Goal: Task Accomplishment & Management: Manage account settings

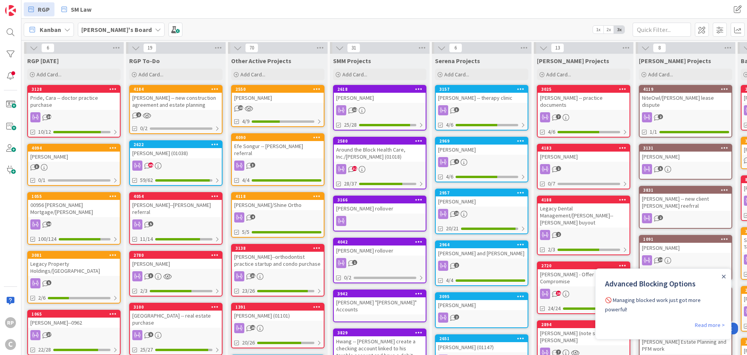
click at [53, 92] on div "3128" at bounding box center [74, 89] width 92 height 7
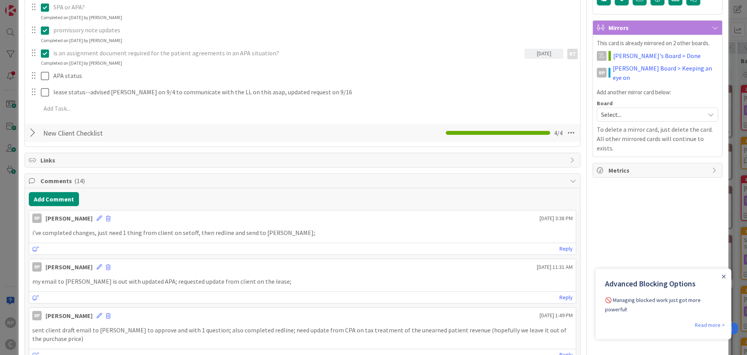
scroll to position [233, 0]
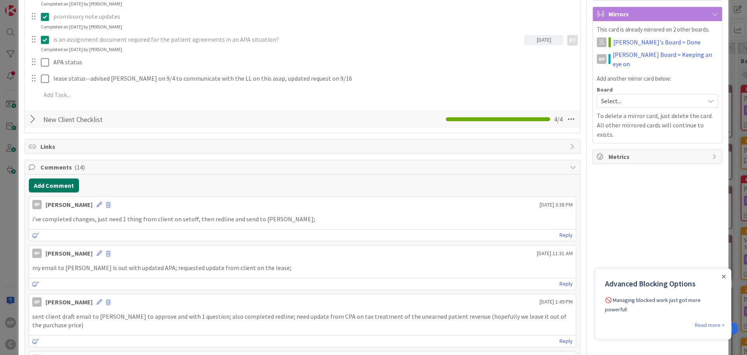
click at [67, 187] on button "Add Comment" at bounding box center [54, 185] width 50 height 14
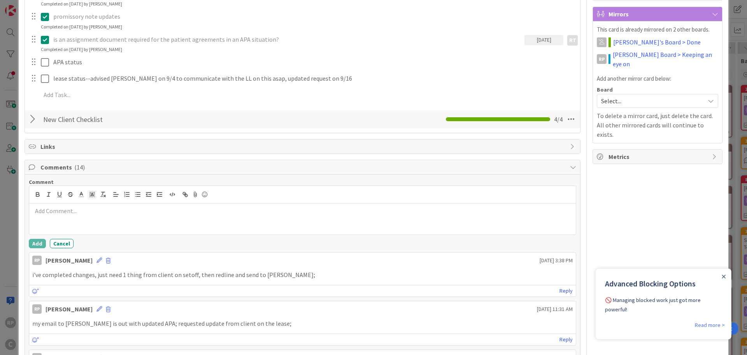
click at [64, 212] on p at bounding box center [302, 210] width 541 height 9
click at [35, 242] on button "Add" at bounding box center [37, 243] width 17 height 9
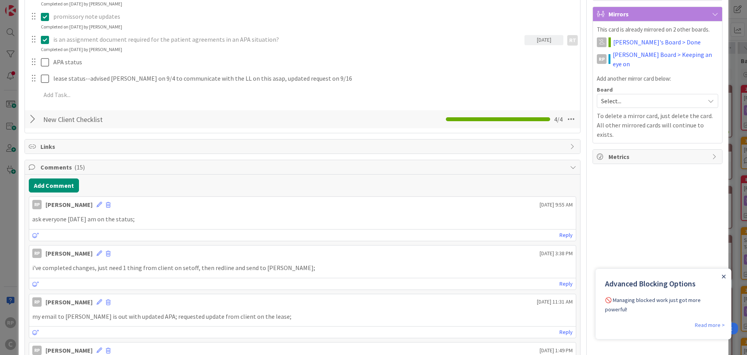
click at [722, 276] on icon "Close Announcement" at bounding box center [724, 276] width 4 height 4
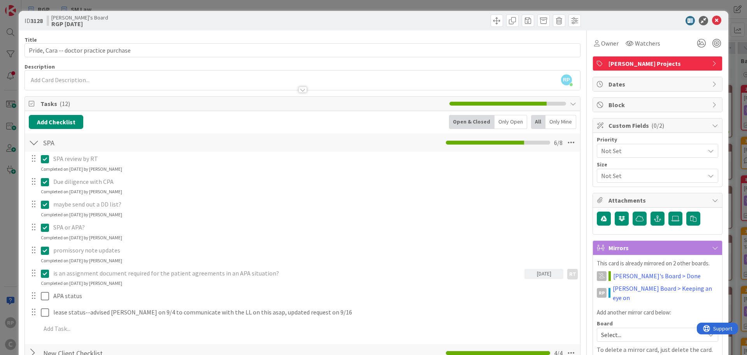
scroll to position [0, 0]
click at [712, 21] on icon at bounding box center [716, 20] width 9 height 9
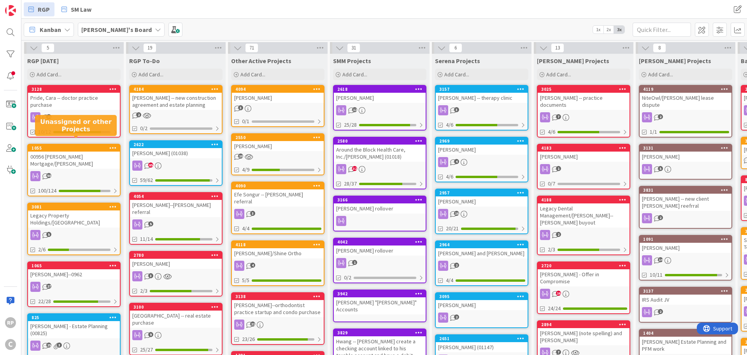
click at [263, 92] on div "4094" at bounding box center [278, 89] width 92 height 7
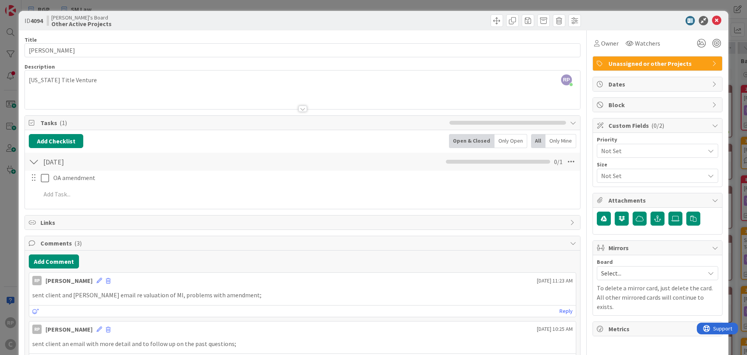
scroll to position [39, 0]
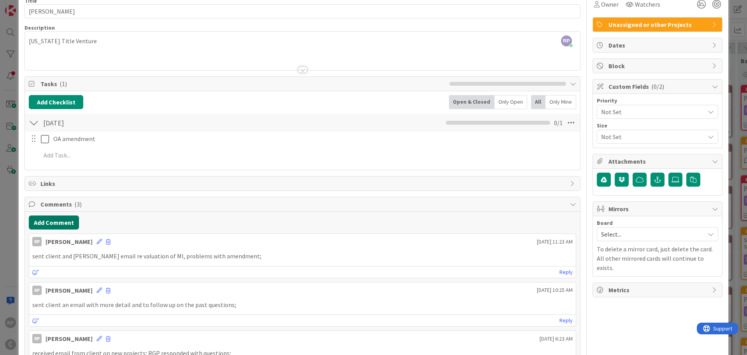
click at [65, 221] on button "Add Comment" at bounding box center [54, 222] width 50 height 14
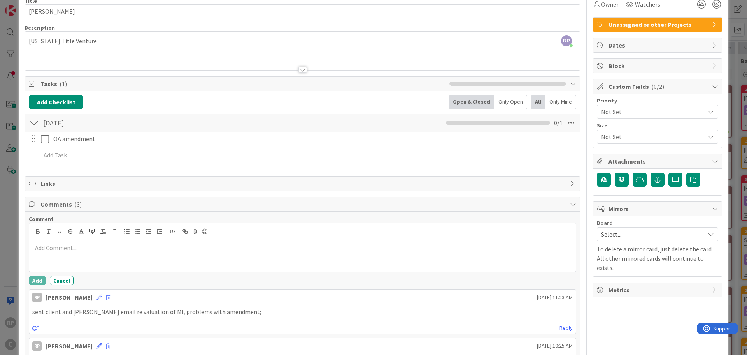
click at [53, 247] on p at bounding box center [302, 247] width 541 height 9
click at [34, 281] on button "Add" at bounding box center [37, 280] width 17 height 9
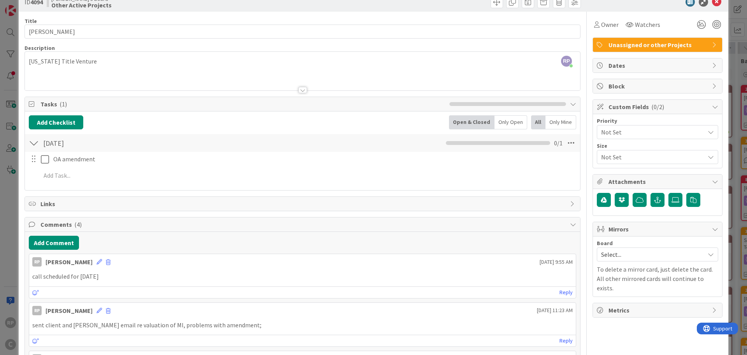
scroll to position [0, 0]
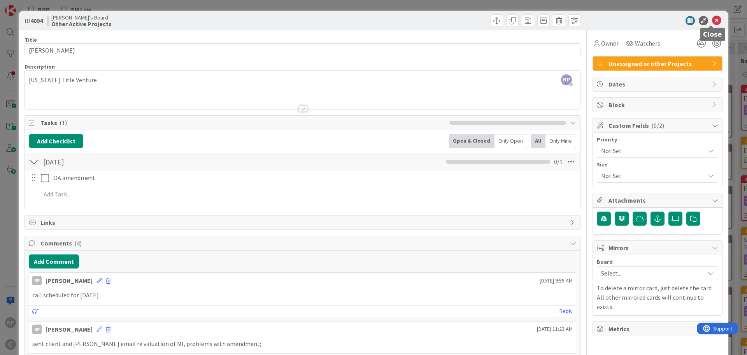
click at [712, 20] on icon at bounding box center [716, 20] width 9 height 9
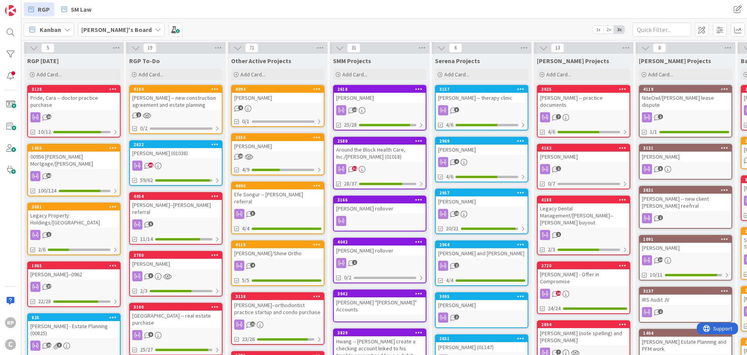
click at [60, 144] on div "1055" at bounding box center [74, 147] width 92 height 7
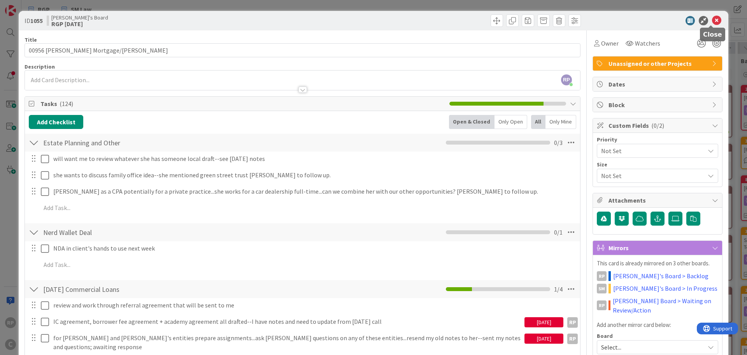
click at [713, 19] on icon at bounding box center [716, 20] width 9 height 9
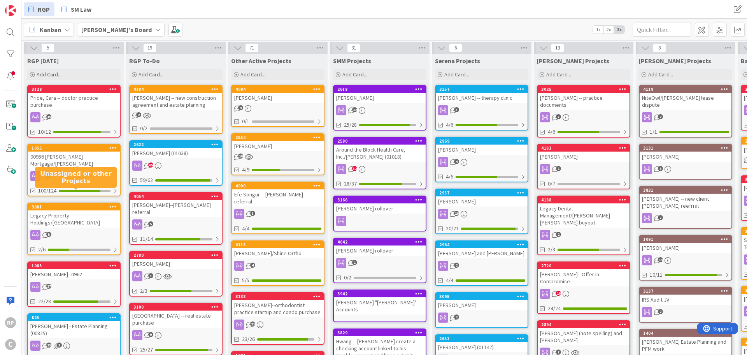
click at [63, 204] on div "3081" at bounding box center [76, 206] width 88 height 5
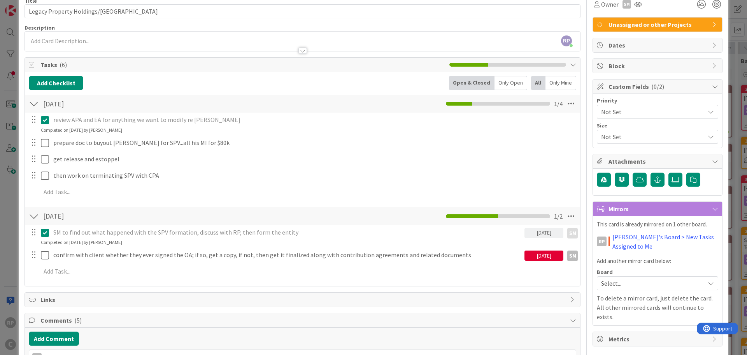
scroll to position [117, 0]
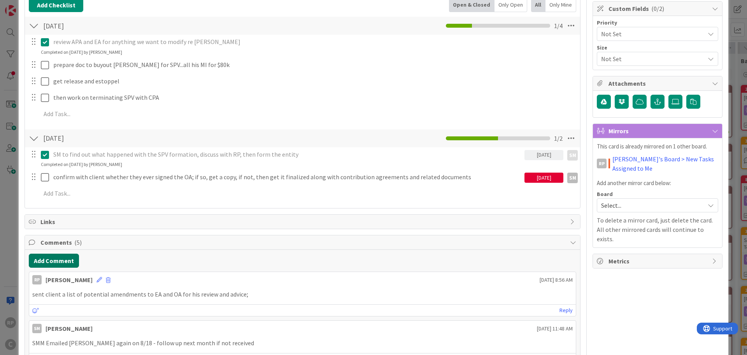
click at [52, 263] on button "Add Comment" at bounding box center [54, 260] width 50 height 14
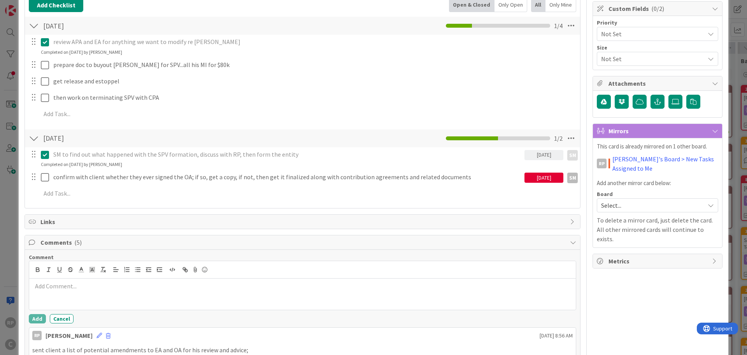
click at [51, 283] on p at bounding box center [302, 285] width 541 height 9
click at [63, 285] on p "RP to wrap u 9/22 if possible" at bounding box center [302, 285] width 541 height 9
drag, startPoint x: 33, startPoint y: 317, endPoint x: 88, endPoint y: 263, distance: 77.6
click at [33, 317] on button "Add" at bounding box center [37, 318] width 17 height 9
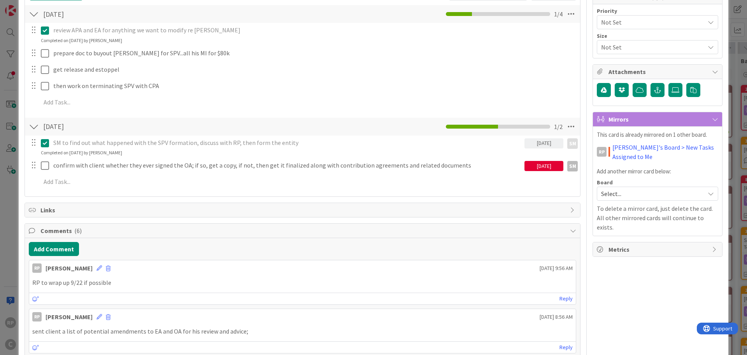
scroll to position [0, 0]
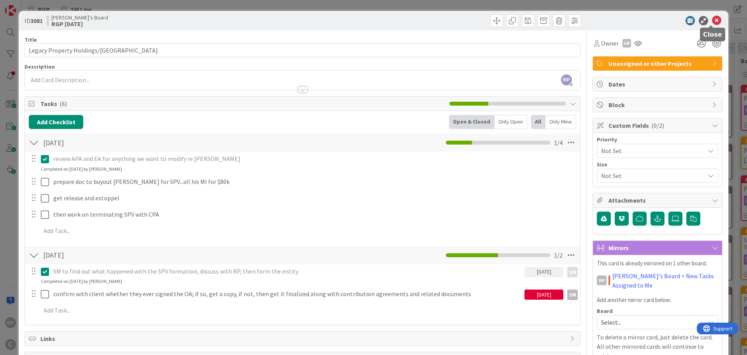
click at [712, 21] on icon at bounding box center [716, 20] width 9 height 9
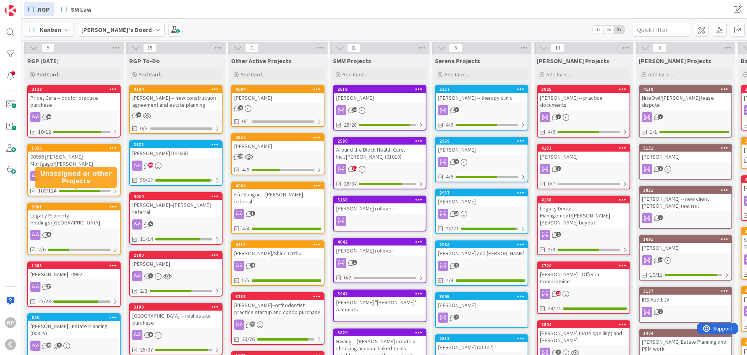
click at [75, 204] on div "3081" at bounding box center [76, 206] width 88 height 5
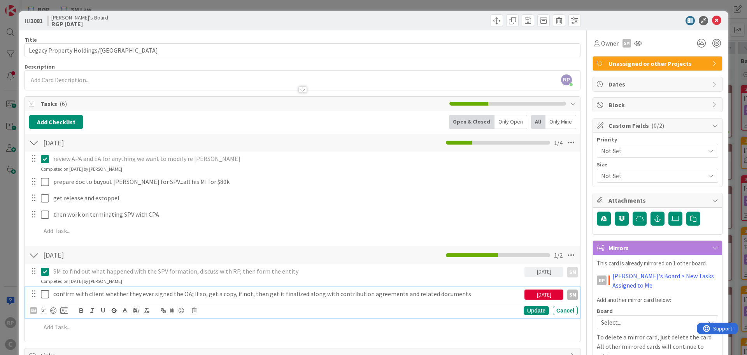
click at [45, 292] on icon at bounding box center [45, 293] width 8 height 9
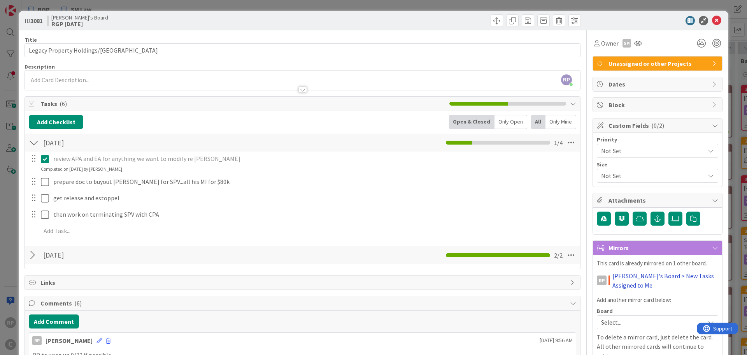
click at [638, 275] on link "[PERSON_NAME]'s Board > New Tasks Assigned to Me" at bounding box center [666, 280] width 106 height 19
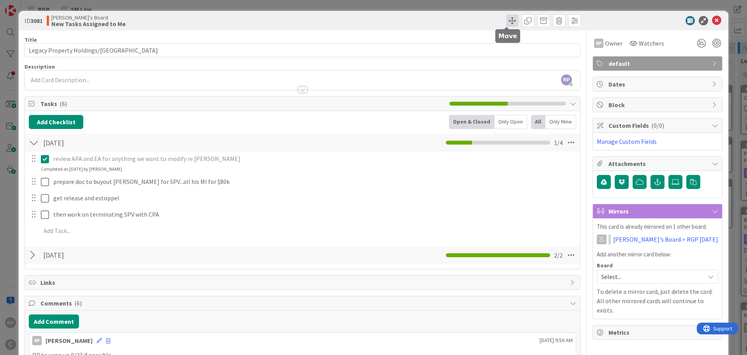
click at [508, 19] on span at bounding box center [512, 20] width 12 height 12
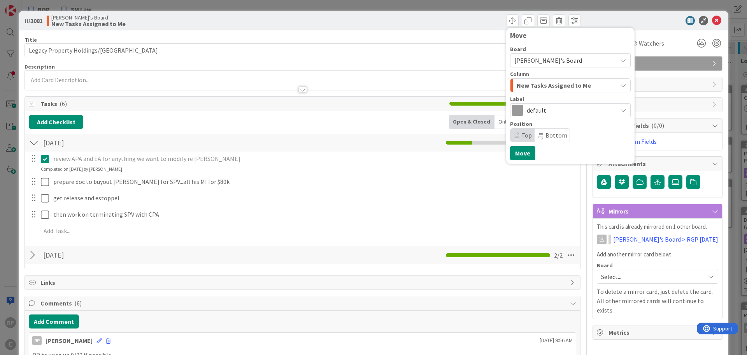
click at [542, 85] on span "New Tasks Assigned to Me" at bounding box center [554, 85] width 74 height 10
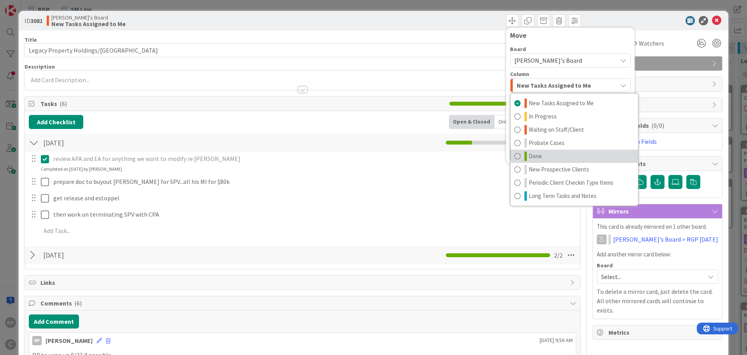
click at [536, 157] on span "Done" at bounding box center [535, 155] width 13 height 9
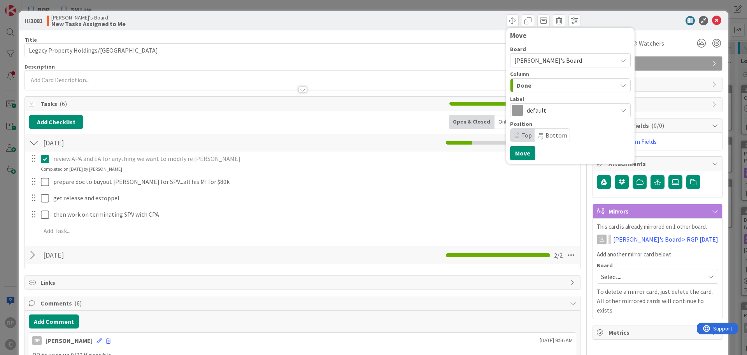
click at [546, 139] on span "Bottom" at bounding box center [557, 135] width 22 height 8
drag, startPoint x: 520, startPoint y: 153, endPoint x: 540, endPoint y: 151, distance: 20.4
click at [520, 153] on button "Move" at bounding box center [522, 153] width 25 height 14
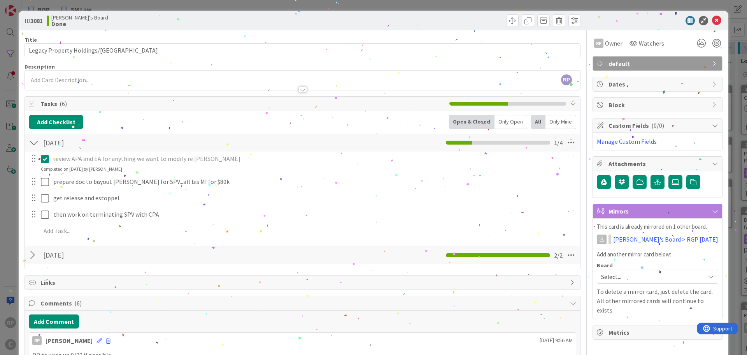
click at [712, 21] on icon at bounding box center [716, 20] width 9 height 9
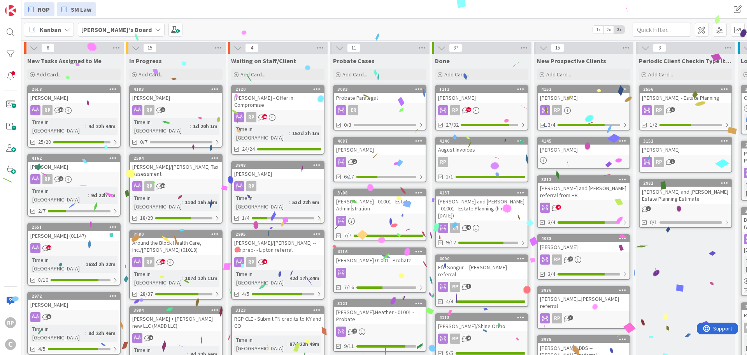
click at [40, 9] on span "RGP" at bounding box center [44, 9] width 12 height 9
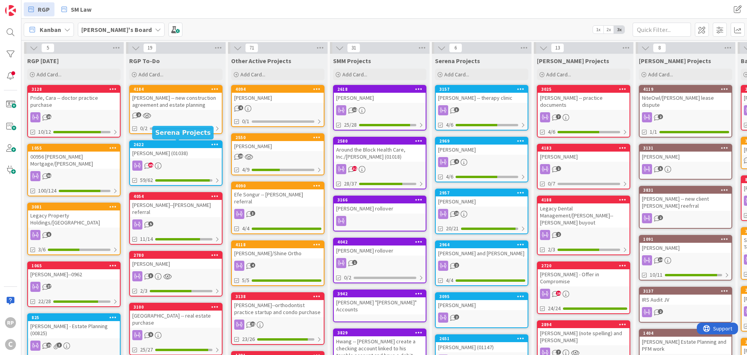
click at [169, 146] on div "2622" at bounding box center [177, 144] width 88 height 5
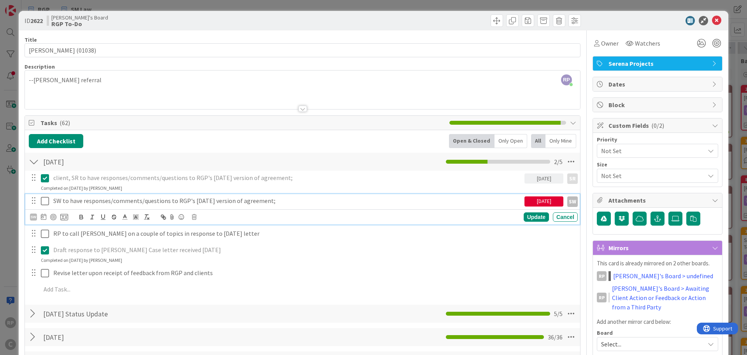
click at [49, 198] on icon at bounding box center [45, 200] width 8 height 9
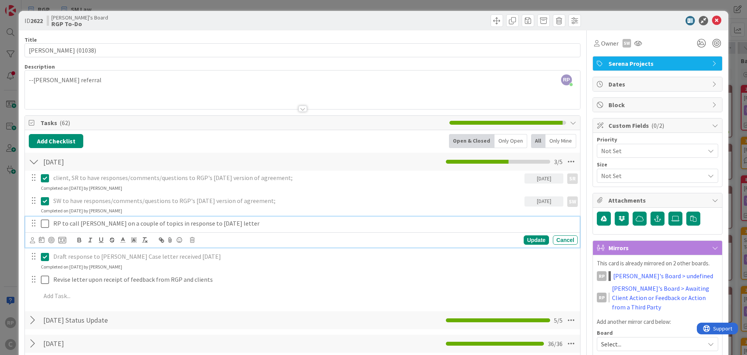
click at [41, 221] on icon at bounding box center [45, 223] width 8 height 9
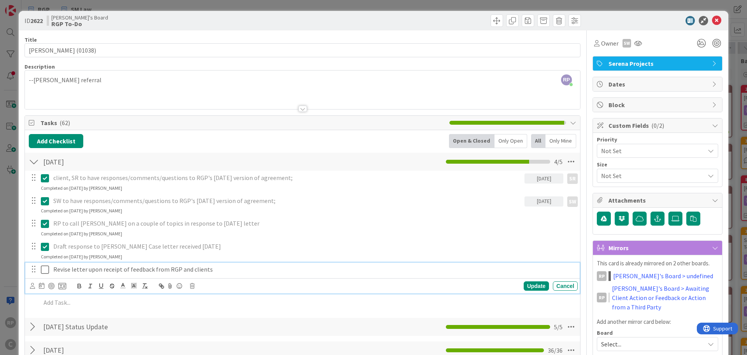
click at [45, 271] on icon at bounding box center [45, 269] width 8 height 9
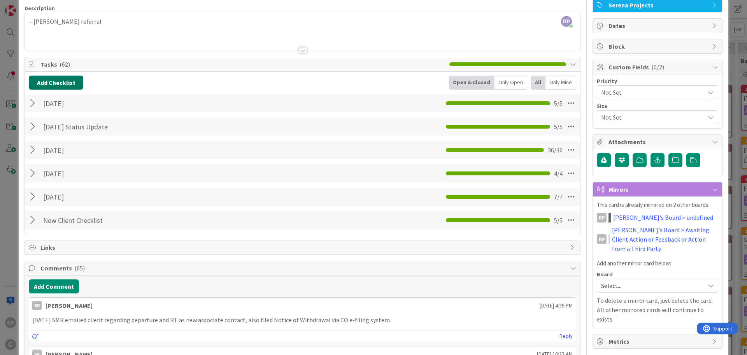
scroll to position [39, 0]
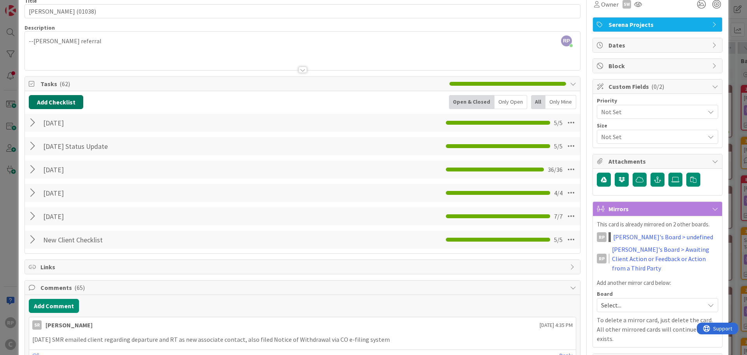
click at [61, 102] on button "Add Checklist" at bounding box center [56, 102] width 54 height 14
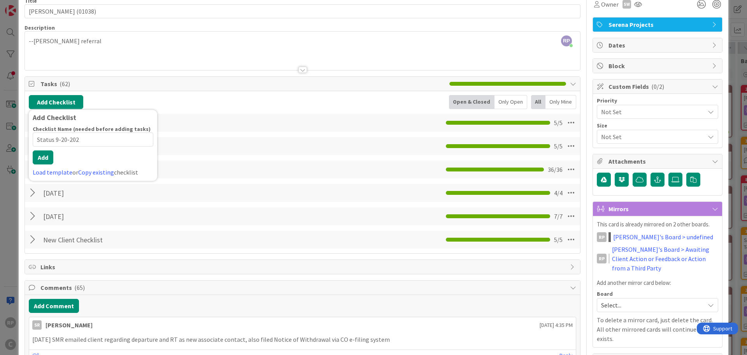
type input "Status [DATE]"
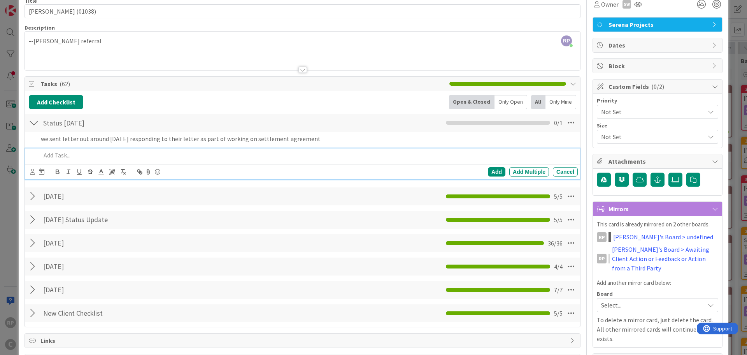
scroll to position [55, 0]
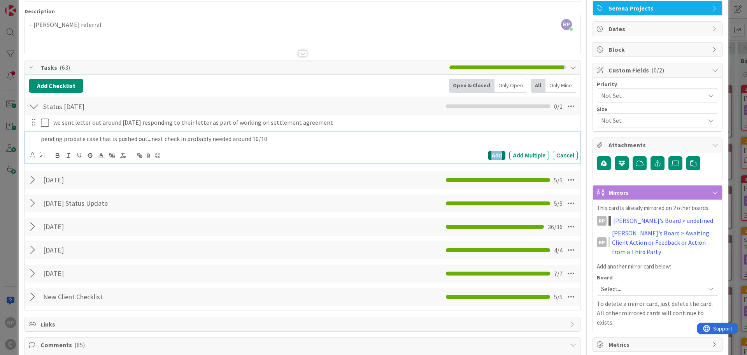
click at [488, 154] on div "Add" at bounding box center [497, 155] width 18 height 9
click at [615, 283] on span "Select..." at bounding box center [651, 288] width 100 height 11
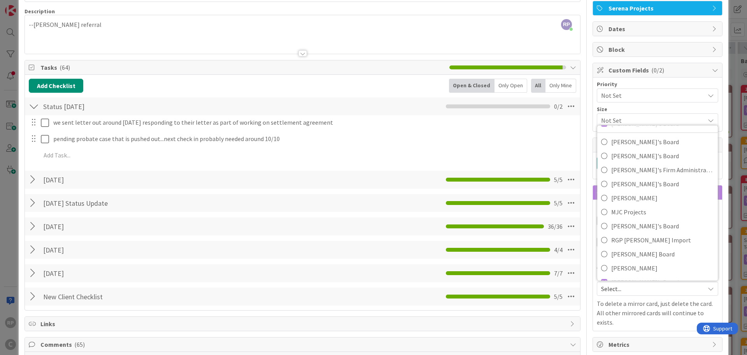
scroll to position [52, 0]
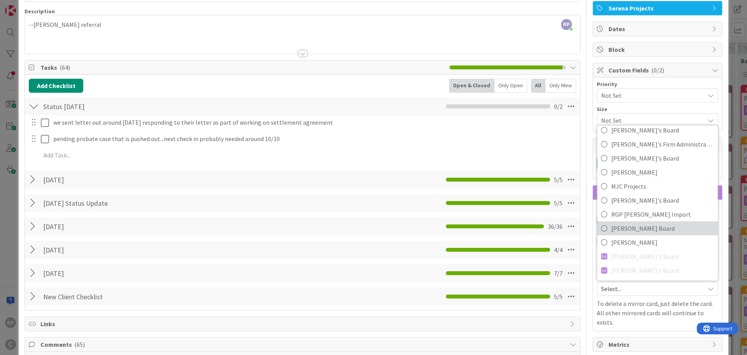
click at [623, 225] on link "Ryan's Board" at bounding box center [657, 228] width 121 height 14
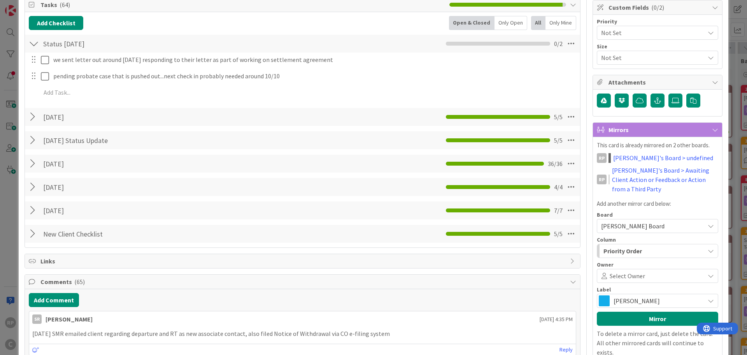
scroll to position [133, 0]
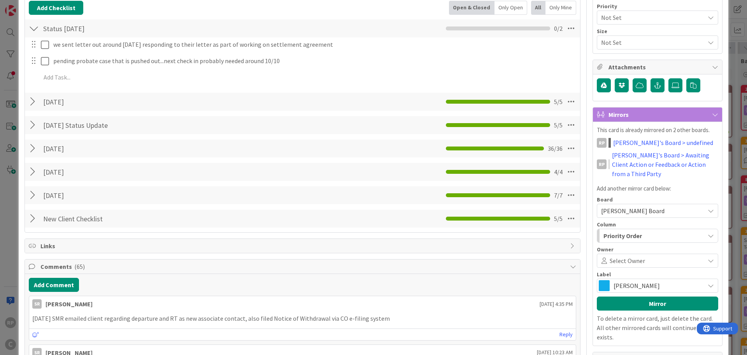
click at [625, 230] on span "Priority Order" at bounding box center [623, 235] width 39 height 10
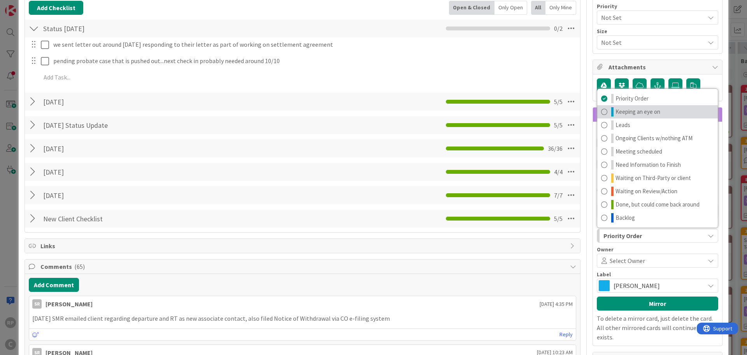
click at [639, 107] on span "Keeping an eye on" at bounding box center [638, 111] width 45 height 9
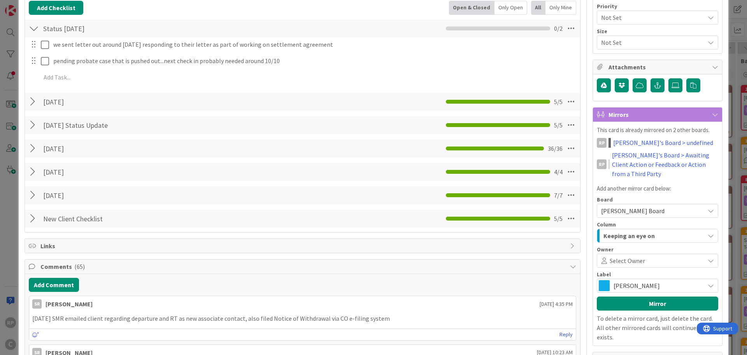
click at [623, 246] on div "Owner Select Owner" at bounding box center [657, 256] width 121 height 21
click at [623, 253] on div "Select Owner" at bounding box center [657, 260] width 121 height 14
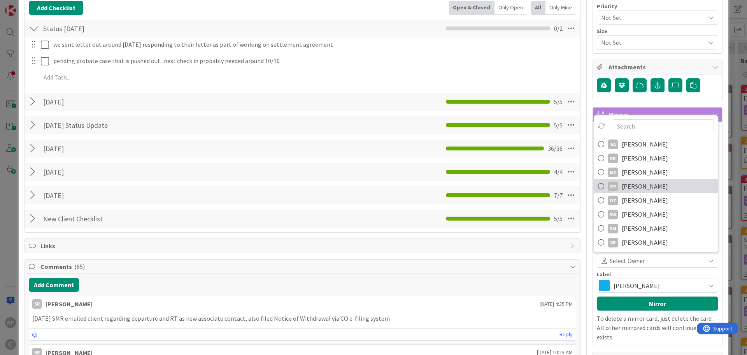
click at [629, 180] on span "[PERSON_NAME]" at bounding box center [645, 186] width 46 height 12
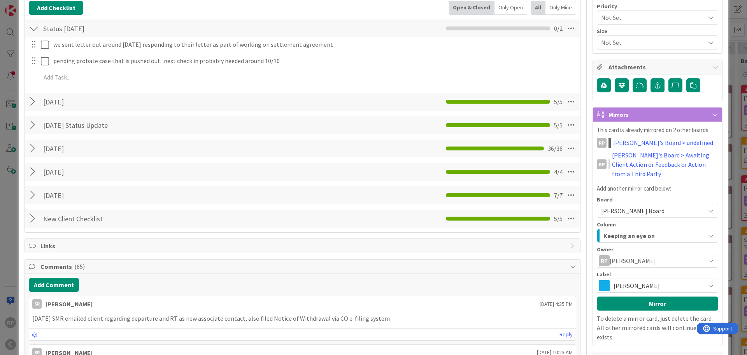
click at [622, 278] on div "Mike" at bounding box center [657, 285] width 121 height 14
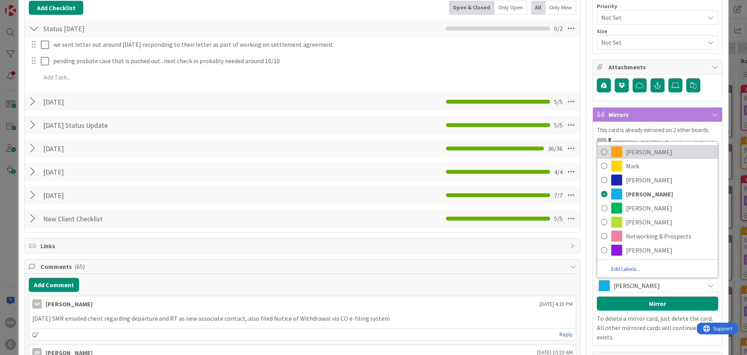
click at [630, 146] on span "Richard" at bounding box center [670, 152] width 88 height 12
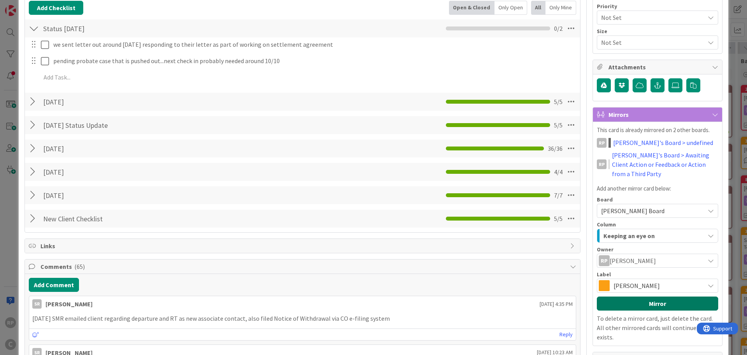
click at [628, 296] on button "Mirror" at bounding box center [657, 303] width 121 height 14
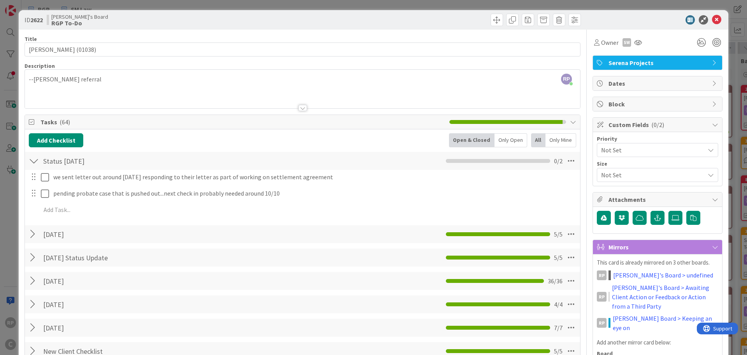
scroll to position [0, 0]
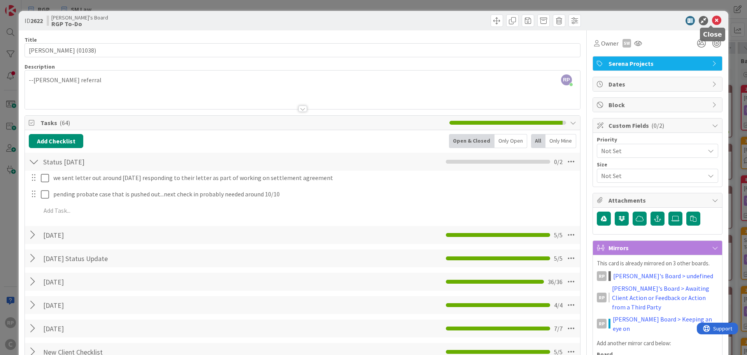
click at [712, 20] on icon at bounding box center [716, 20] width 9 height 9
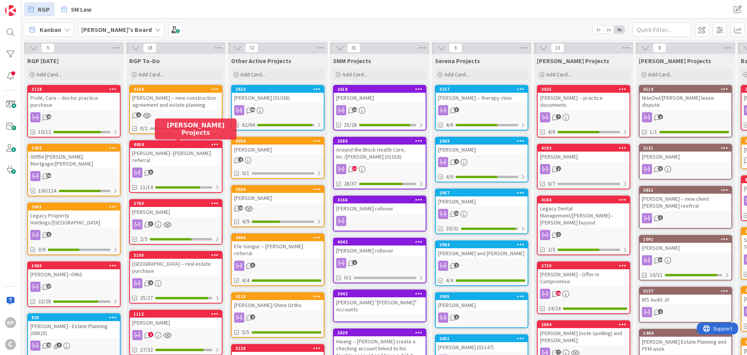
click at [186, 143] on div "4054" at bounding box center [177, 144] width 88 height 5
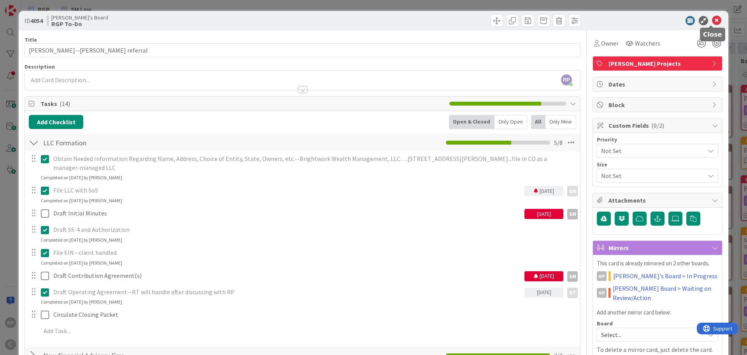
click at [712, 16] on icon at bounding box center [716, 20] width 9 height 9
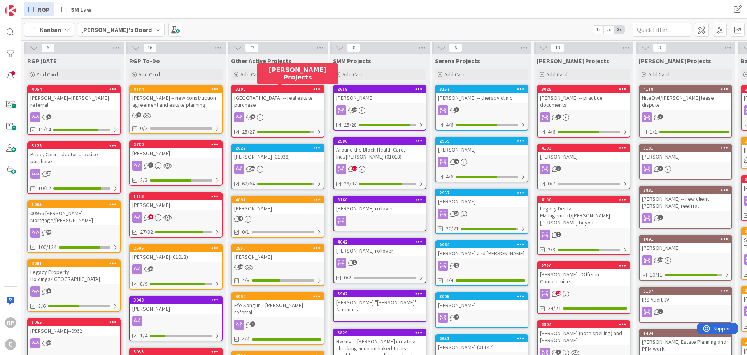
click at [257, 90] on div "3100" at bounding box center [279, 88] width 88 height 5
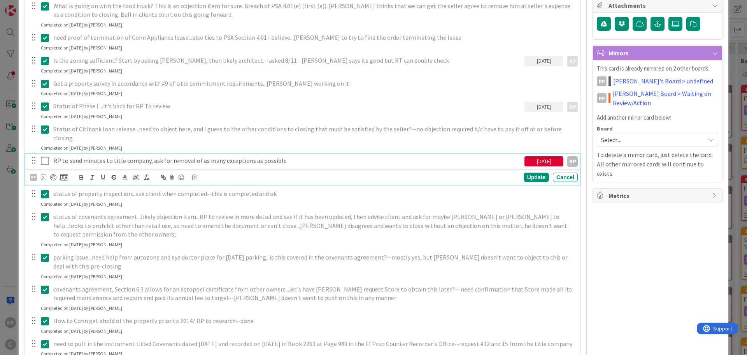
click at [41, 156] on icon at bounding box center [45, 160] width 8 height 9
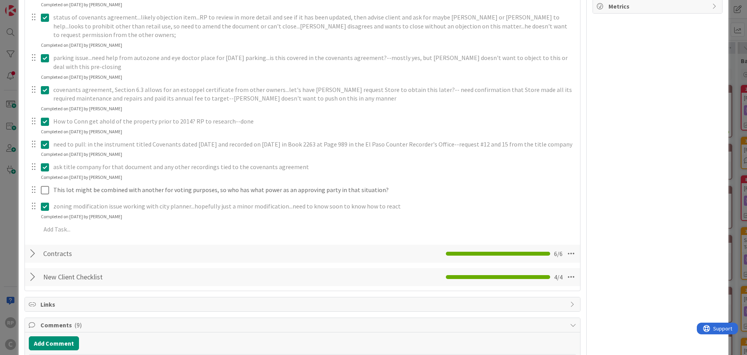
scroll to position [389, 0]
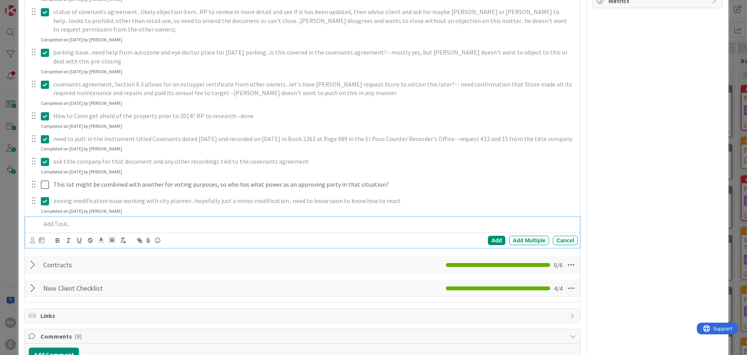
click at [54, 219] on p at bounding box center [308, 223] width 534 height 9
click at [488, 235] on div "Add" at bounding box center [497, 239] width 18 height 9
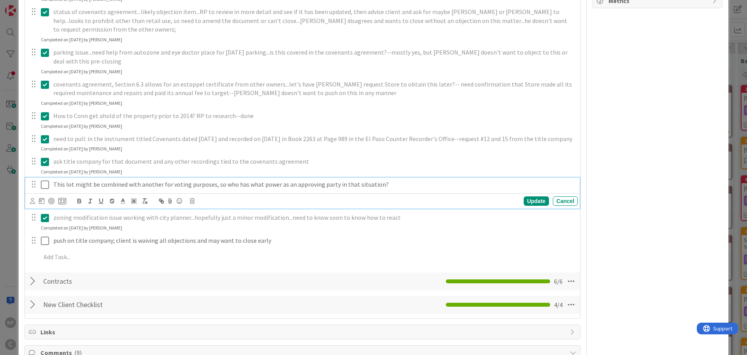
click at [397, 176] on div "What is going on with AutoZone, its chain link fence and ditch? Ask Mike Kenney…" at bounding box center [303, 23] width 548 height 485
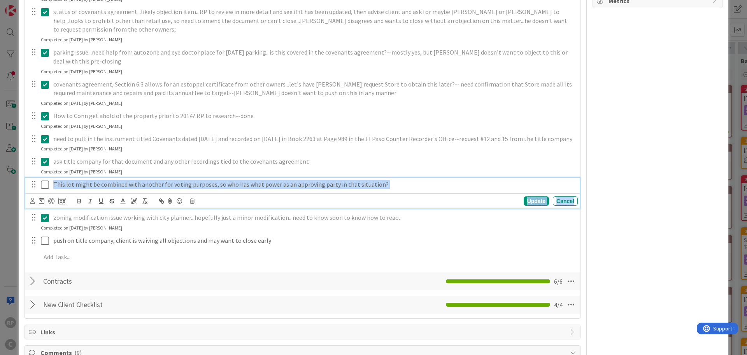
click at [396, 180] on p "This lot might be combined with another for voting purposes, so who has what po…" at bounding box center [313, 184] width 521 height 9
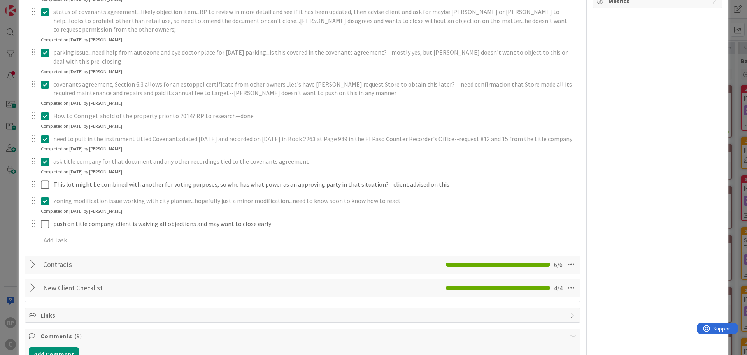
click at [529, 192] on div "What is going on with AutoZone, its chain link fence and ditch? Ask Mike Kenney…" at bounding box center [303, 15] width 548 height 469
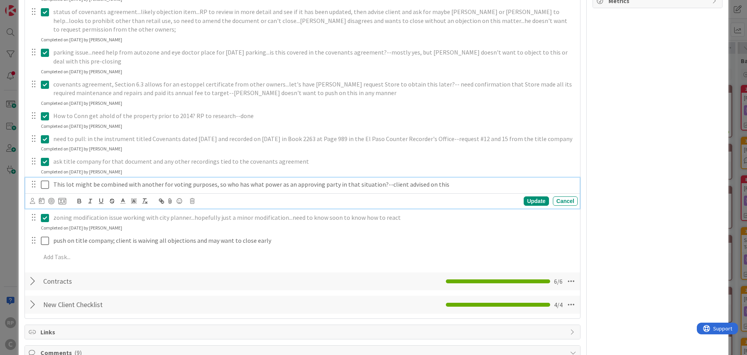
click at [44, 180] on icon at bounding box center [45, 184] width 8 height 9
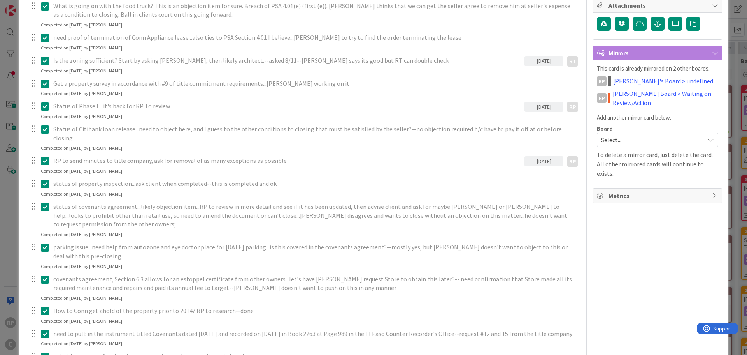
scroll to position [0, 0]
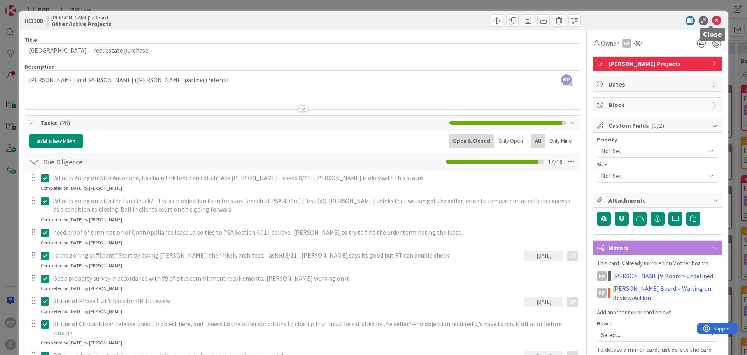
click at [714, 22] on icon at bounding box center [716, 20] width 9 height 9
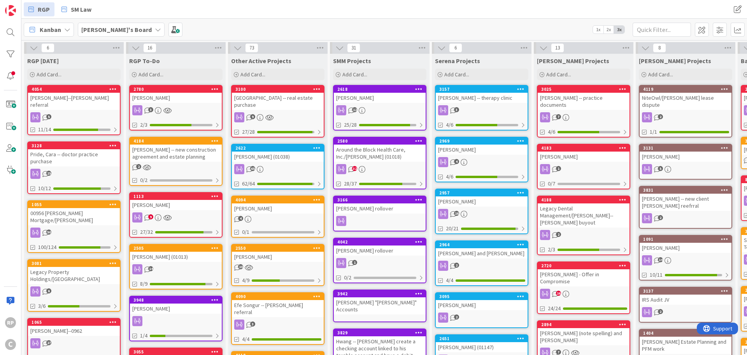
click at [171, 201] on div "[PERSON_NAME]" at bounding box center [176, 205] width 92 height 10
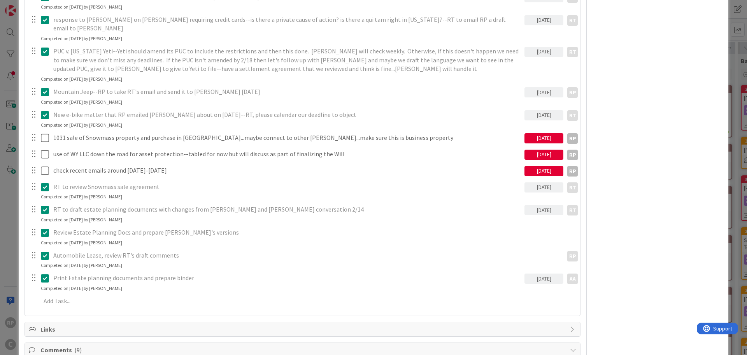
scroll to position [700, 0]
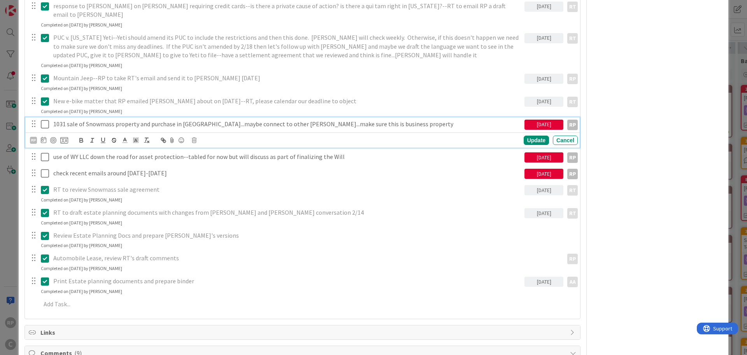
click at [46, 119] on icon at bounding box center [45, 123] width 8 height 9
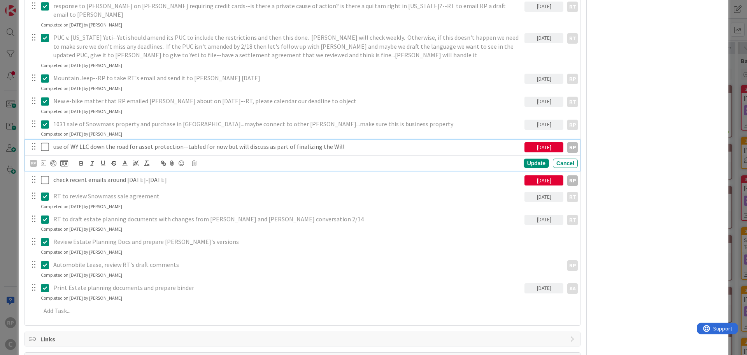
click at [42, 142] on icon at bounding box center [45, 146] width 8 height 9
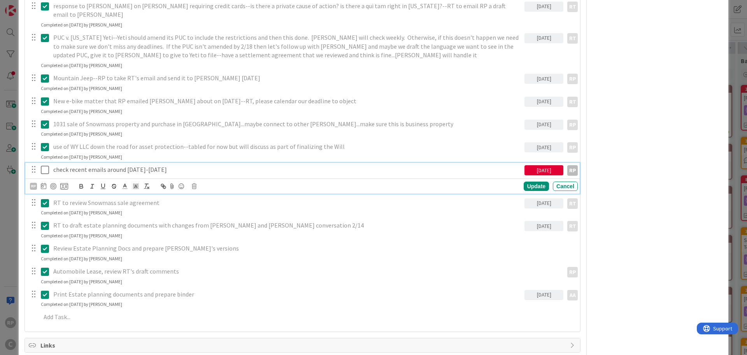
click at [42, 165] on icon at bounding box center [45, 169] width 8 height 9
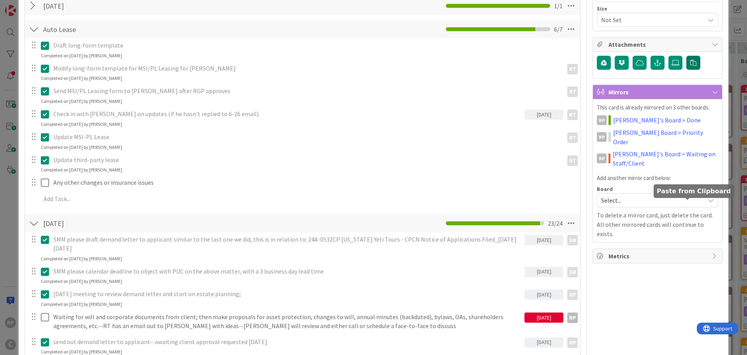
scroll to position [0, 0]
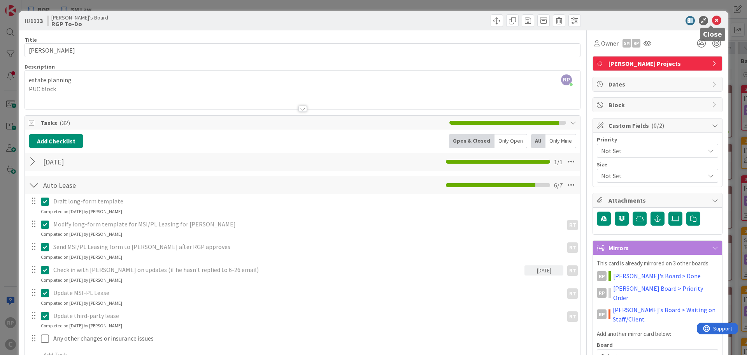
click at [712, 21] on icon at bounding box center [716, 20] width 9 height 9
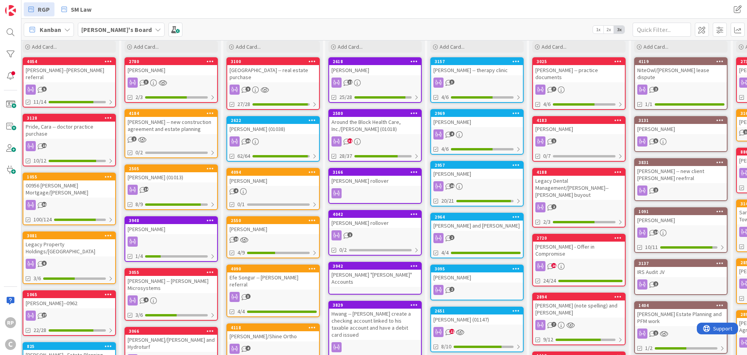
scroll to position [0, 5]
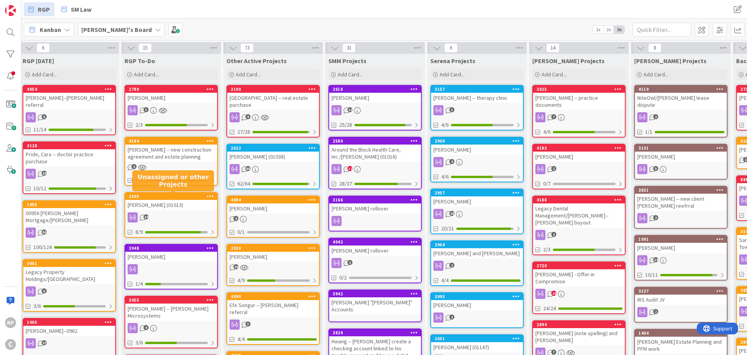
click at [151, 194] on div "2505" at bounding box center [173, 195] width 88 height 5
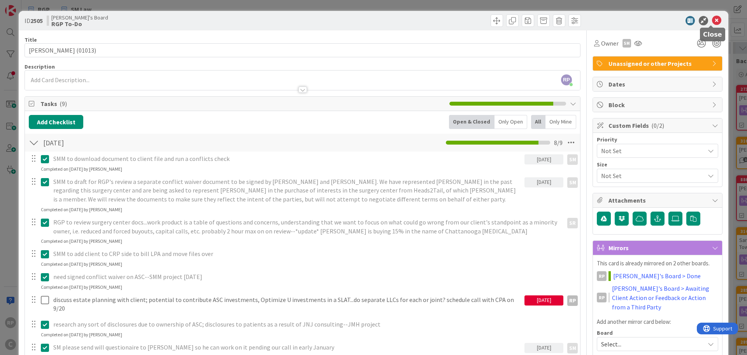
click at [712, 19] on icon at bounding box center [716, 20] width 9 height 9
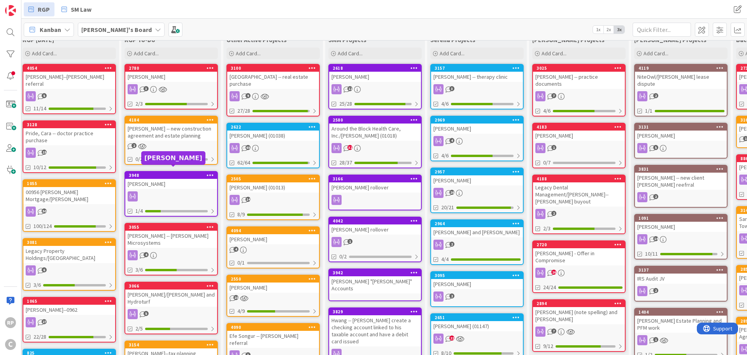
scroll to position [39, 5]
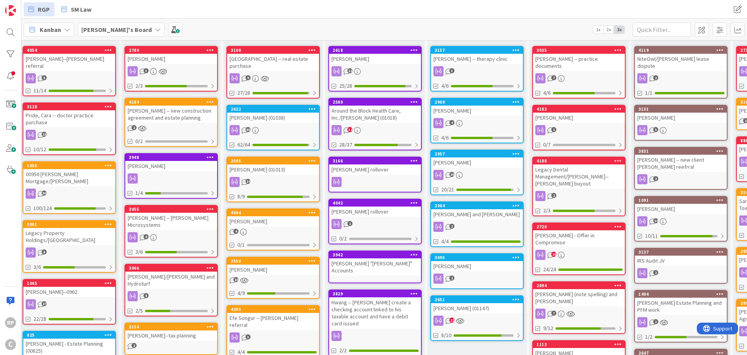
click at [262, 216] on div "4094" at bounding box center [273, 212] width 92 height 7
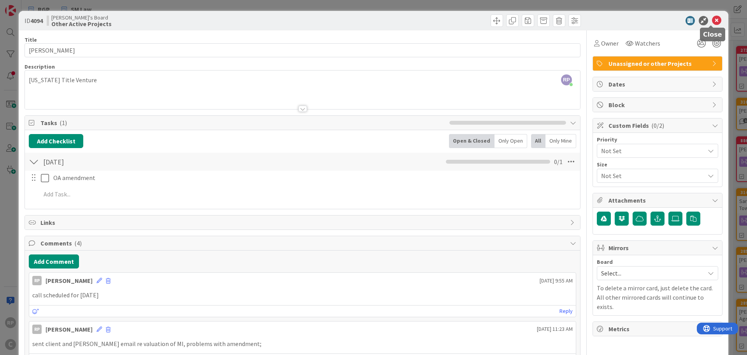
click at [712, 19] on icon at bounding box center [716, 20] width 9 height 9
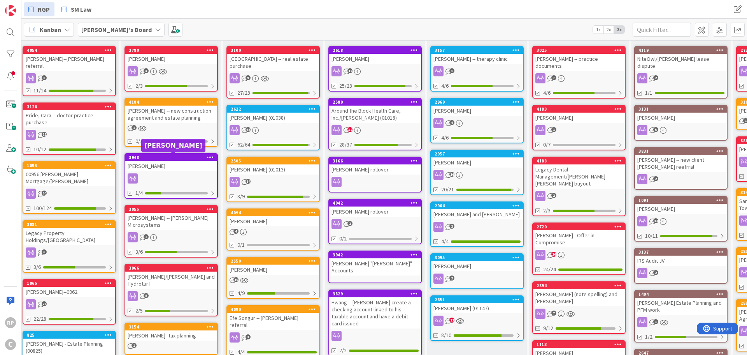
click at [163, 157] on div "3948" at bounding box center [173, 156] width 88 height 5
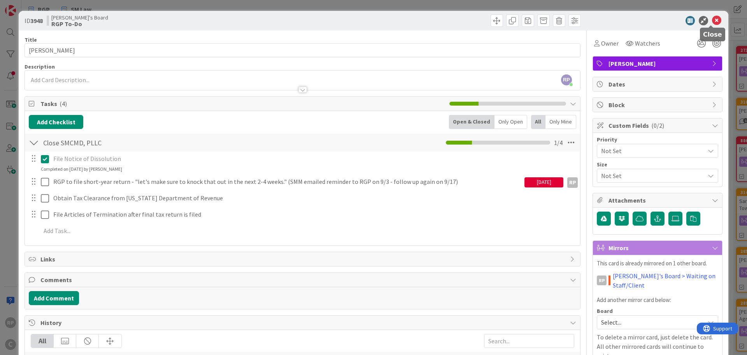
click at [712, 21] on icon at bounding box center [716, 20] width 9 height 9
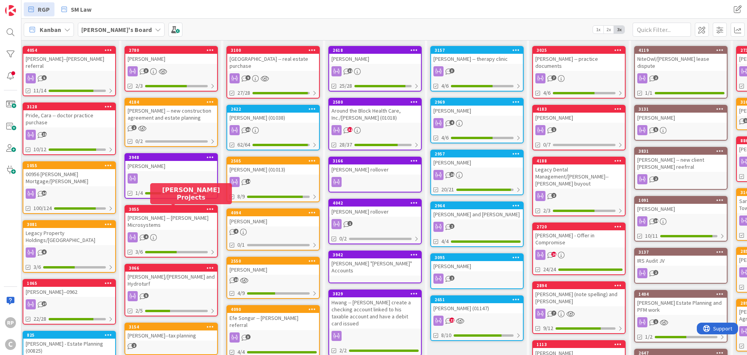
click at [168, 211] on div "3055" at bounding box center [173, 208] width 88 height 5
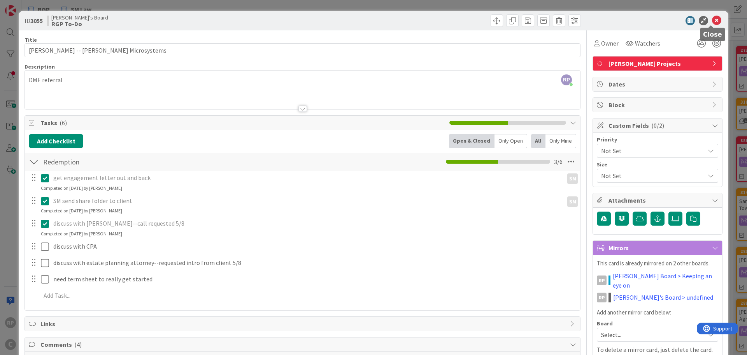
click at [712, 18] on icon at bounding box center [716, 20] width 9 height 9
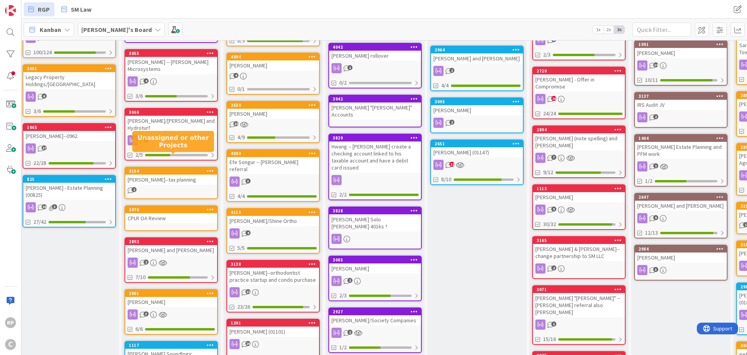
click at [168, 168] on div "3154" at bounding box center [173, 170] width 88 height 5
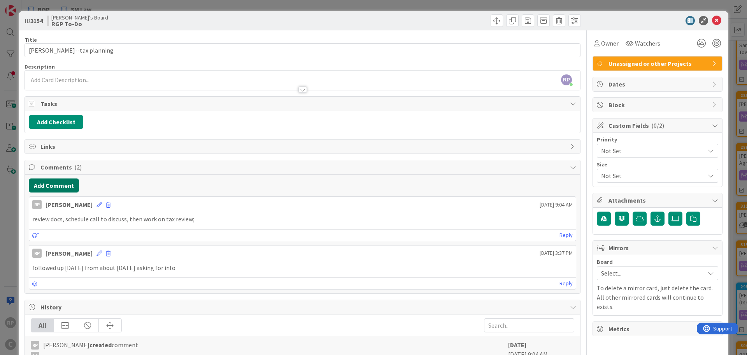
click at [59, 184] on button "Add Comment" at bounding box center [54, 185] width 50 height 14
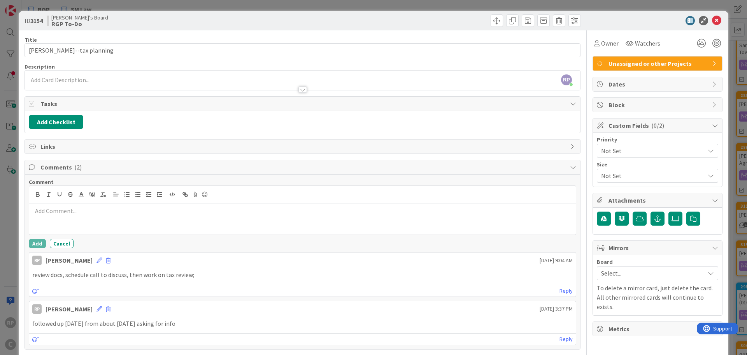
click at [61, 214] on p at bounding box center [302, 210] width 541 height 9
click at [38, 239] on button "Add" at bounding box center [37, 243] width 17 height 9
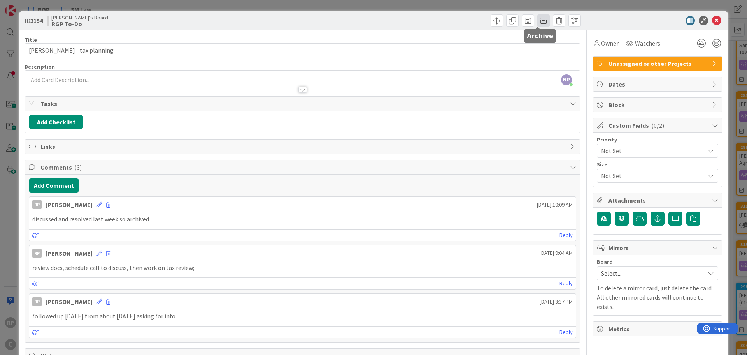
click at [539, 22] on span at bounding box center [543, 20] width 12 height 12
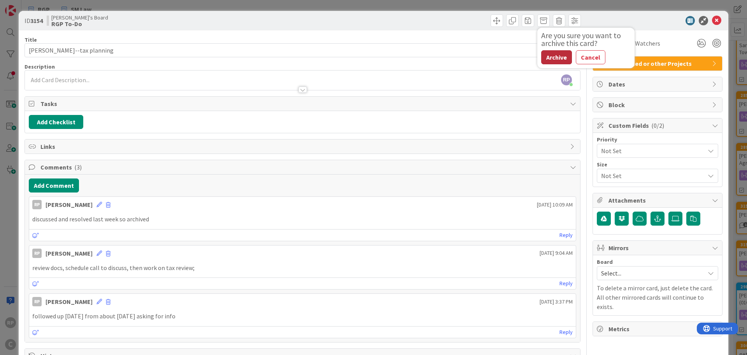
click at [554, 58] on button "Archive" at bounding box center [556, 57] width 31 height 14
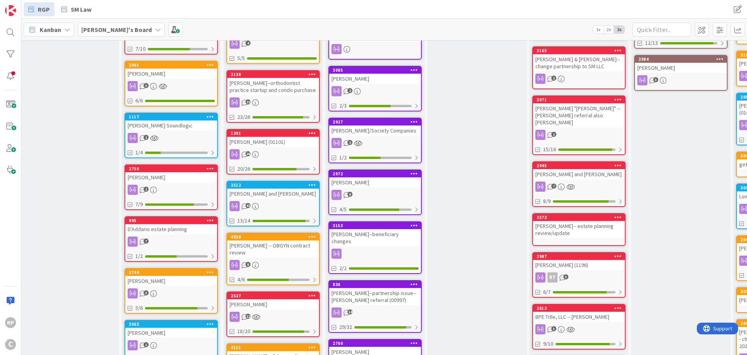
scroll to position [389, 5]
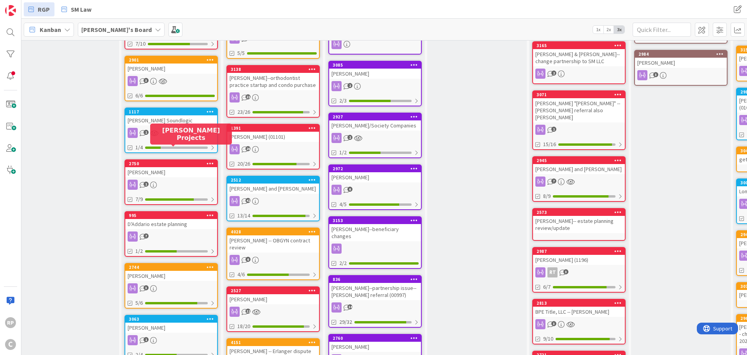
click at [157, 161] on div "2750" at bounding box center [173, 163] width 88 height 5
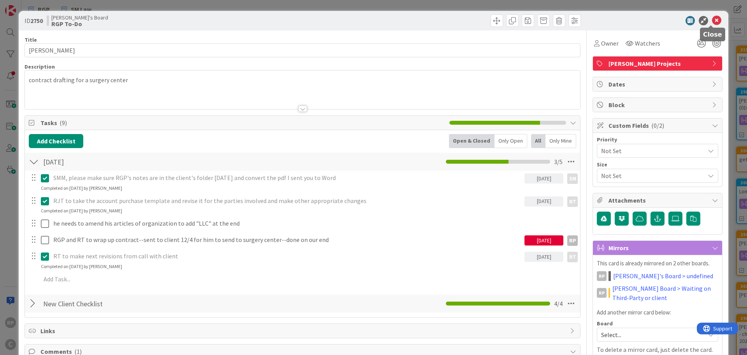
click at [712, 18] on icon at bounding box center [716, 20] width 9 height 9
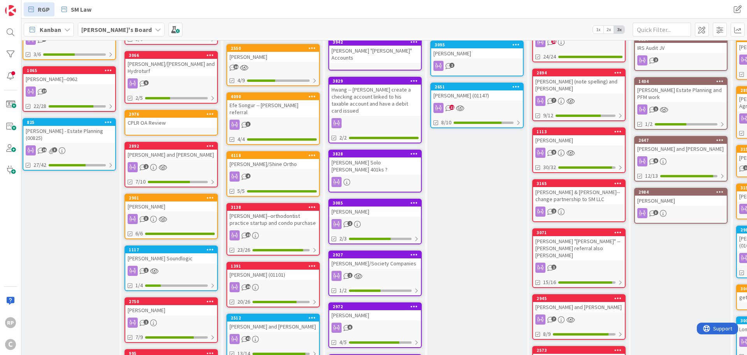
scroll to position [272, 5]
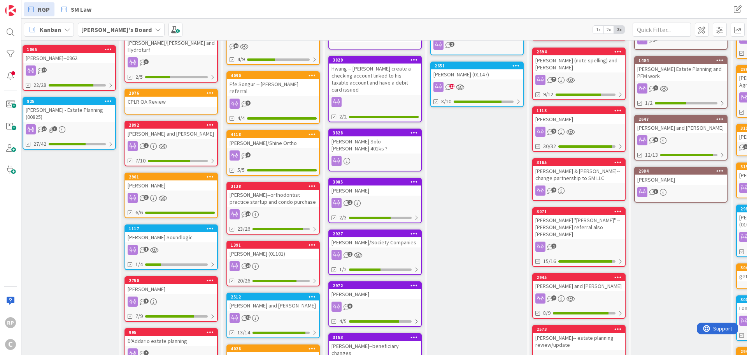
click at [276, 98] on div "3" at bounding box center [273, 103] width 92 height 10
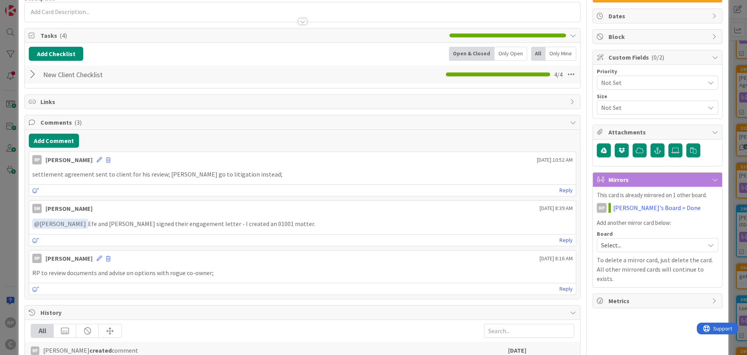
scroll to position [78, 0]
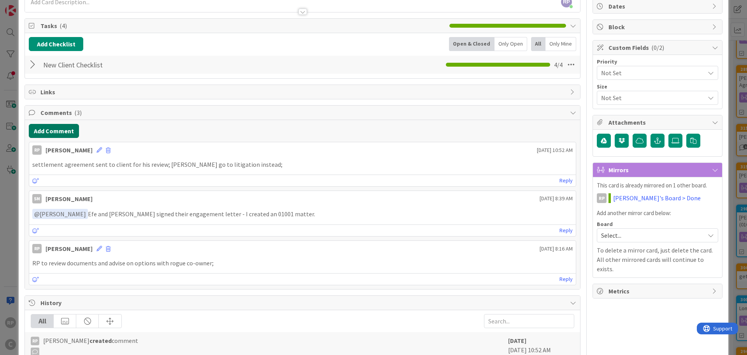
click at [52, 135] on button "Add Comment" at bounding box center [54, 131] width 50 height 14
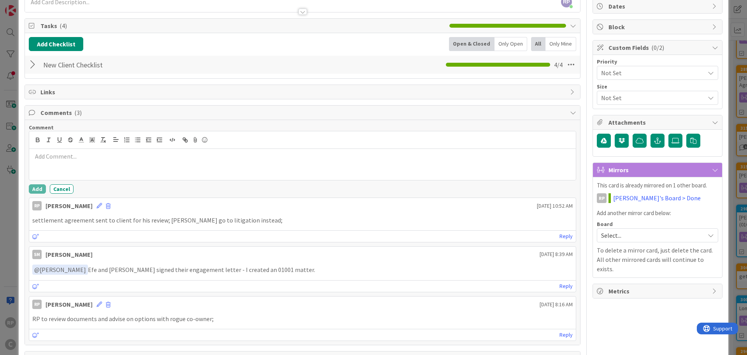
click at [55, 163] on div at bounding box center [302, 164] width 547 height 31
click at [33, 189] on button "Add" at bounding box center [37, 188] width 17 height 9
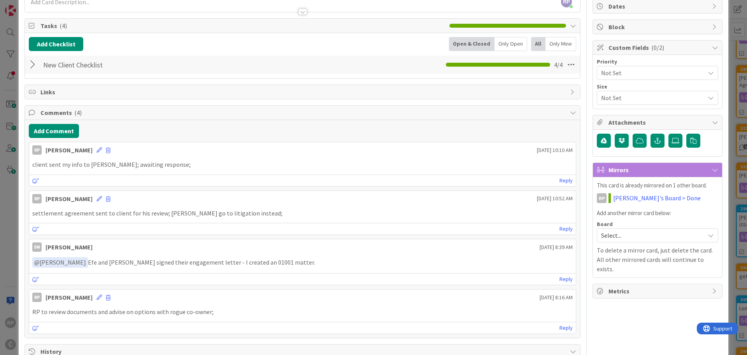
scroll to position [0, 0]
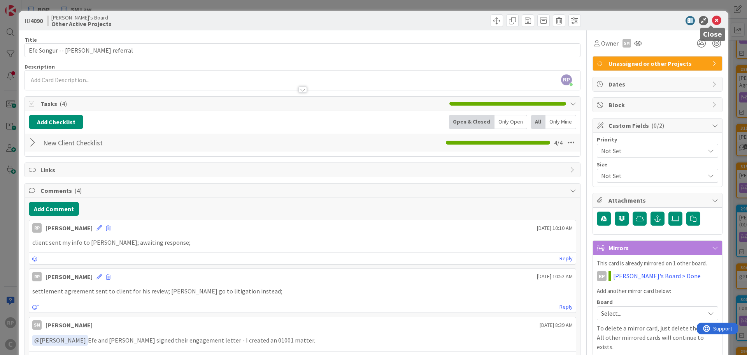
click at [712, 20] on icon at bounding box center [716, 20] width 9 height 9
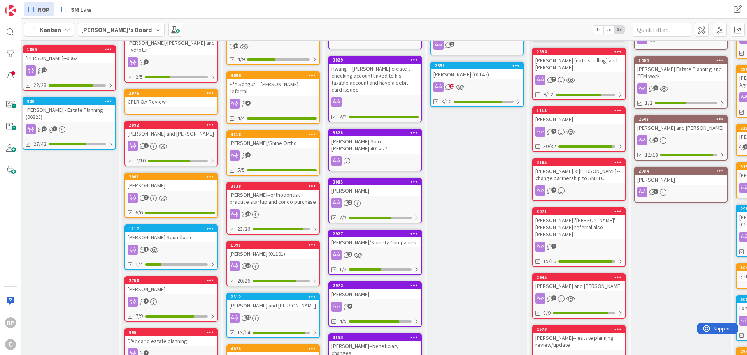
click at [276, 138] on div "[PERSON_NAME]/Shine Ortho" at bounding box center [273, 143] width 92 height 10
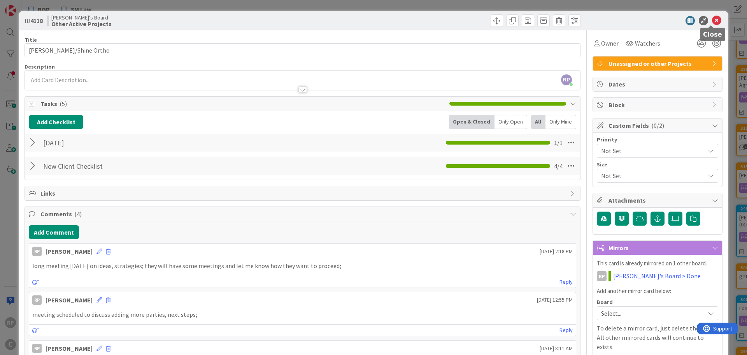
click at [712, 22] on icon at bounding box center [716, 20] width 9 height 9
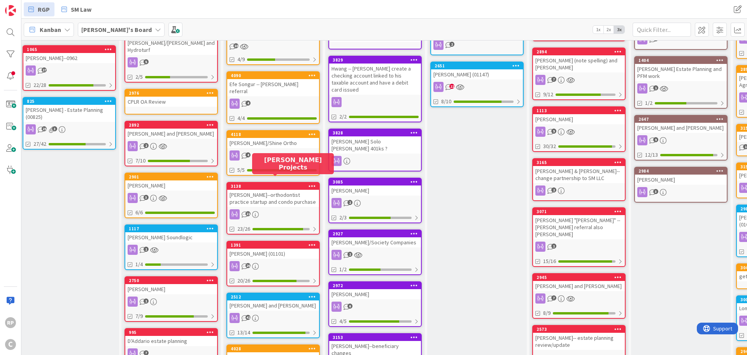
click at [263, 183] on div "3138" at bounding box center [275, 185] width 88 height 5
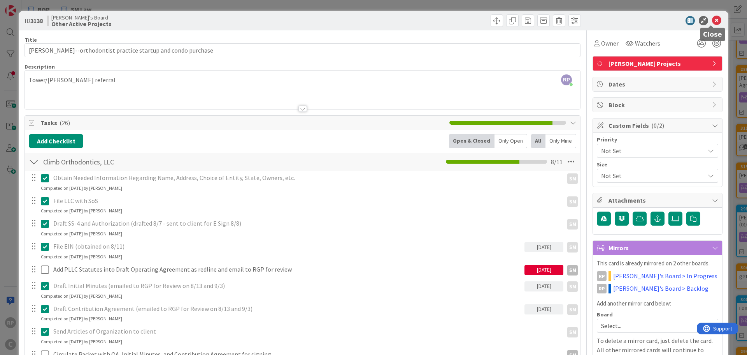
click at [712, 18] on icon at bounding box center [716, 20] width 9 height 9
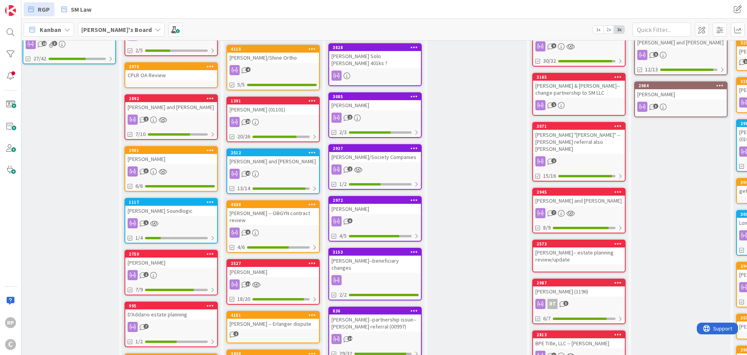
scroll to position [367, 5]
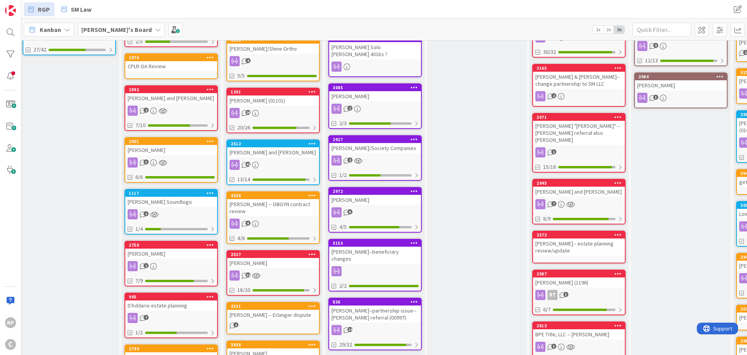
click at [264, 147] on div "[PERSON_NAME] and [PERSON_NAME]" at bounding box center [273, 152] width 92 height 10
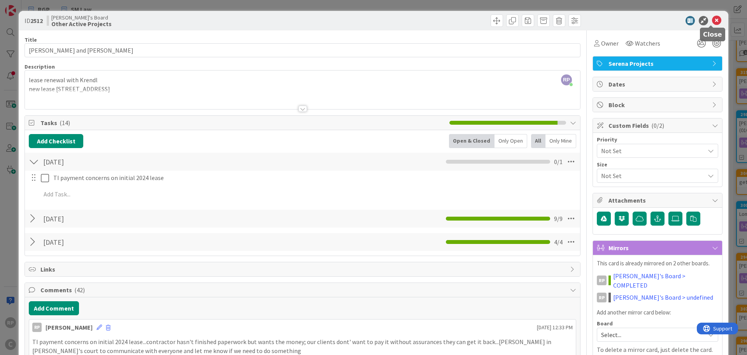
click at [712, 19] on icon at bounding box center [716, 20] width 9 height 9
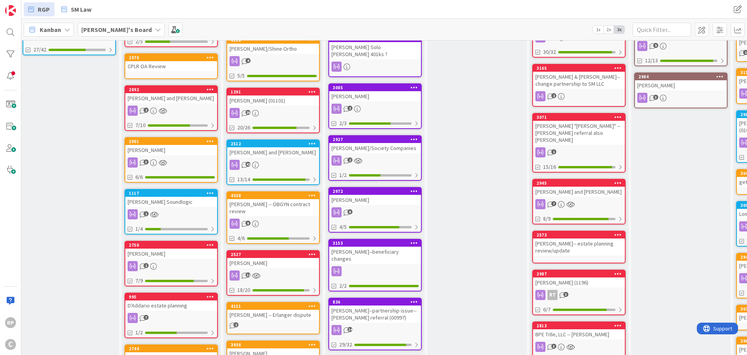
click at [314, 140] on icon at bounding box center [312, 142] width 7 height 5
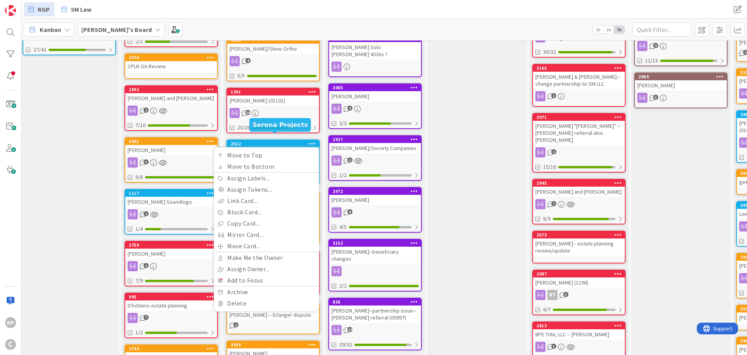
click at [288, 141] on div "2512" at bounding box center [275, 143] width 88 height 5
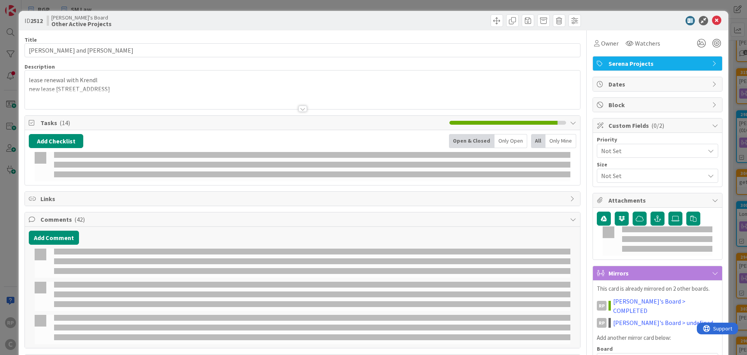
click at [629, 66] on span "Serena Projects" at bounding box center [659, 63] width 100 height 9
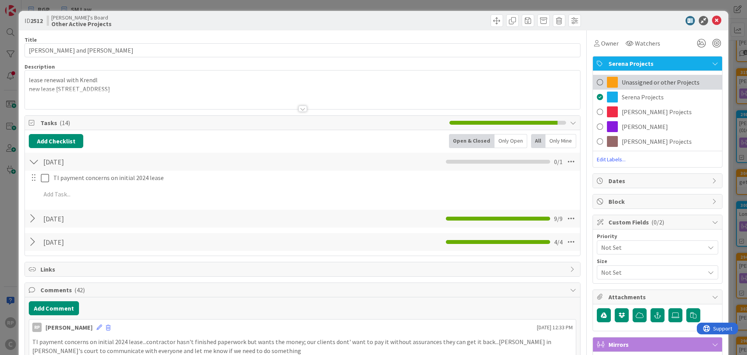
click at [633, 84] on span "Unassigned or other Projects" at bounding box center [661, 81] width 78 height 9
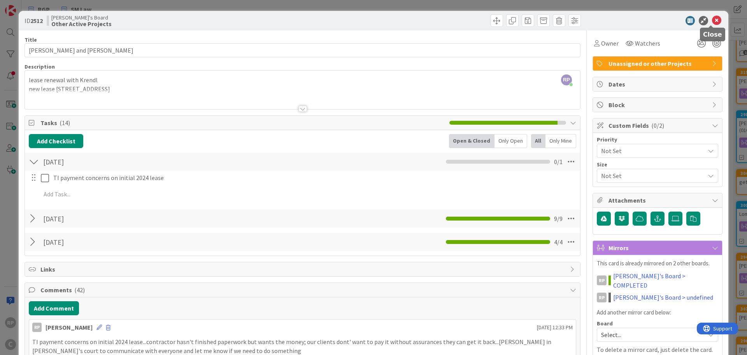
click at [712, 21] on icon at bounding box center [716, 20] width 9 height 9
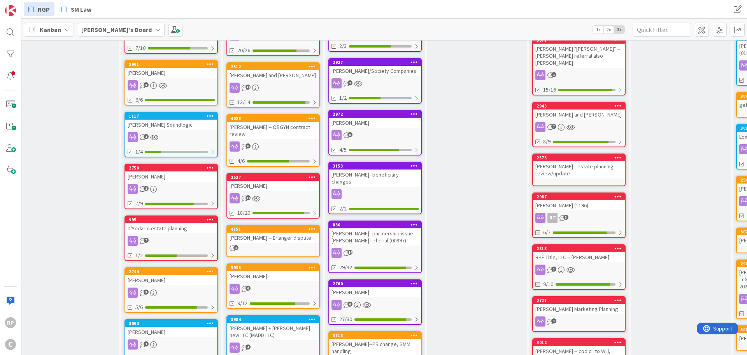
scroll to position [444, 5]
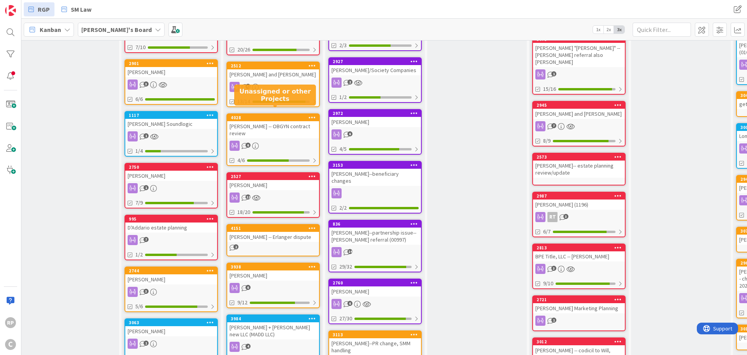
click at [269, 115] on div "4028" at bounding box center [275, 117] width 88 height 5
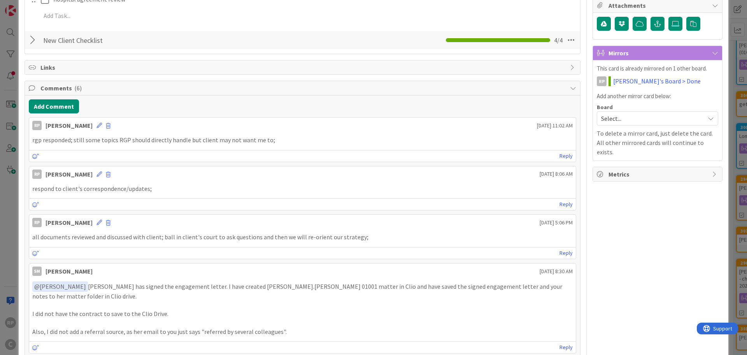
scroll to position [117, 0]
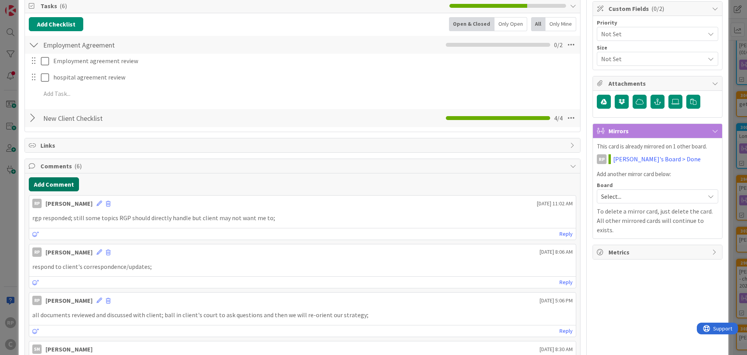
click at [54, 184] on button "Add Comment" at bounding box center [54, 184] width 50 height 14
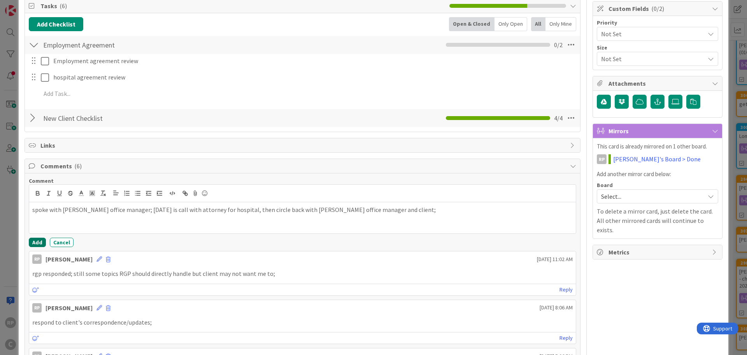
drag, startPoint x: 30, startPoint y: 241, endPoint x: 63, endPoint y: 219, distance: 40.3
click at [30, 241] on button "Add" at bounding box center [37, 241] width 17 height 9
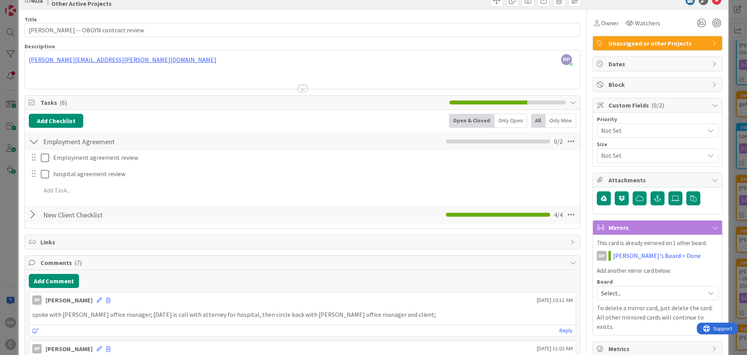
scroll to position [0, 0]
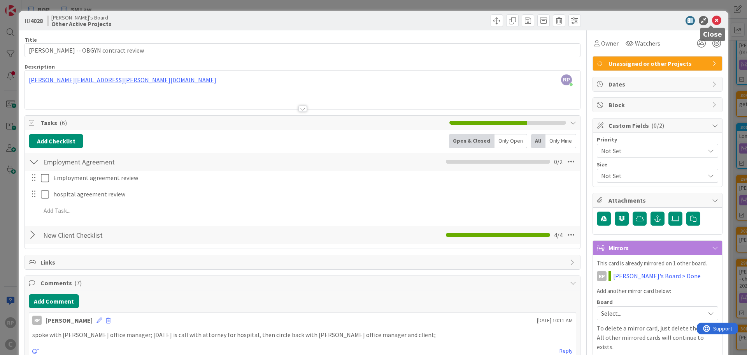
click at [712, 20] on icon at bounding box center [716, 20] width 9 height 9
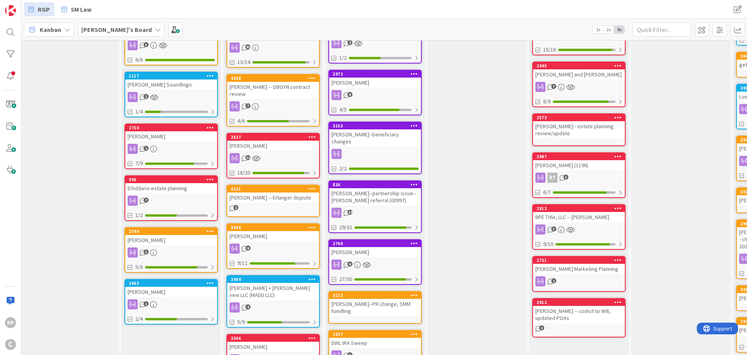
scroll to position [522, 5]
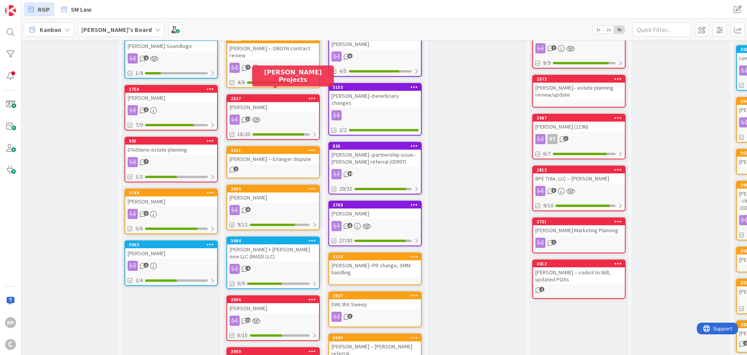
click at [278, 96] on div "2527" at bounding box center [275, 98] width 88 height 5
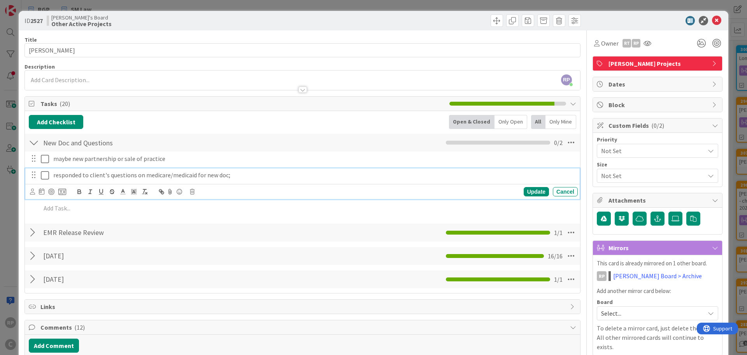
click at [46, 179] on icon at bounding box center [45, 174] width 8 height 9
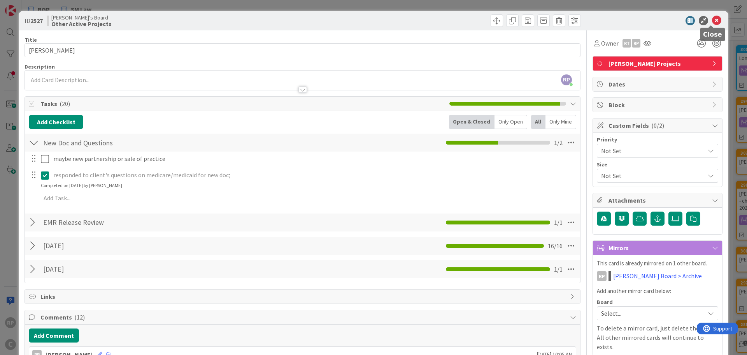
click at [713, 19] on icon at bounding box center [716, 20] width 9 height 9
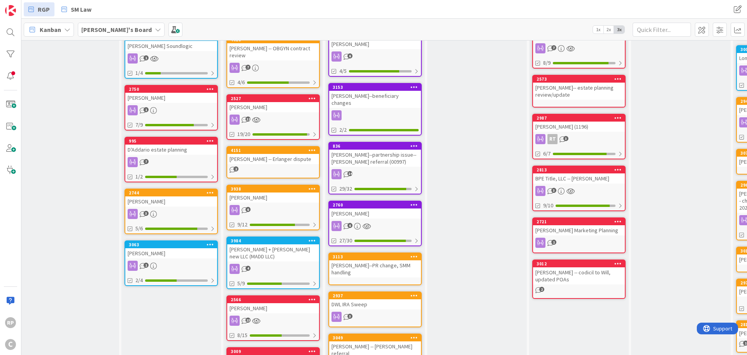
click at [264, 192] on div "[PERSON_NAME]" at bounding box center [273, 197] width 92 height 10
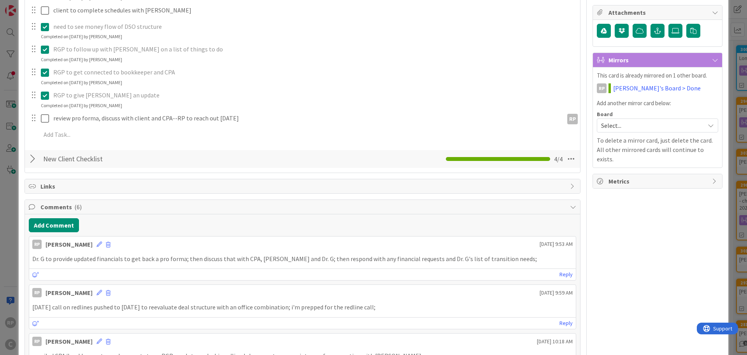
scroll to position [195, 0]
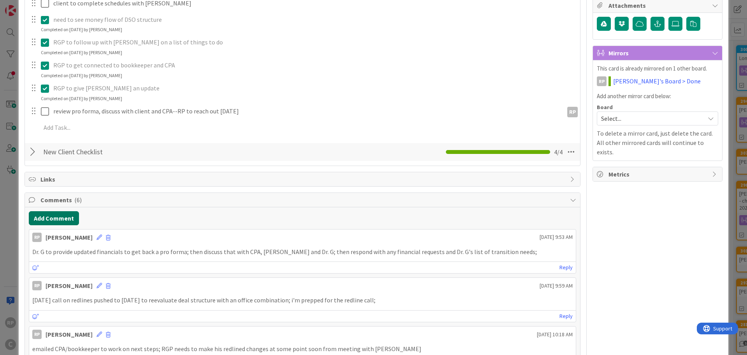
click at [50, 221] on button "Add Comment" at bounding box center [54, 218] width 50 height 14
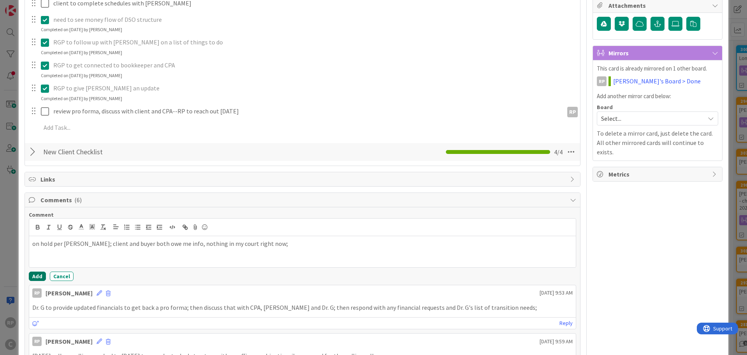
click at [34, 274] on button "Add" at bounding box center [37, 275] width 17 height 9
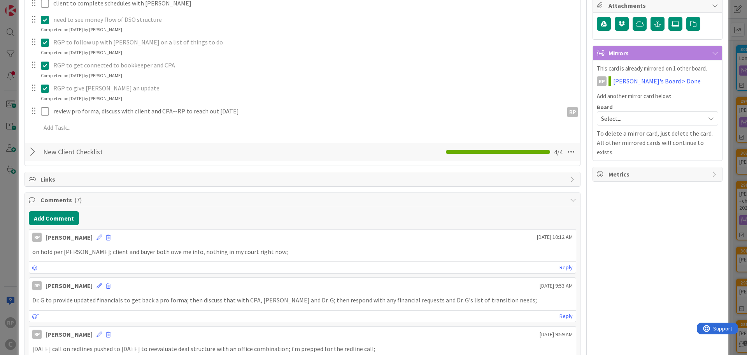
scroll to position [0, 0]
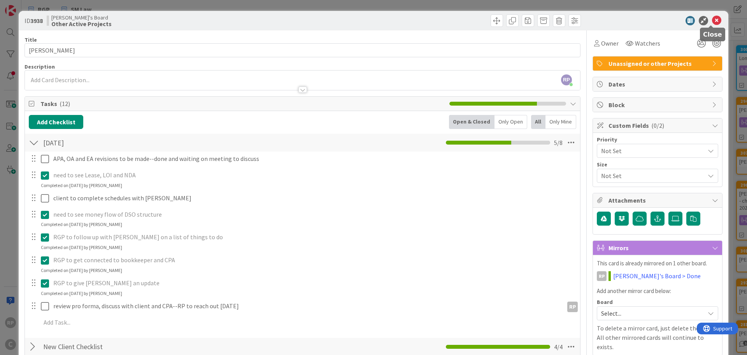
click at [712, 24] on icon at bounding box center [716, 20] width 9 height 9
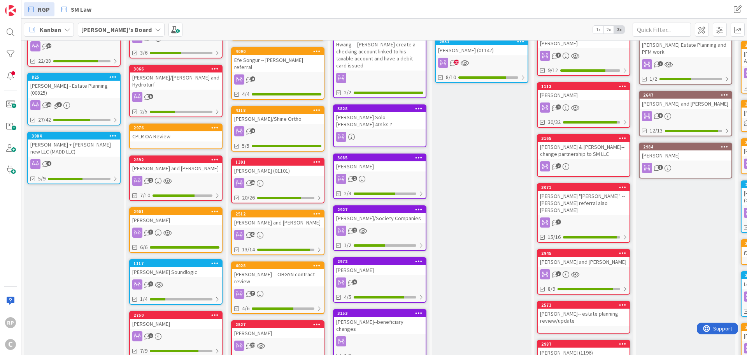
scroll to position [296, 0]
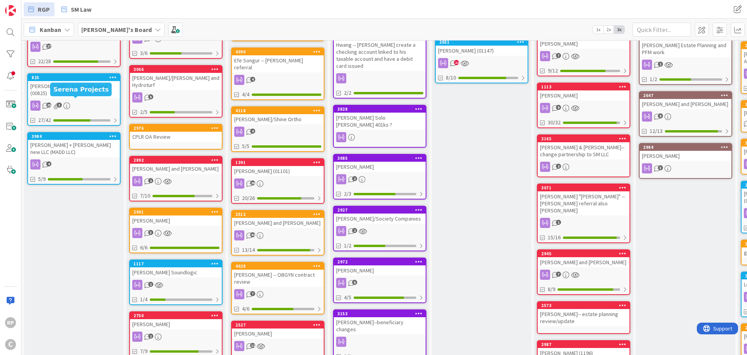
click at [60, 133] on div "3984" at bounding box center [76, 135] width 88 height 5
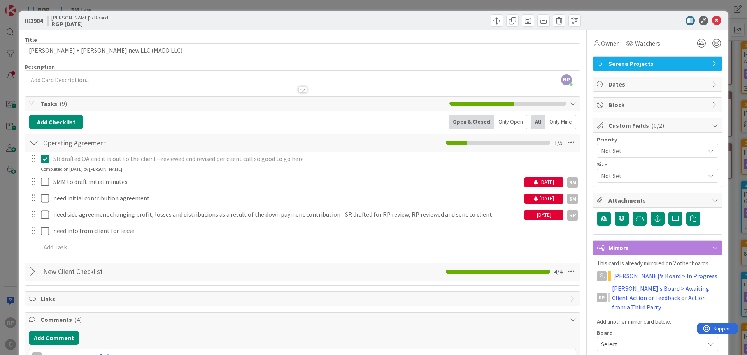
scroll to position [39, 0]
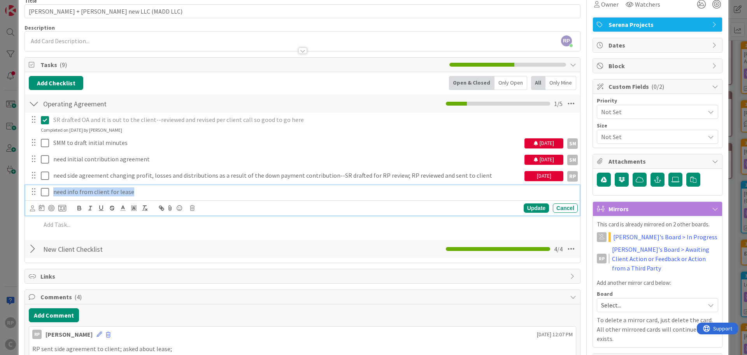
drag, startPoint x: 156, startPoint y: 194, endPoint x: -16, endPoint y: 193, distance: 172.4
click at [0, 193] on html "RP C RGP SM Law RGP SM Law Kanban Richard's Board 1x 2x 3x 7 RGP Today Add Card…" at bounding box center [373, 177] width 747 height 355
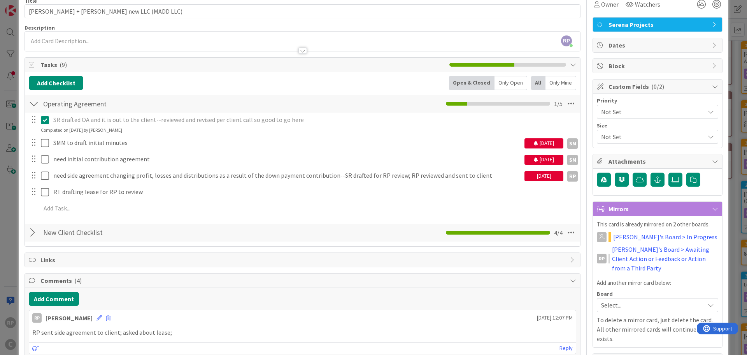
click at [530, 206] on div "SR drafted OA and it is out to the client--reviewed and revised per client call…" at bounding box center [303, 164] width 548 height 105
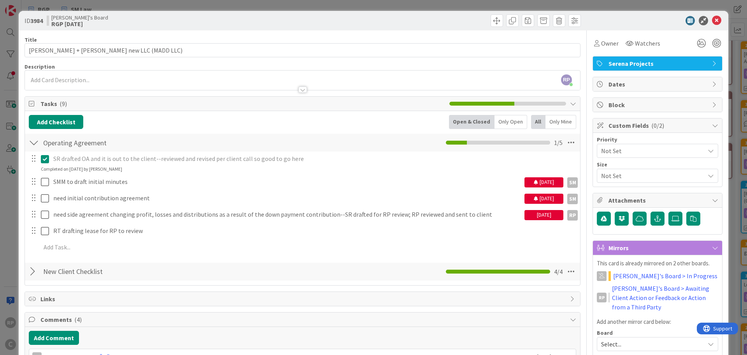
click at [712, 63] on icon at bounding box center [715, 63] width 6 height 6
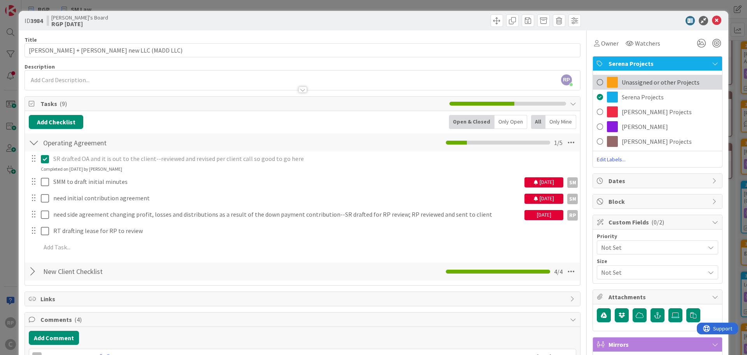
click at [654, 81] on span "Unassigned or other Projects" at bounding box center [661, 81] width 78 height 9
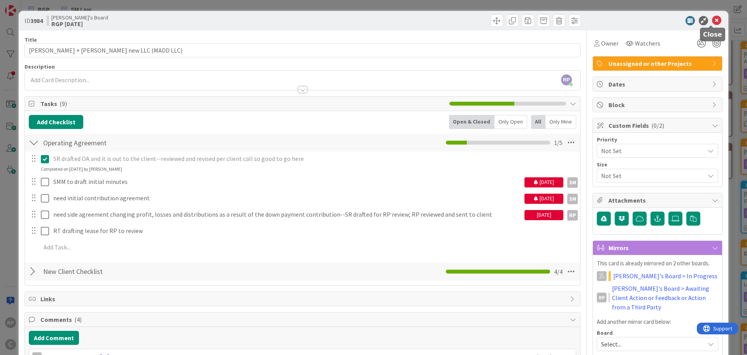
click at [713, 16] on icon at bounding box center [716, 20] width 9 height 9
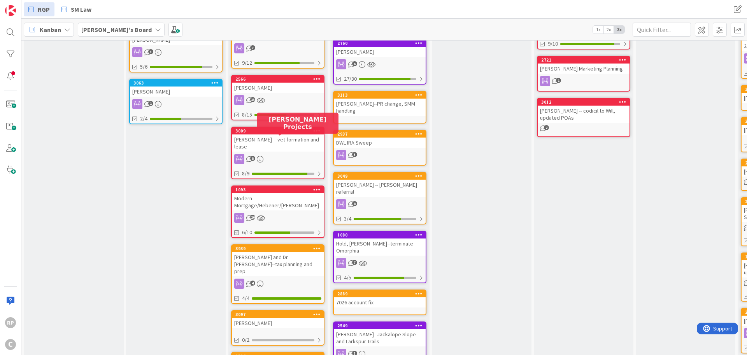
scroll to position [724, 0]
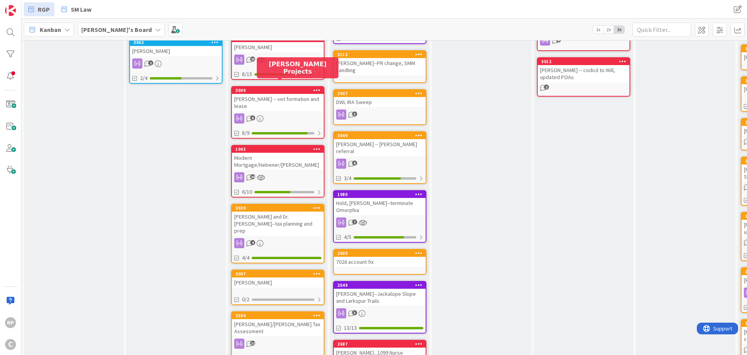
click at [270, 88] on div "3009" at bounding box center [279, 90] width 88 height 5
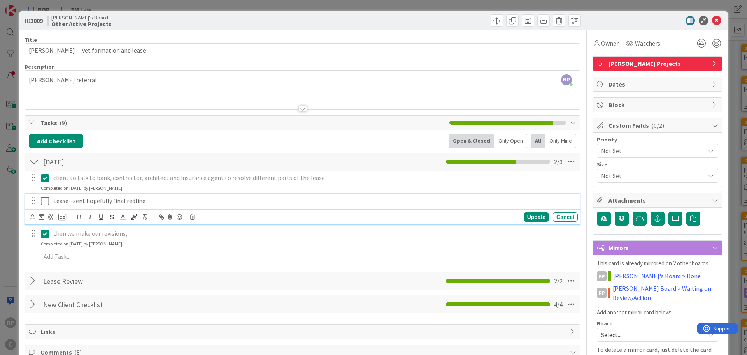
click at [45, 203] on icon at bounding box center [45, 200] width 8 height 9
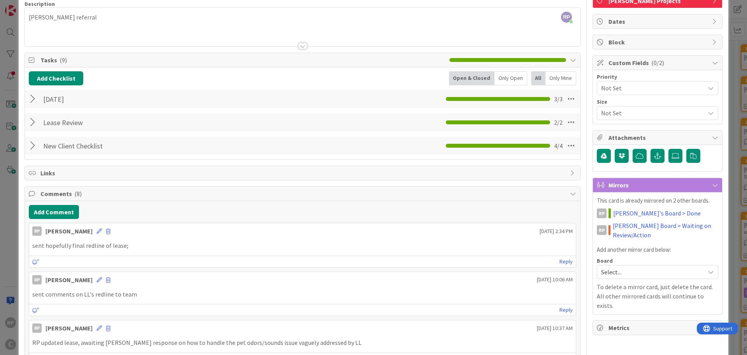
scroll to position [156, 0]
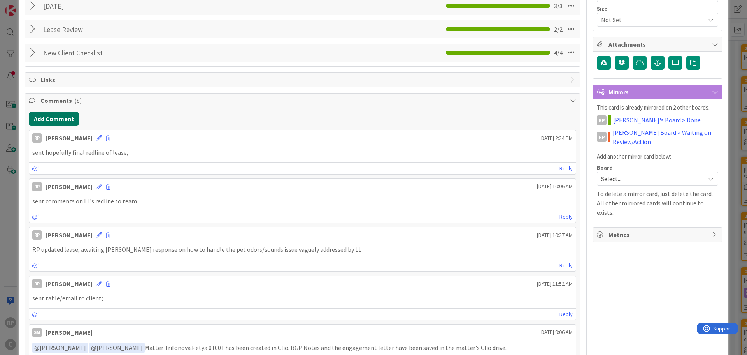
click at [56, 121] on button "Add Comment" at bounding box center [54, 119] width 50 height 14
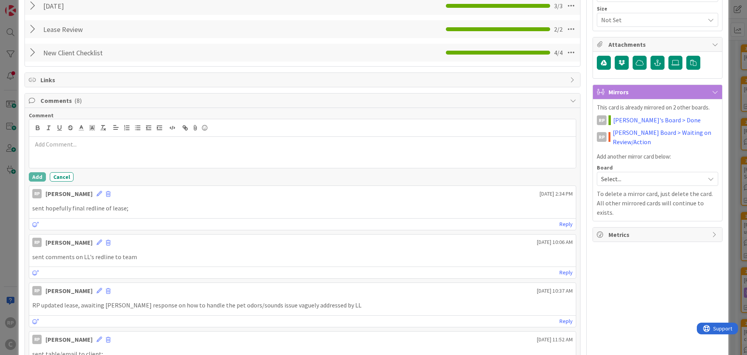
click at [57, 144] on p at bounding box center [302, 144] width 541 height 9
click at [35, 173] on button "Add" at bounding box center [37, 176] width 17 height 9
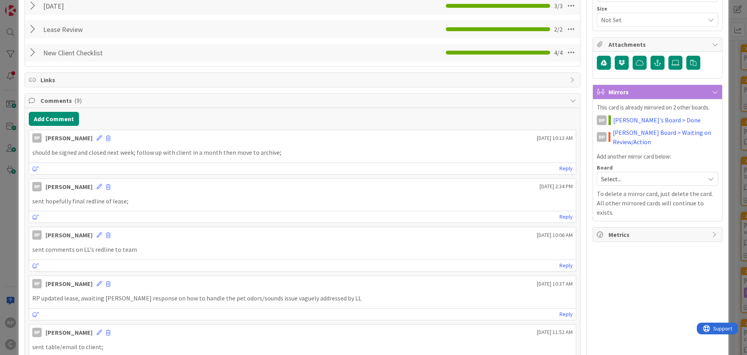
scroll to position [0, 0]
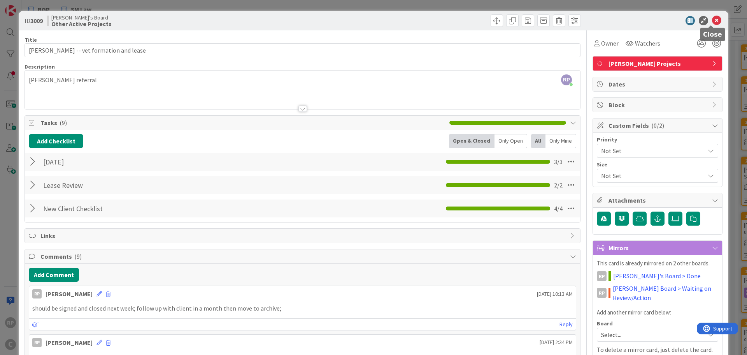
click at [712, 22] on icon at bounding box center [716, 20] width 9 height 9
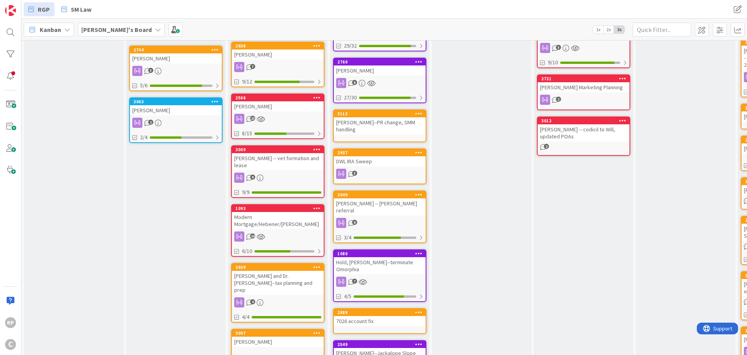
scroll to position [646, 0]
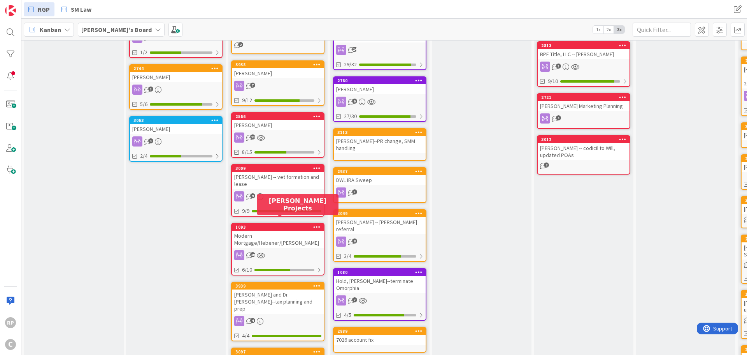
click at [269, 224] on div "1093" at bounding box center [279, 226] width 88 height 5
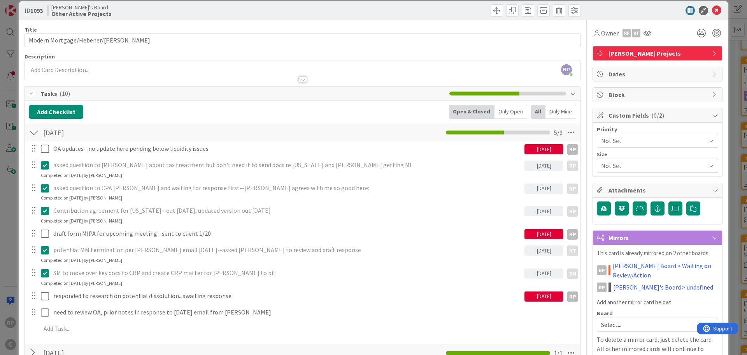
scroll to position [39, 0]
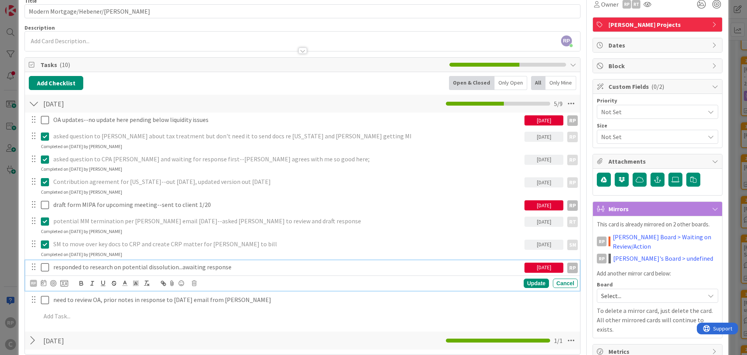
click at [46, 268] on icon at bounding box center [45, 266] width 8 height 9
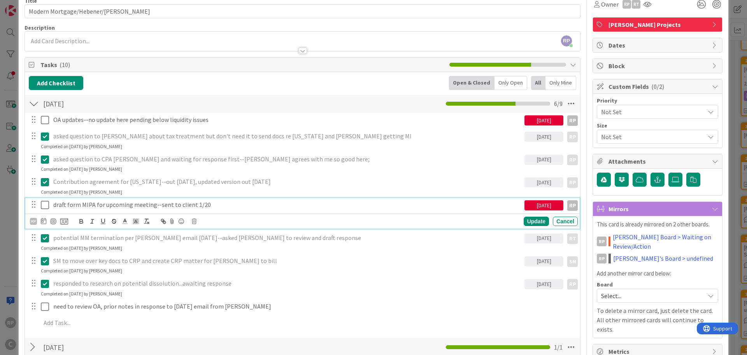
drag, startPoint x: 45, startPoint y: 202, endPoint x: 46, endPoint y: 181, distance: 20.6
click at [46, 202] on icon at bounding box center [45, 204] width 8 height 9
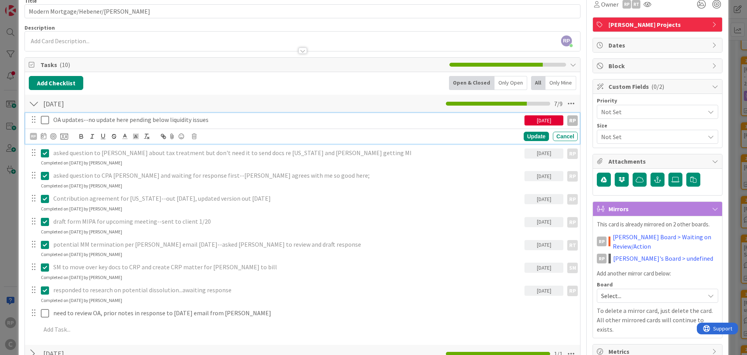
click at [46, 117] on icon at bounding box center [45, 119] width 8 height 9
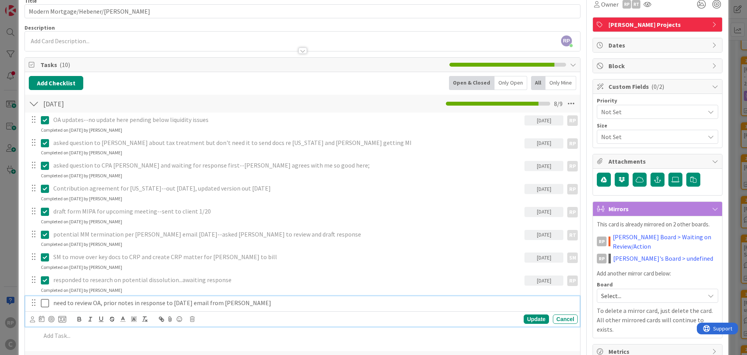
click at [261, 306] on p "need to review OA, prior notes in response to 8/29/25 email from Adam" at bounding box center [313, 302] width 521 height 9
click at [531, 319] on div "Update" at bounding box center [536, 318] width 25 height 9
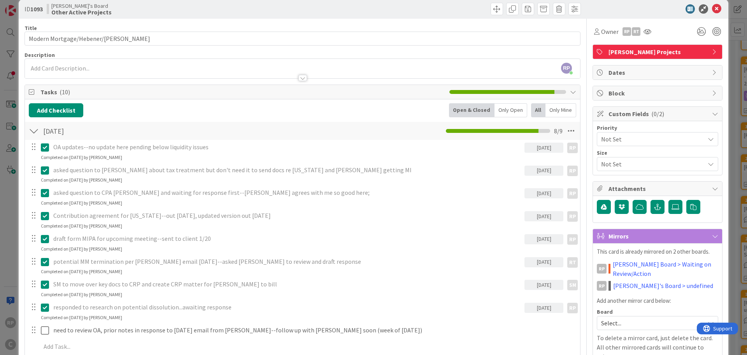
scroll to position [0, 0]
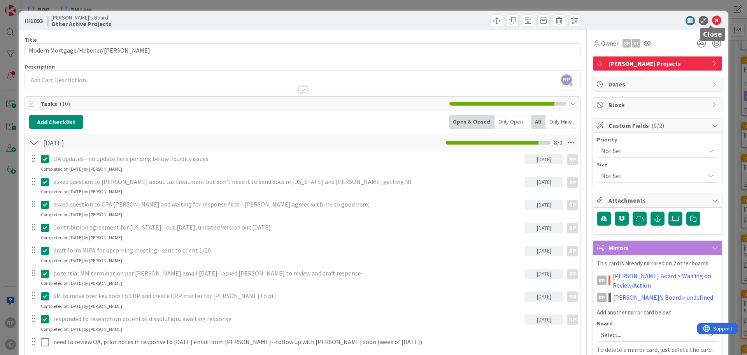
click at [712, 19] on icon at bounding box center [716, 20] width 9 height 9
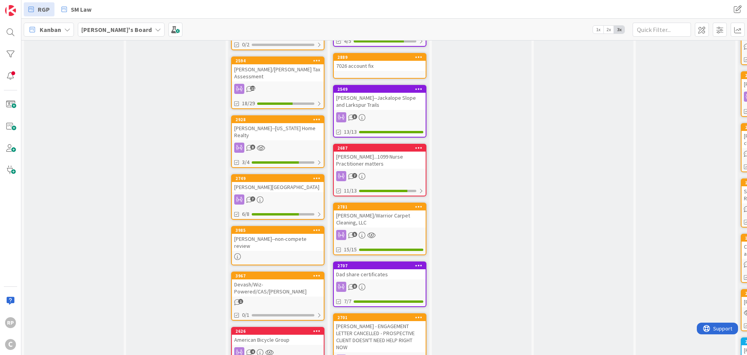
scroll to position [943, 0]
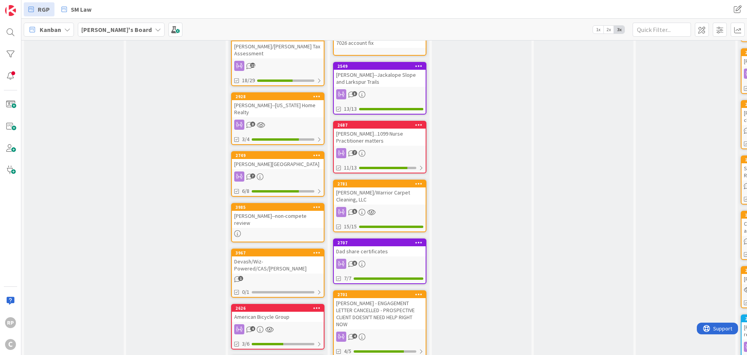
click at [281, 100] on div "Hudson, Matt--Colorado Home Realty" at bounding box center [278, 108] width 92 height 17
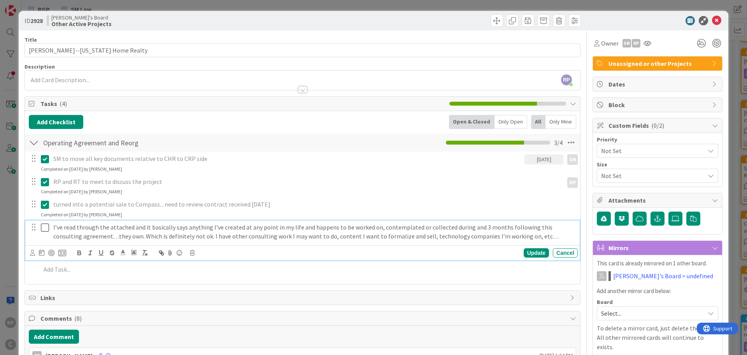
click at [42, 227] on icon at bounding box center [45, 227] width 8 height 9
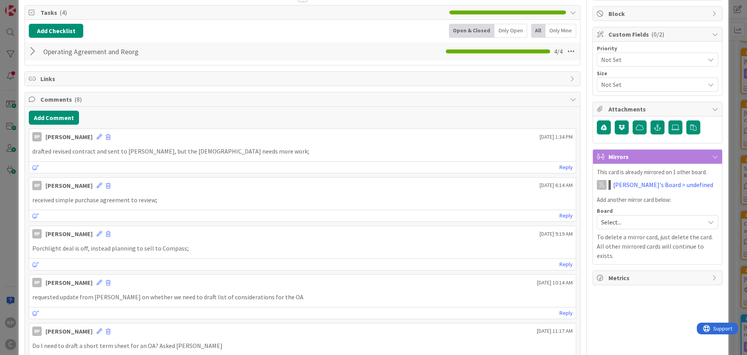
scroll to position [117, 0]
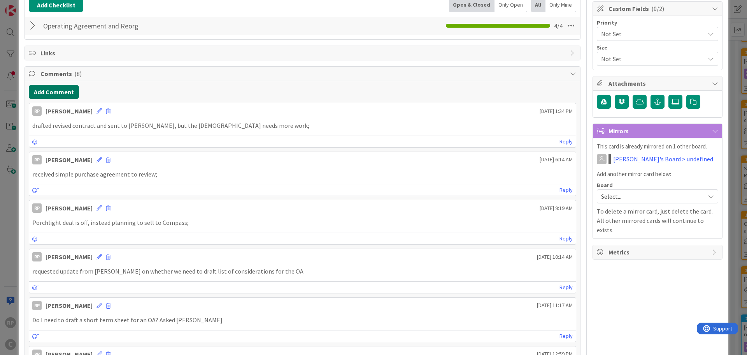
click at [53, 94] on button "Add Comment" at bounding box center [54, 92] width 50 height 14
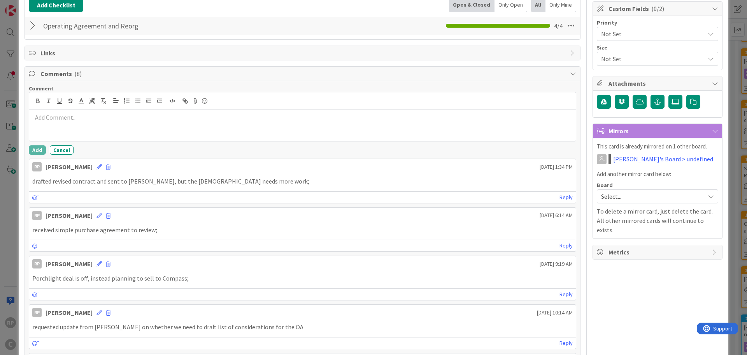
click at [58, 122] on div at bounding box center [302, 125] width 547 height 31
click at [36, 149] on button "Add" at bounding box center [37, 149] width 17 height 9
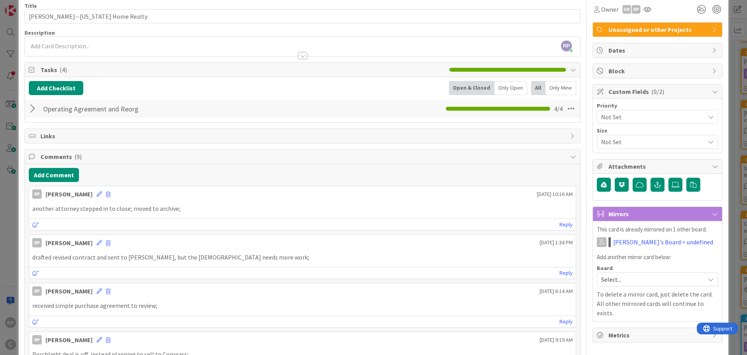
scroll to position [0, 0]
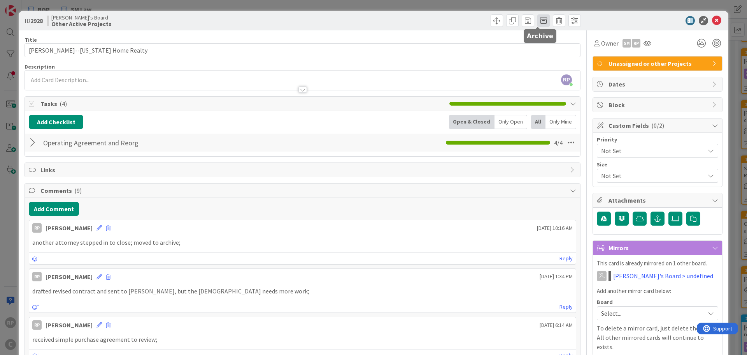
click at [539, 21] on span at bounding box center [543, 20] width 12 height 12
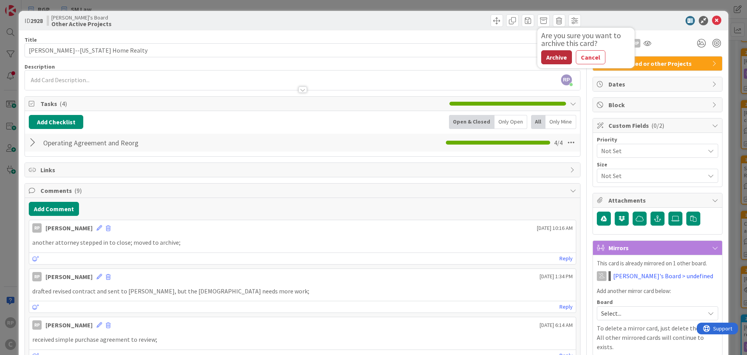
click at [541, 59] on button "Archive" at bounding box center [556, 57] width 31 height 14
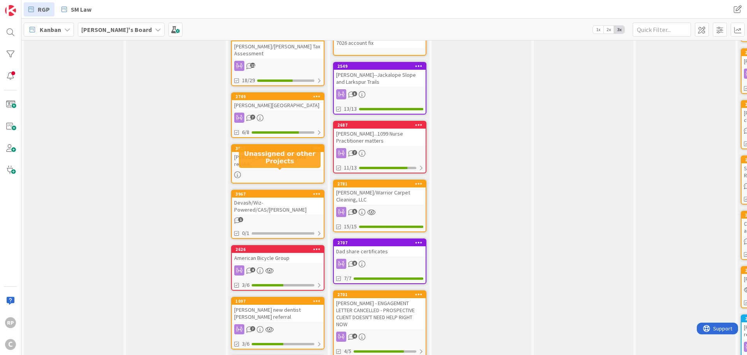
click at [264, 191] on div "3967" at bounding box center [279, 193] width 88 height 5
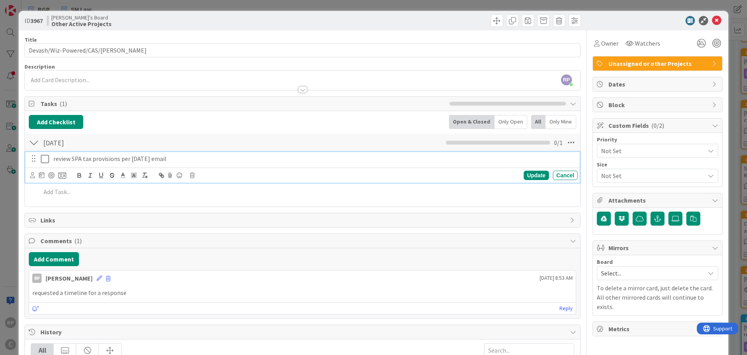
click at [46, 158] on icon at bounding box center [45, 158] width 8 height 9
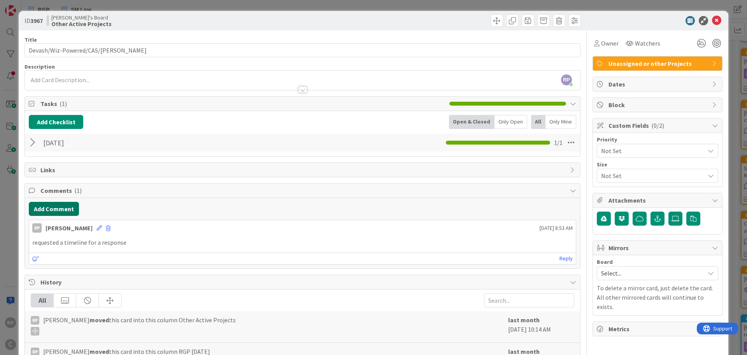
click at [54, 212] on button "Add Comment" at bounding box center [54, 209] width 50 height 14
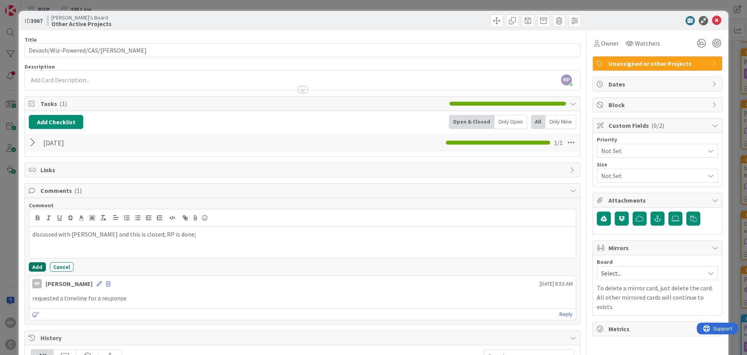
click at [41, 262] on button "Add" at bounding box center [37, 266] width 17 height 9
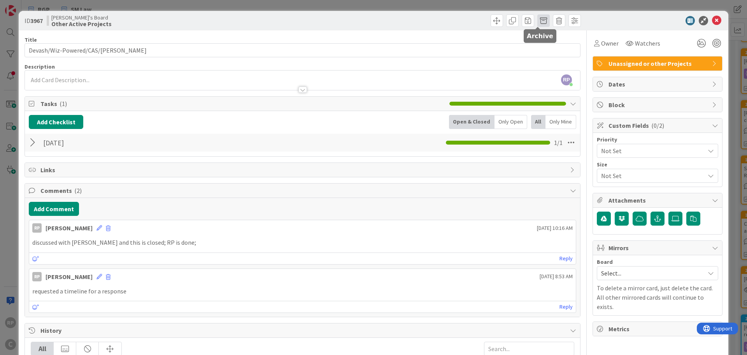
click at [538, 19] on span at bounding box center [543, 20] width 12 height 12
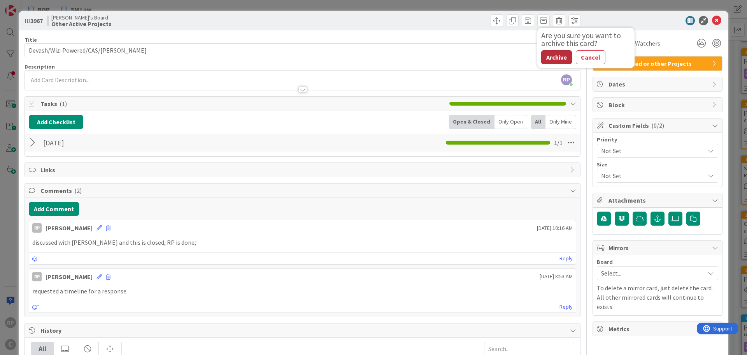
click at [543, 59] on button "Archive" at bounding box center [556, 57] width 31 height 14
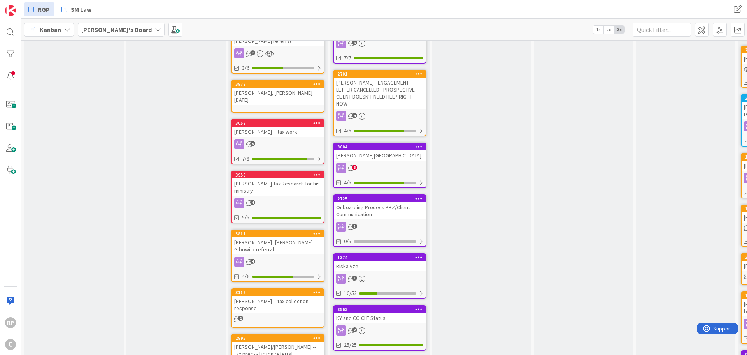
scroll to position [1176, 0]
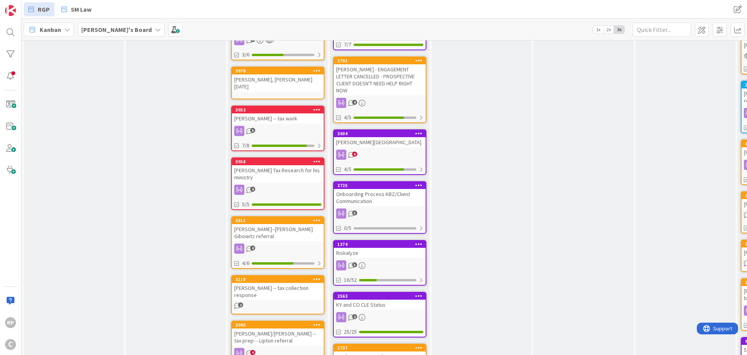
click at [322, 68] on div at bounding box center [317, 70] width 14 height 5
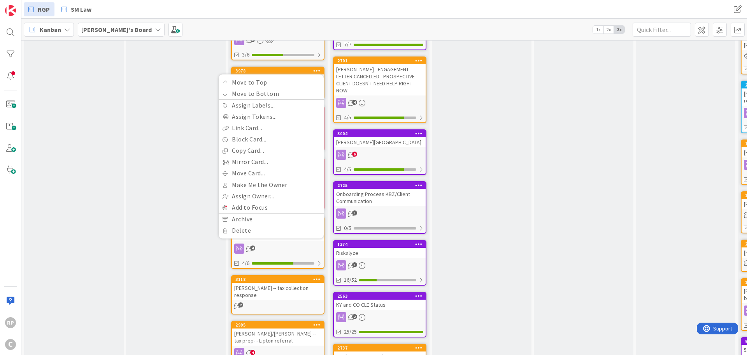
click at [313, 68] on div at bounding box center [317, 70] width 14 height 5
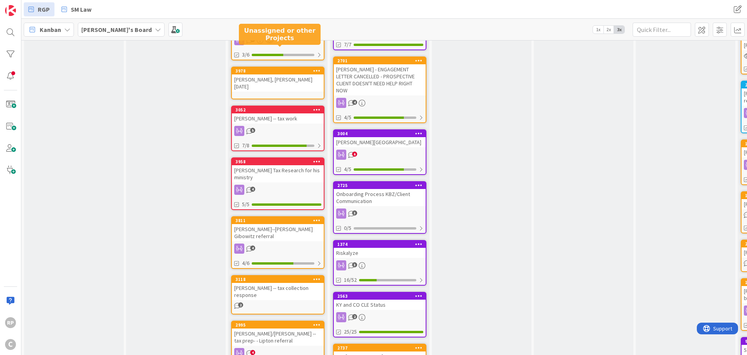
click at [297, 68] on div "3978" at bounding box center [279, 70] width 88 height 5
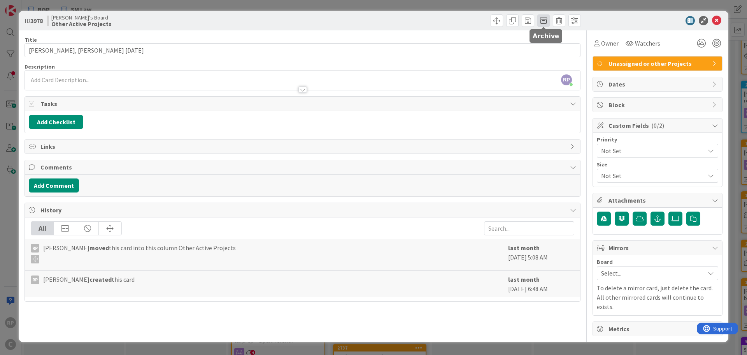
click at [546, 23] on span at bounding box center [543, 20] width 12 height 12
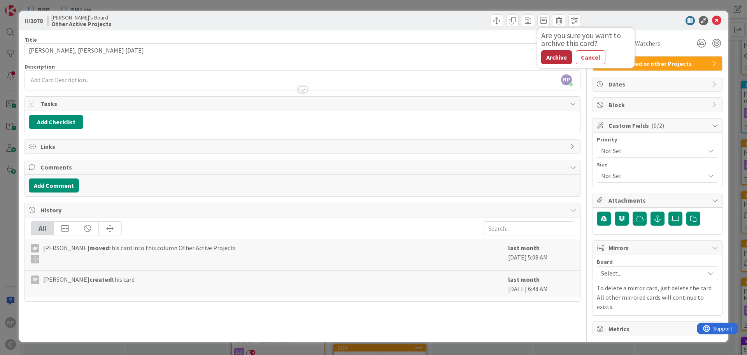
click at [545, 57] on button "Archive" at bounding box center [556, 57] width 31 height 14
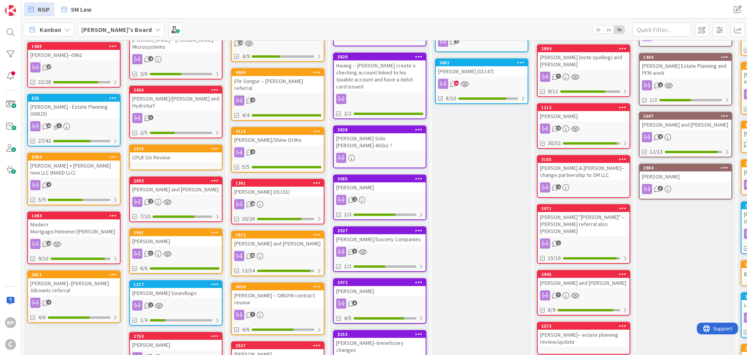
scroll to position [174, 0]
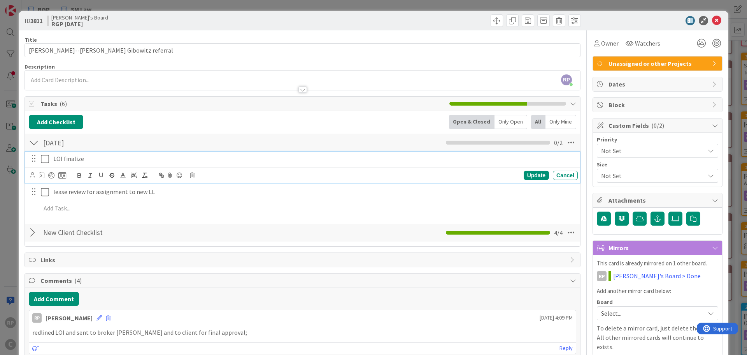
click at [45, 160] on icon at bounding box center [45, 158] width 8 height 9
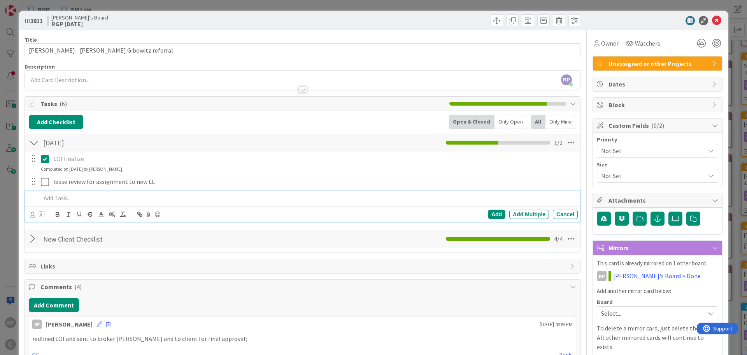
click at [63, 204] on div at bounding box center [308, 198] width 540 height 14
click at [492, 208] on div "Add Add Multiple Cancel" at bounding box center [302, 213] width 555 height 15
click at [492, 210] on div "Add" at bounding box center [497, 213] width 18 height 9
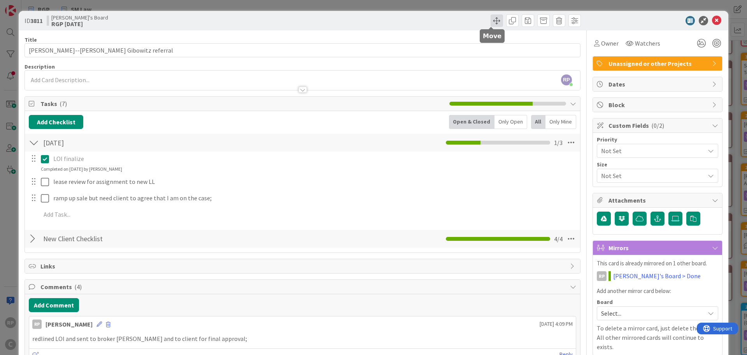
click at [492, 20] on span at bounding box center [497, 20] width 12 height 12
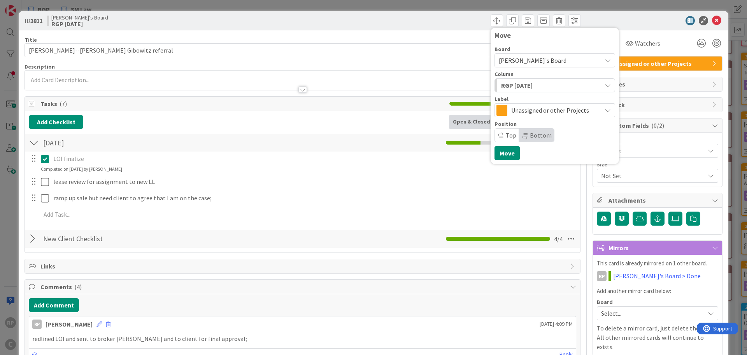
click at [506, 137] on span "Top" at bounding box center [511, 135] width 11 height 8
click at [505, 152] on button "Move" at bounding box center [507, 153] width 25 height 14
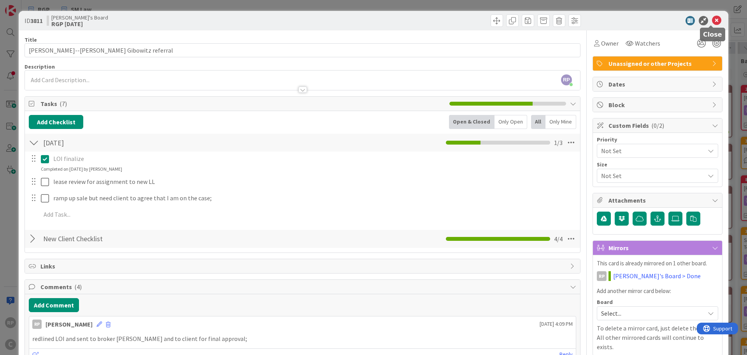
click at [713, 19] on icon at bounding box center [716, 20] width 9 height 9
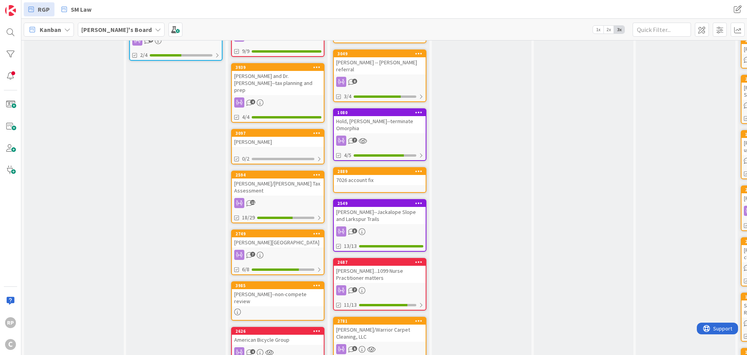
scroll to position [817, 0]
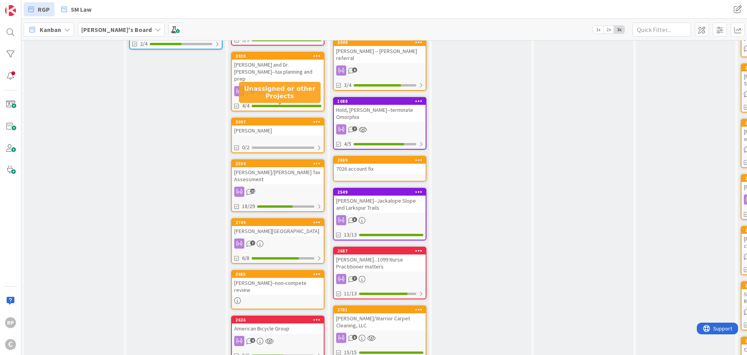
click at [267, 119] on div "3097" at bounding box center [279, 121] width 88 height 5
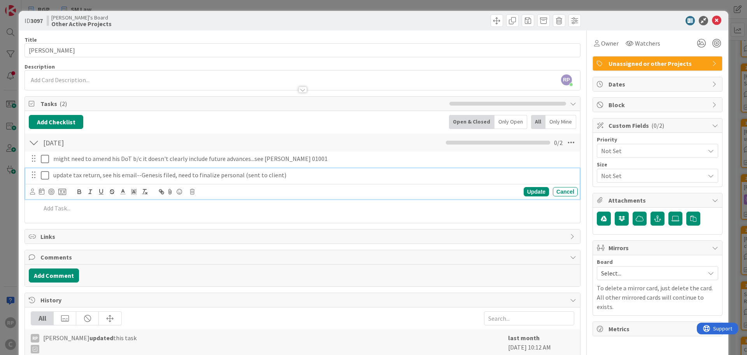
click at [45, 175] on icon at bounding box center [45, 174] width 8 height 9
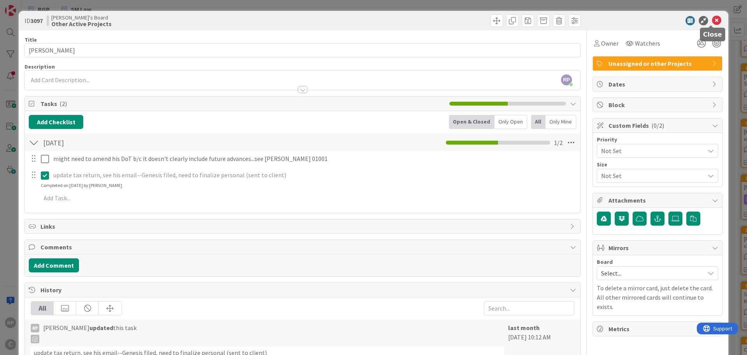
click at [712, 22] on icon at bounding box center [716, 20] width 9 height 9
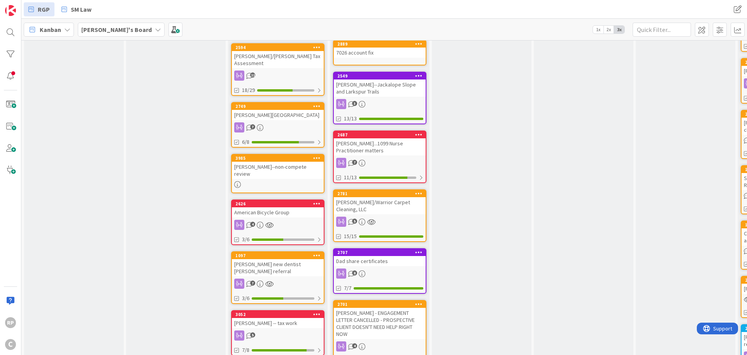
scroll to position [934, 0]
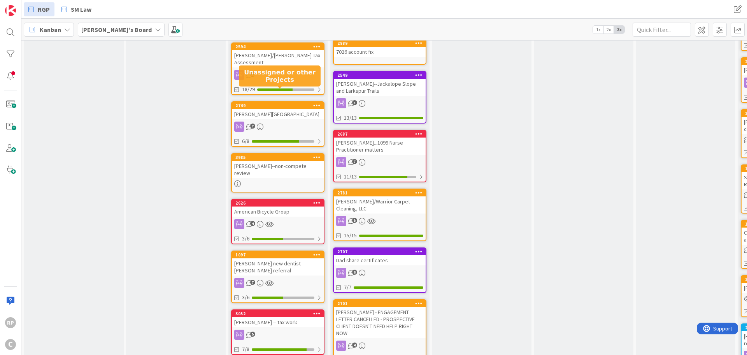
click at [263, 103] on div "2749" at bounding box center [279, 105] width 88 height 5
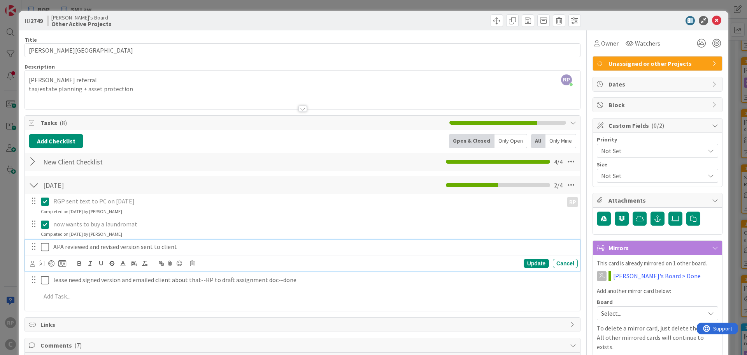
click at [49, 246] on icon at bounding box center [45, 246] width 8 height 9
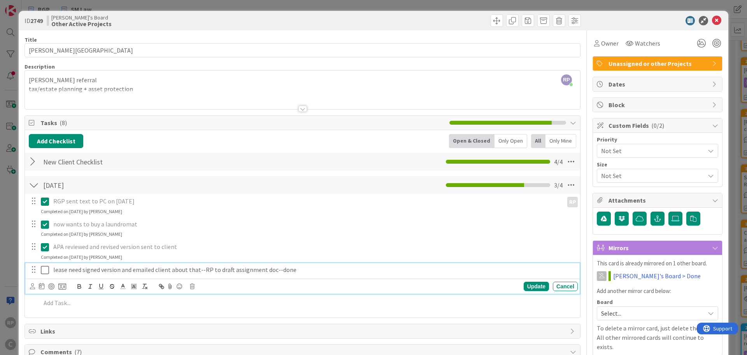
click at [45, 267] on icon at bounding box center [45, 269] width 8 height 9
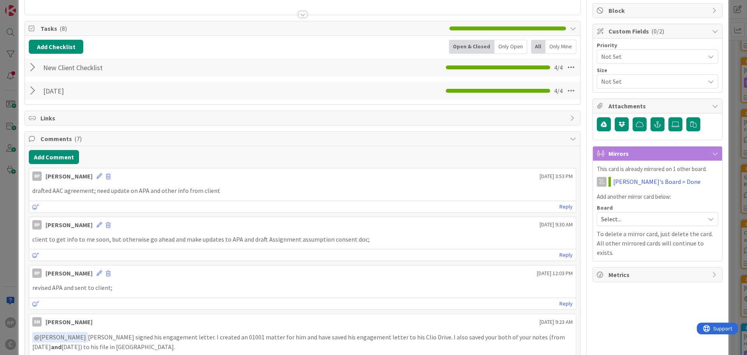
scroll to position [117, 0]
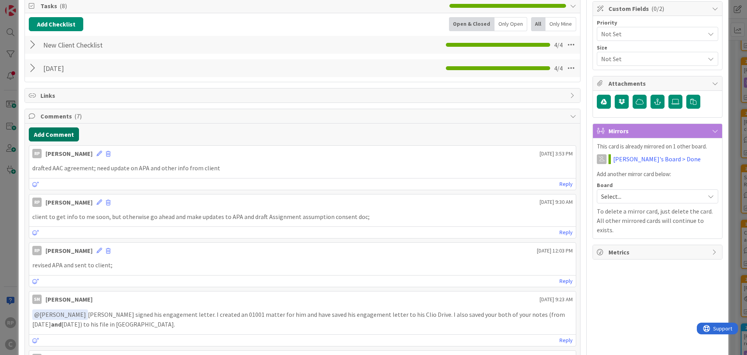
click at [61, 138] on button "Add Comment" at bounding box center [54, 134] width 50 height 14
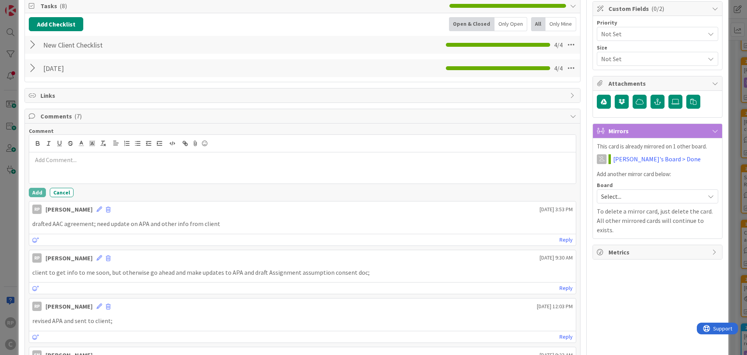
click at [60, 168] on div at bounding box center [302, 167] width 547 height 31
click at [37, 190] on button "Add" at bounding box center [37, 192] width 17 height 9
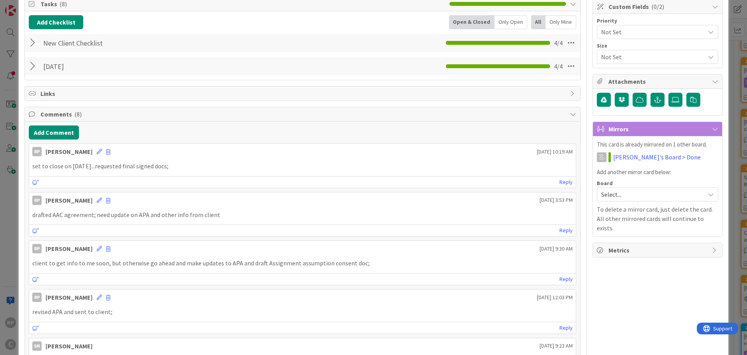
scroll to position [195, 0]
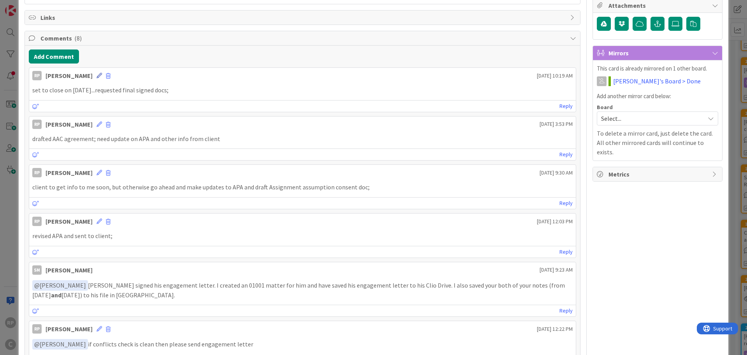
click at [97, 74] on icon at bounding box center [99, 75] width 5 height 5
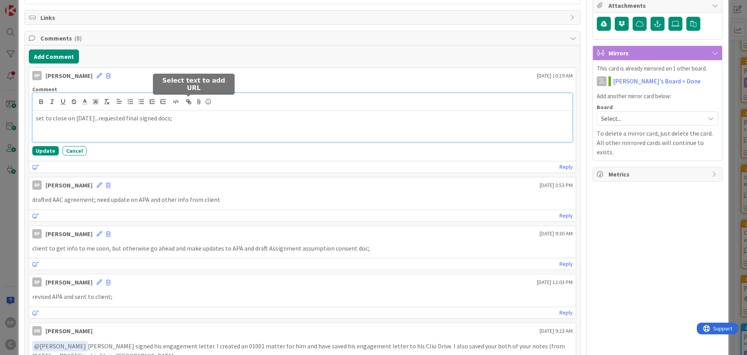
click at [191, 113] on div "set to close on 9/22/25...requested final signed docs;" at bounding box center [303, 126] width 540 height 31
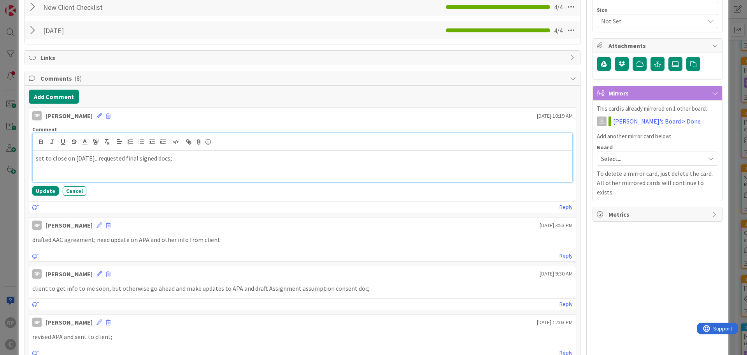
scroll to position [39, 0]
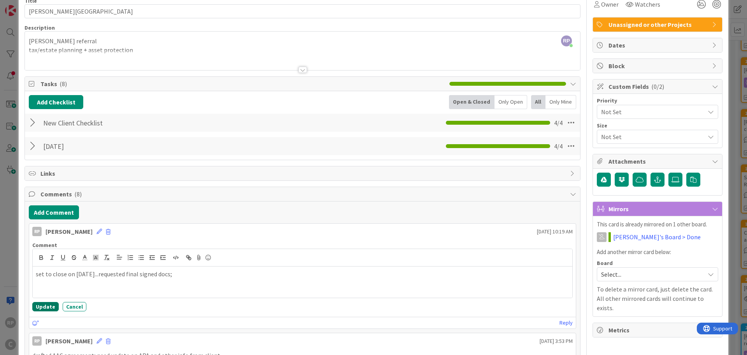
click at [40, 308] on button "Update" at bounding box center [45, 306] width 26 height 9
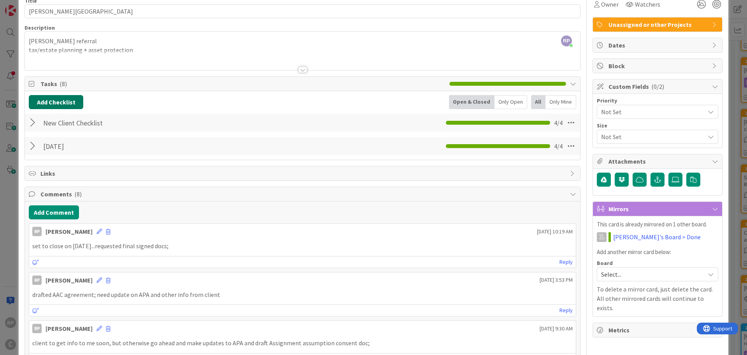
click at [66, 98] on button "Add Checklist" at bounding box center [56, 102] width 54 height 14
type input "9"
type input "Estate Planning"
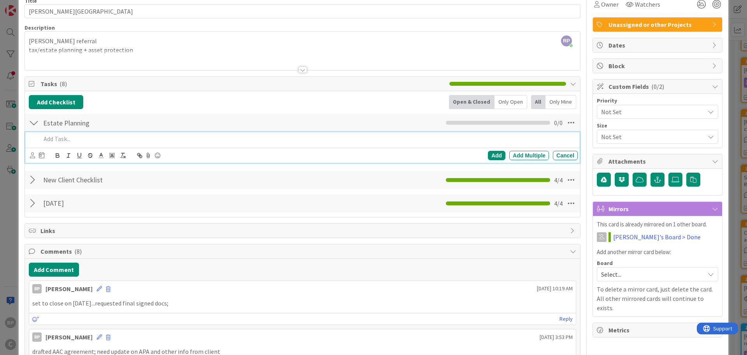
click at [60, 139] on p at bounding box center [308, 138] width 534 height 9
click at [497, 154] on div "Add" at bounding box center [497, 155] width 18 height 9
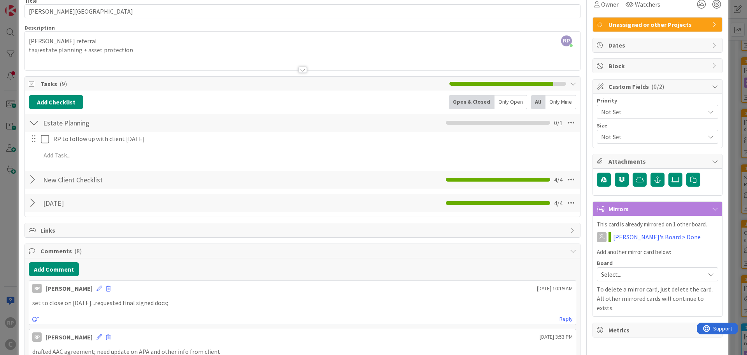
scroll to position [0, 0]
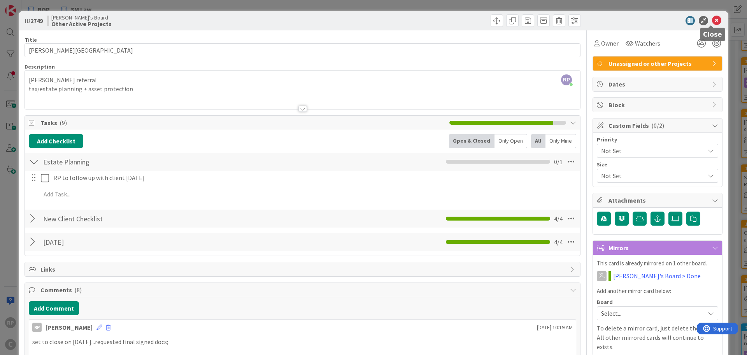
click at [712, 19] on icon at bounding box center [716, 20] width 9 height 9
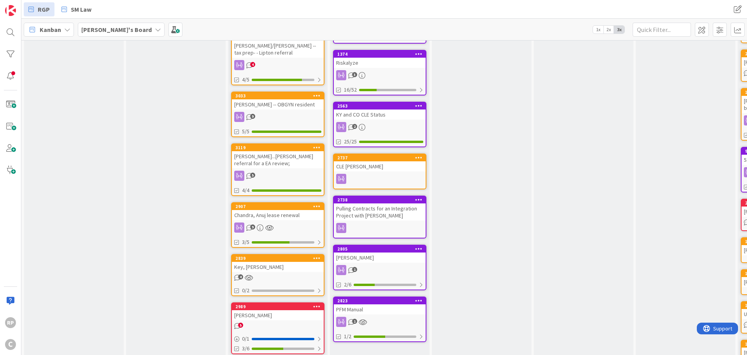
scroll to position [1362, 0]
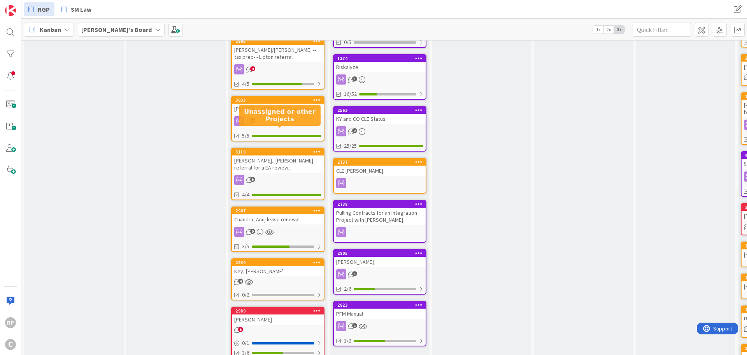
click at [269, 155] on div "[PERSON_NAME]...[PERSON_NAME] referral for a EA review;" at bounding box center [278, 163] width 92 height 17
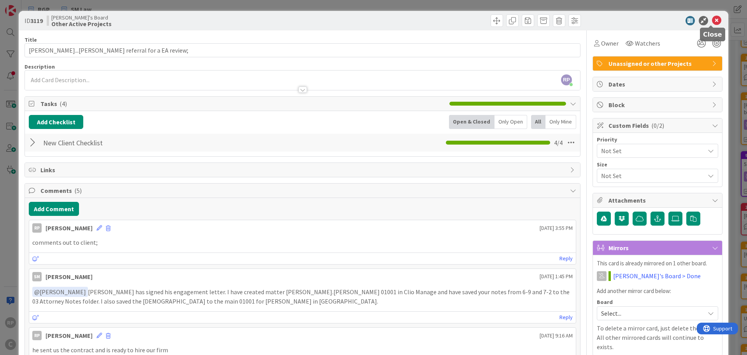
click at [714, 16] on icon at bounding box center [716, 20] width 9 height 9
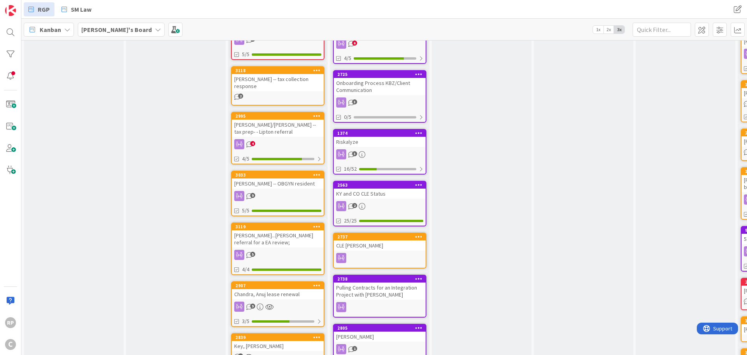
scroll to position [1284, 0]
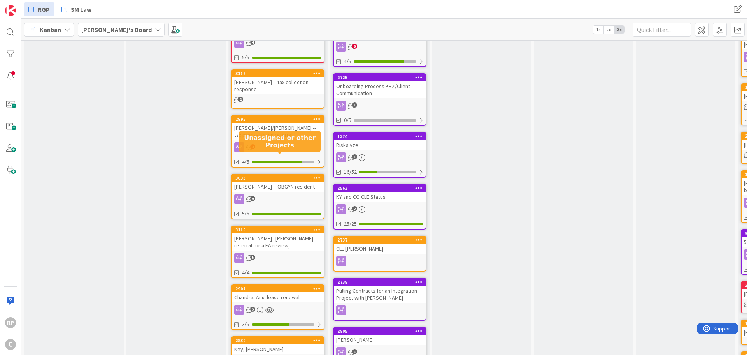
click at [271, 175] on div "3033" at bounding box center [279, 177] width 88 height 5
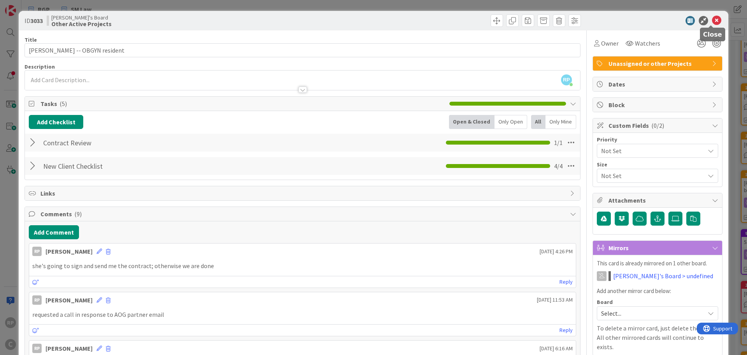
click at [712, 19] on icon at bounding box center [716, 20] width 9 height 9
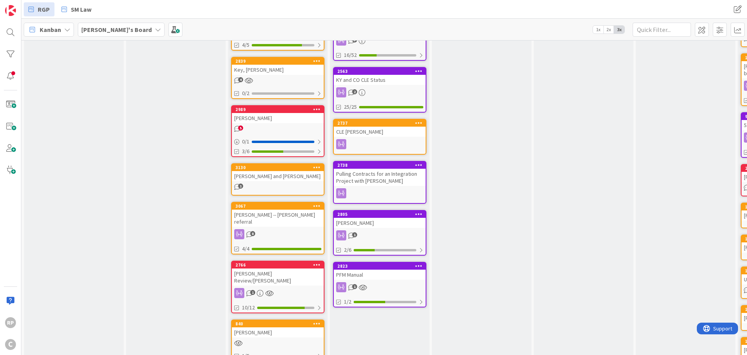
scroll to position [1479, 0]
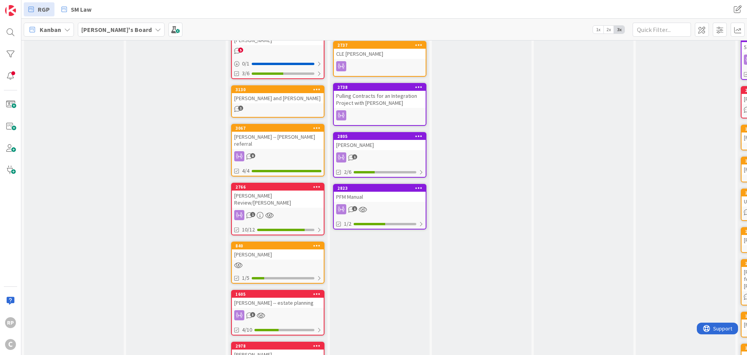
click at [283, 125] on div "3067" at bounding box center [278, 128] width 92 height 7
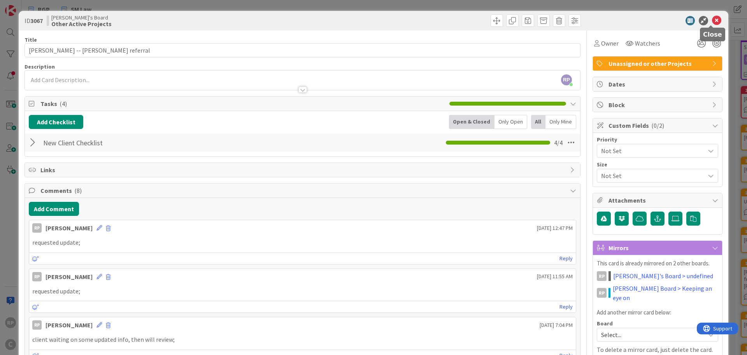
click at [712, 21] on icon at bounding box center [716, 20] width 9 height 9
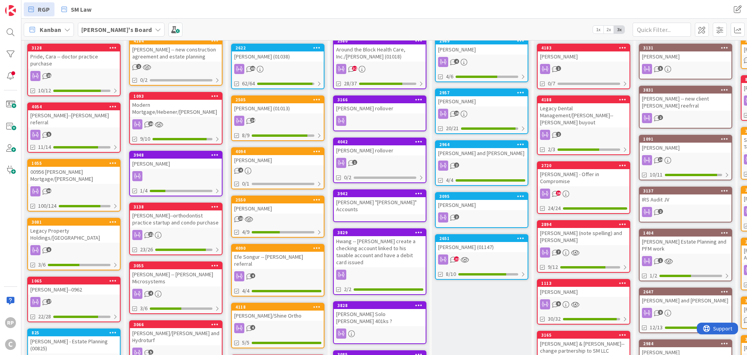
scroll to position [117, 0]
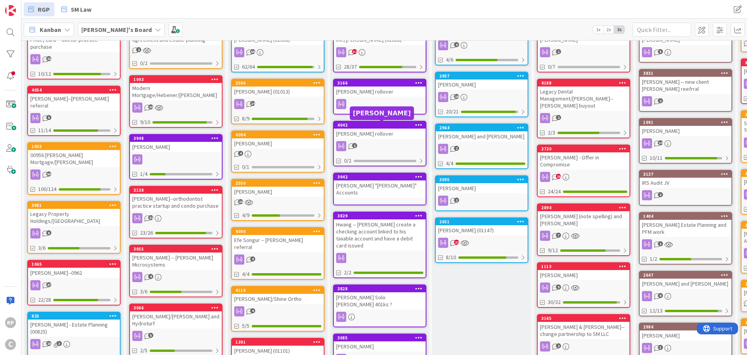
click at [383, 123] on div "4042" at bounding box center [381, 124] width 88 height 5
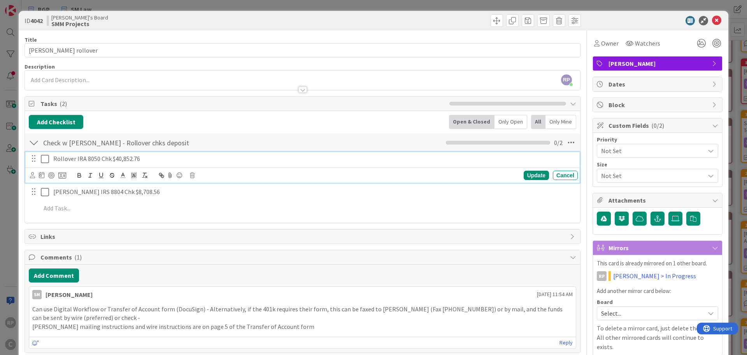
click at [49, 162] on button at bounding box center [45, 159] width 9 height 12
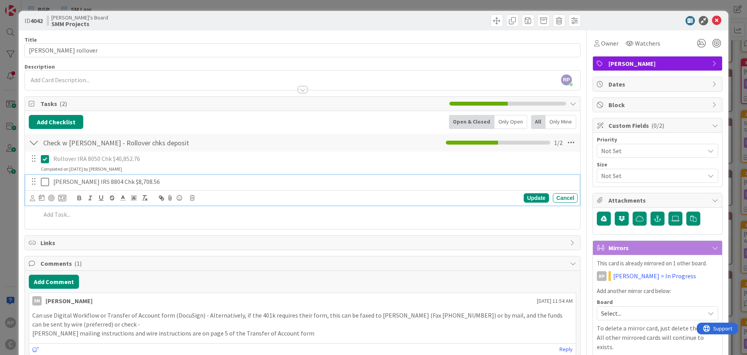
click at [47, 181] on icon at bounding box center [45, 181] width 8 height 9
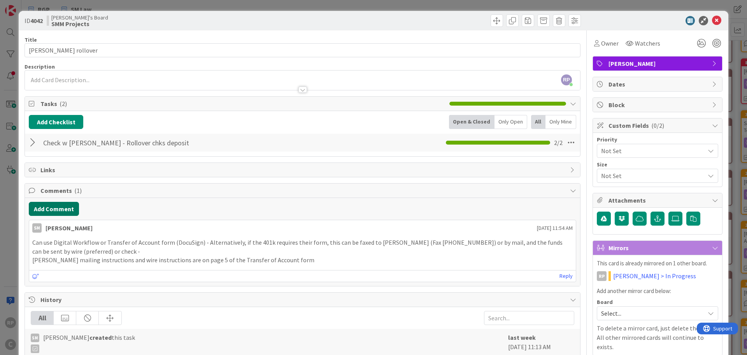
click at [49, 203] on button "Add Comment" at bounding box center [54, 209] width 50 height 14
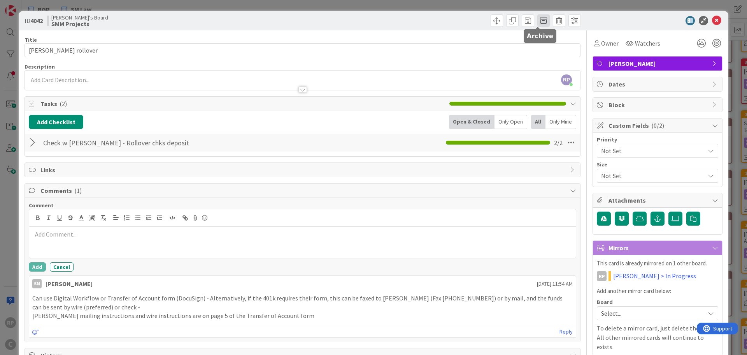
click at [538, 20] on span at bounding box center [543, 20] width 12 height 12
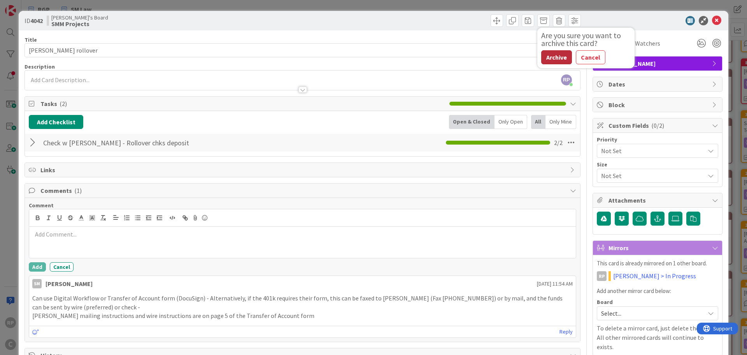
click at [548, 55] on button "Archive" at bounding box center [556, 57] width 31 height 14
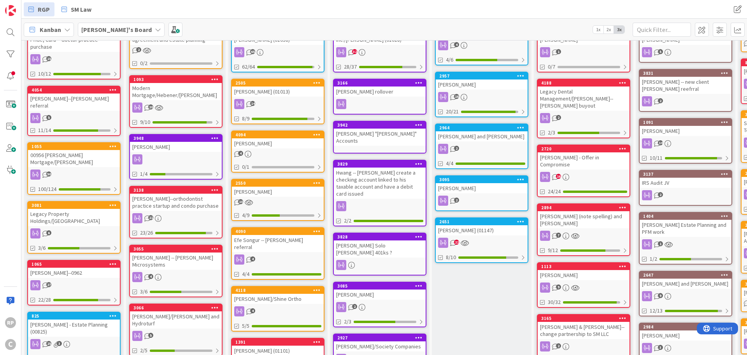
click at [396, 167] on div "Hwang -- [PERSON_NAME] create a checking account linked to his taxable account …" at bounding box center [380, 182] width 92 height 31
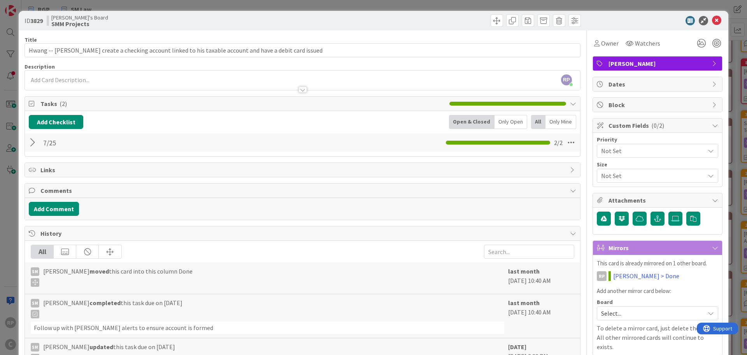
click at [32, 142] on div at bounding box center [34, 142] width 10 height 14
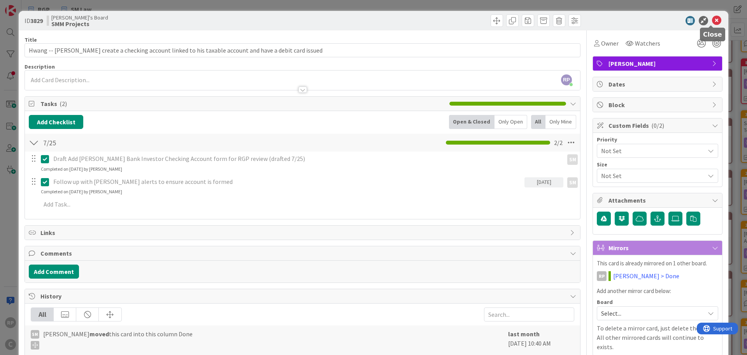
click at [713, 19] on icon at bounding box center [716, 20] width 9 height 9
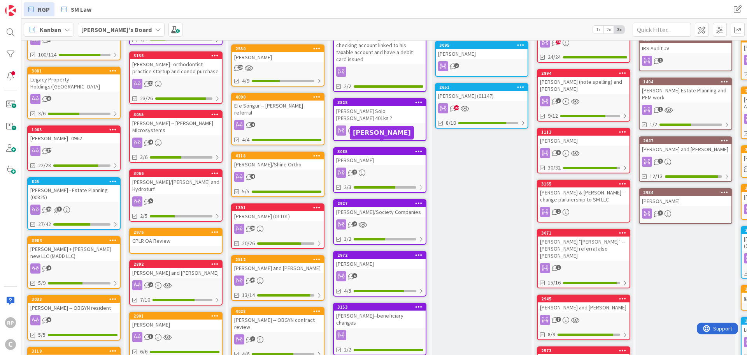
scroll to position [272, 0]
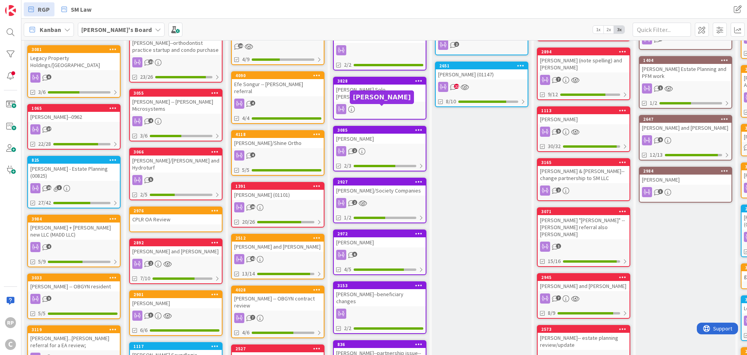
click at [375, 127] on div "3085" at bounding box center [381, 129] width 88 height 5
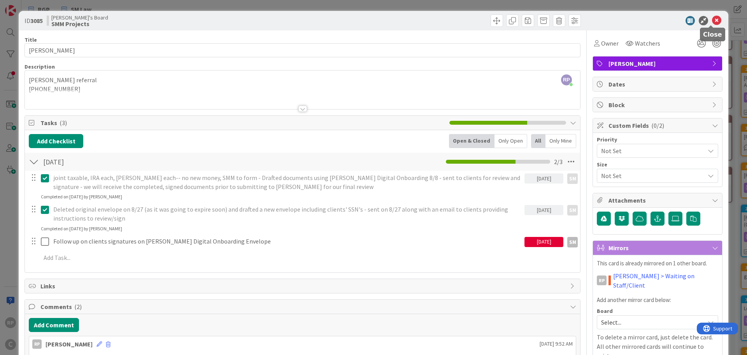
click at [712, 19] on icon at bounding box center [716, 20] width 9 height 9
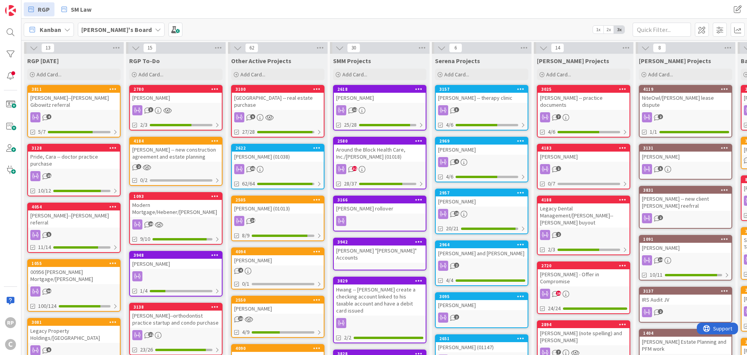
scroll to position [272, 0]
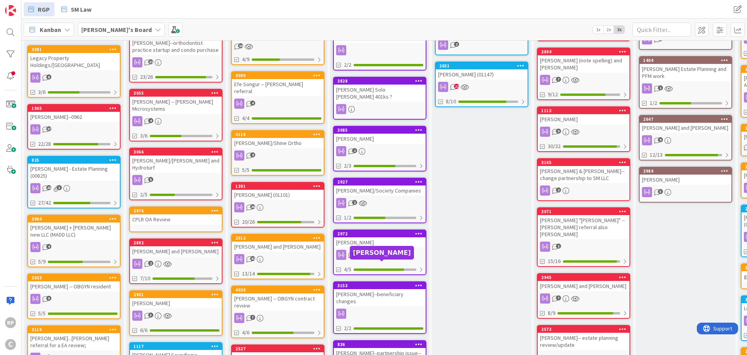
click at [370, 282] on div "3153" at bounding box center [380, 285] width 92 height 7
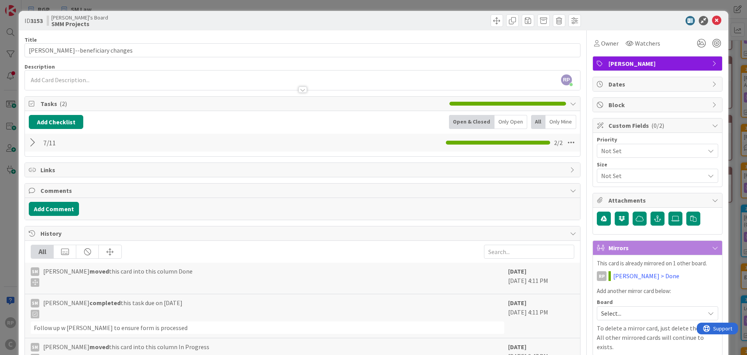
click at [33, 142] on div at bounding box center [34, 142] width 10 height 14
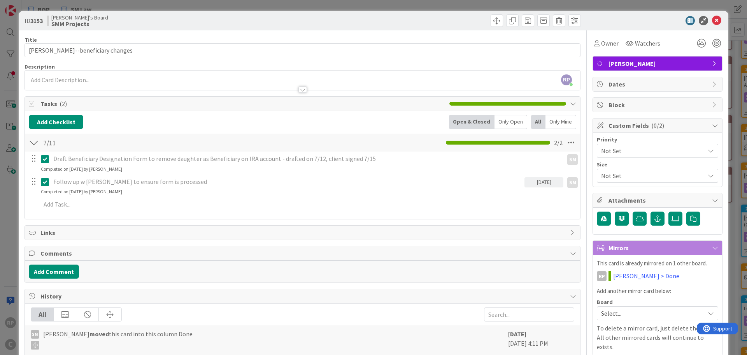
click at [33, 142] on div at bounding box center [34, 142] width 10 height 14
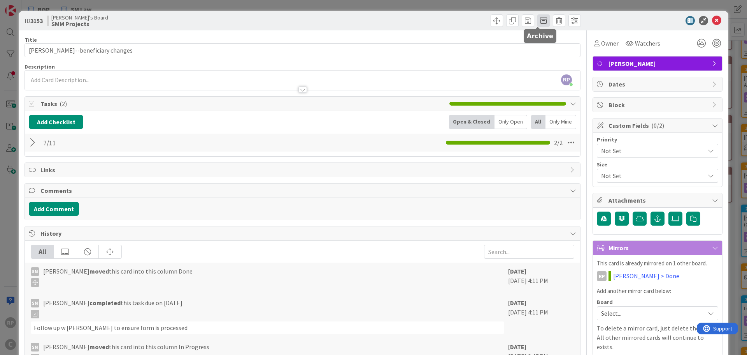
click at [539, 18] on span at bounding box center [543, 20] width 12 height 12
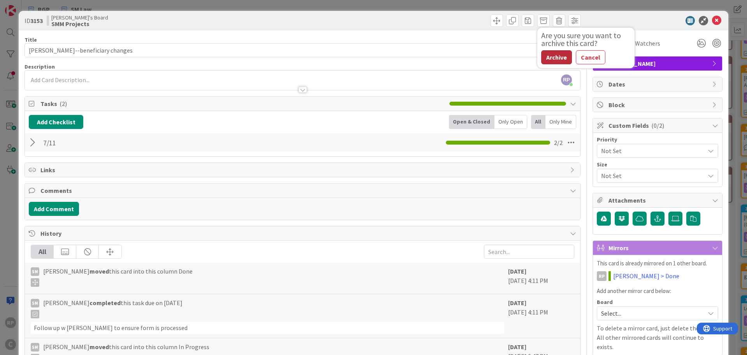
click at [557, 61] on button "Archive" at bounding box center [556, 57] width 31 height 14
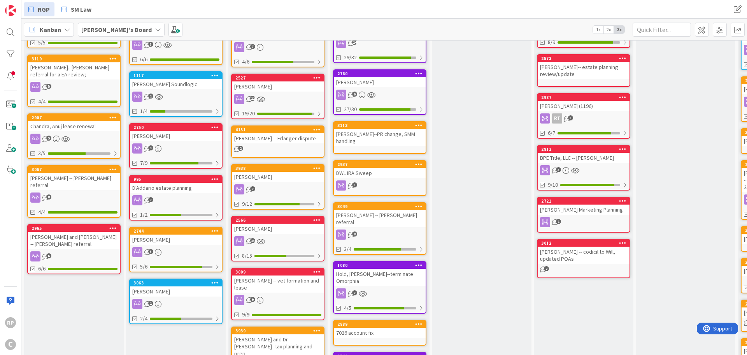
scroll to position [545, 0]
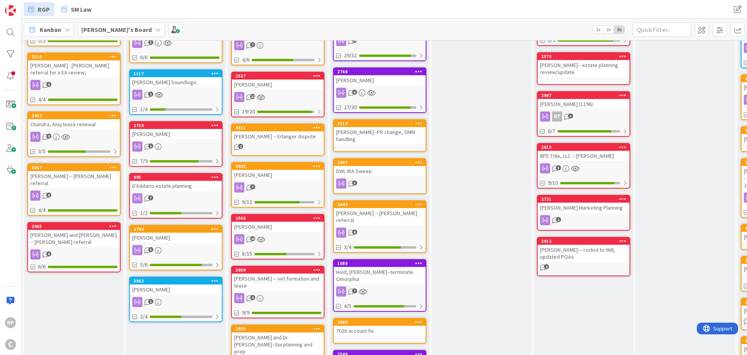
click at [417, 159] on icon at bounding box center [418, 161] width 7 height 5
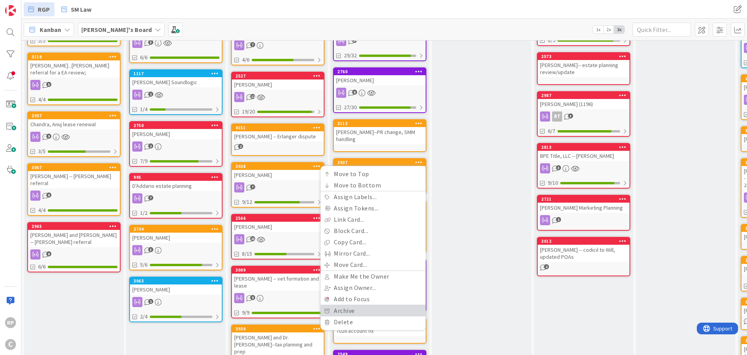
click at [351, 305] on link "Archive" at bounding box center [373, 310] width 105 height 11
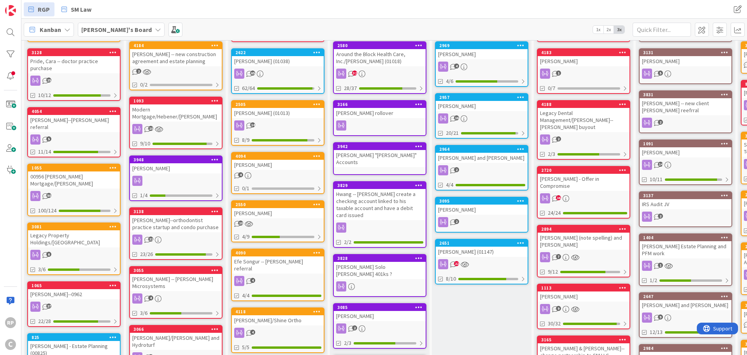
scroll to position [78, 0]
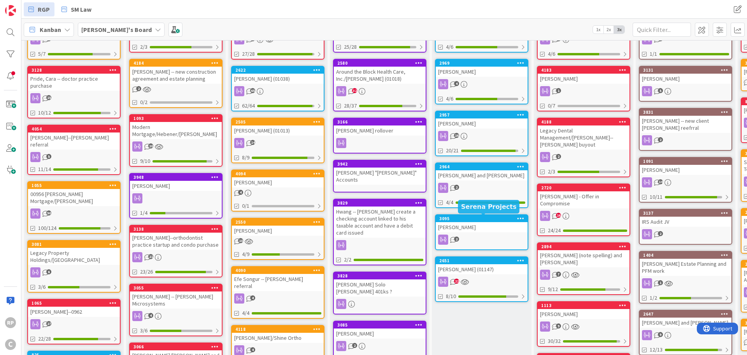
click at [486, 217] on div "3095" at bounding box center [483, 218] width 88 height 5
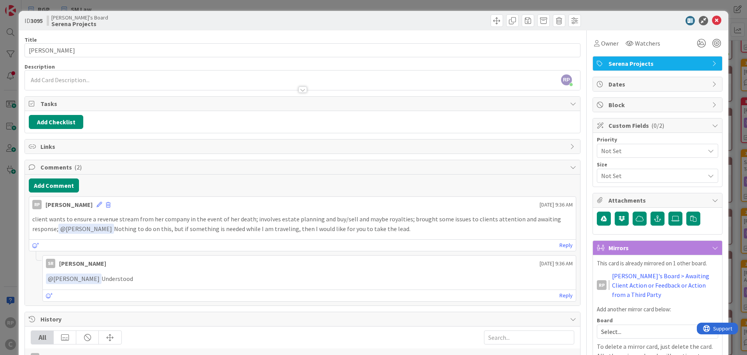
click at [627, 63] on span "Serena Projects" at bounding box center [659, 63] width 100 height 9
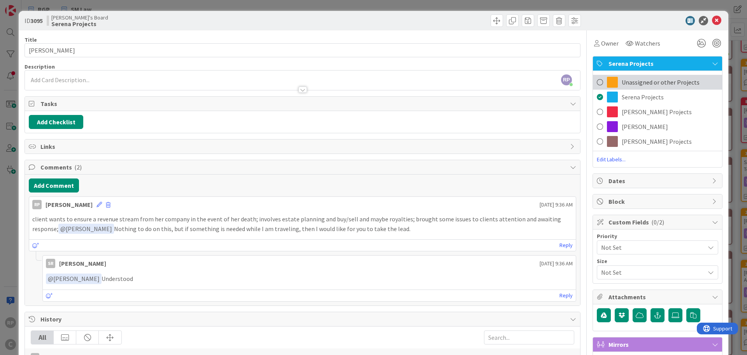
click at [628, 81] on span "Unassigned or other Projects" at bounding box center [661, 81] width 78 height 9
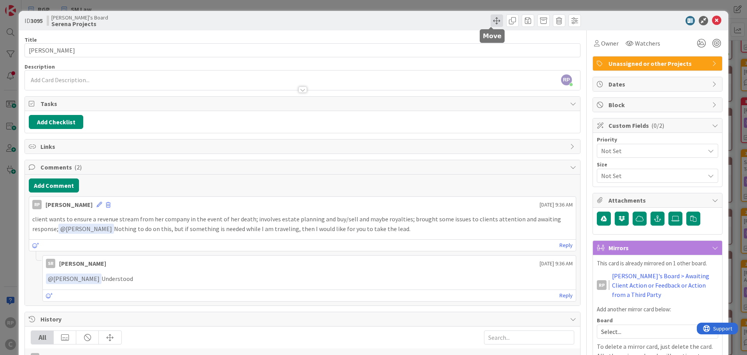
click at [494, 21] on span at bounding box center [497, 20] width 12 height 12
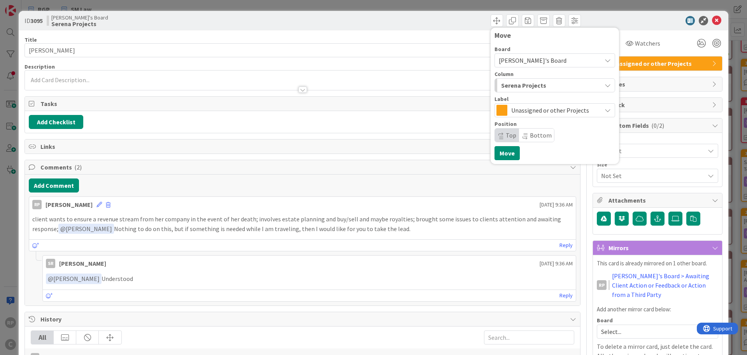
click at [516, 77] on div "Column Serena Projects" at bounding box center [555, 81] width 121 height 21
click at [516, 79] on div "Serena Projects" at bounding box center [550, 85] width 102 height 12
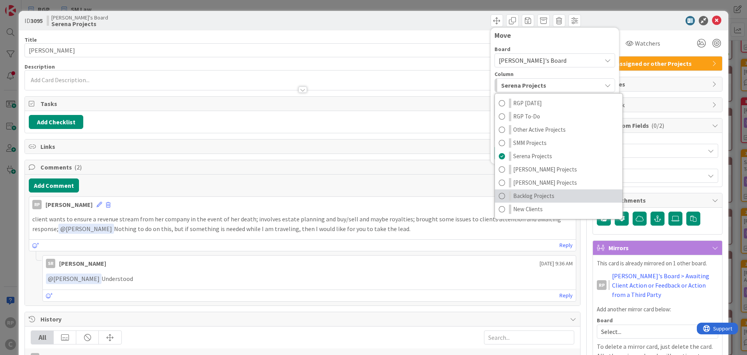
click at [513, 196] on span "Backlog Projects" at bounding box center [533, 195] width 41 height 9
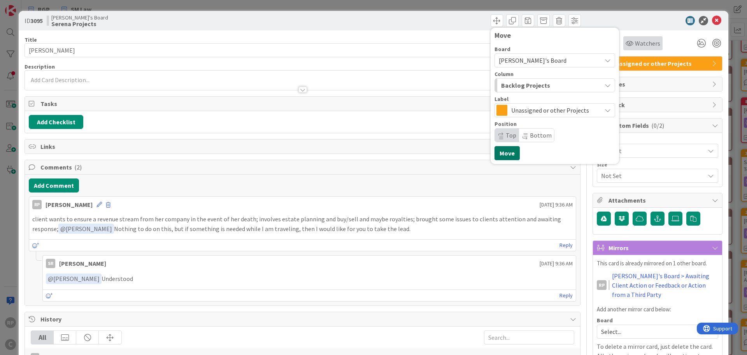
drag, startPoint x: 507, startPoint y: 148, endPoint x: 647, endPoint y: 46, distance: 173.0
click at [507, 148] on button "Move" at bounding box center [507, 153] width 25 height 14
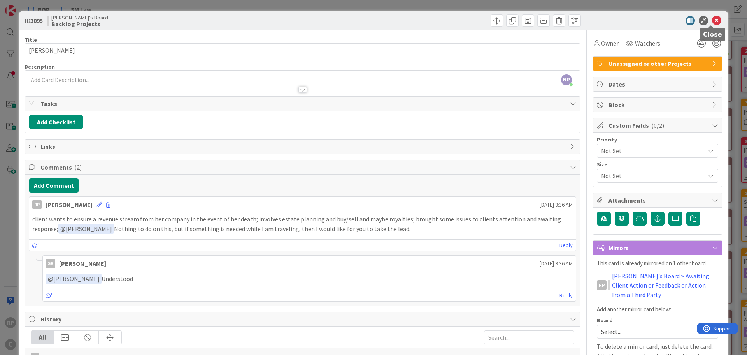
click at [712, 19] on icon at bounding box center [716, 20] width 9 height 9
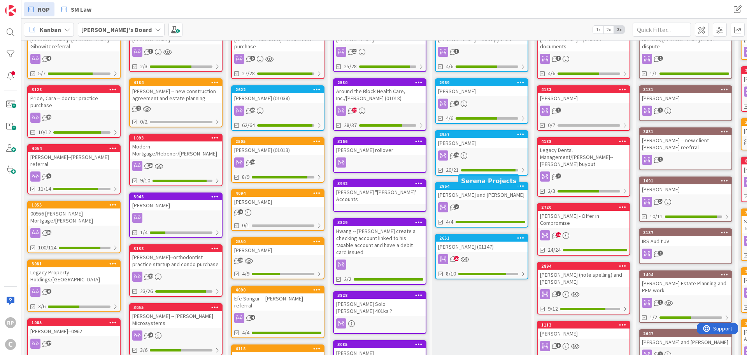
scroll to position [156, 0]
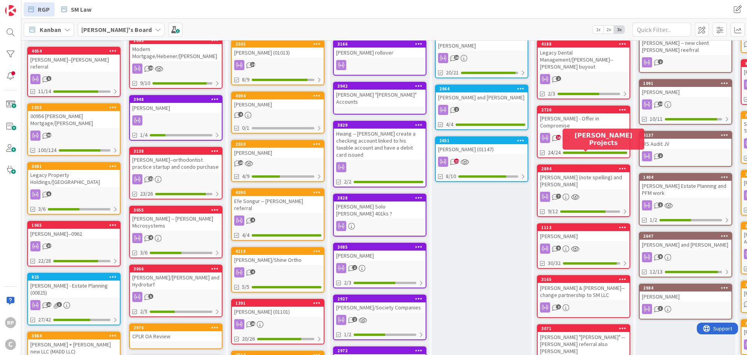
click at [567, 166] on div "2894" at bounding box center [585, 168] width 88 height 5
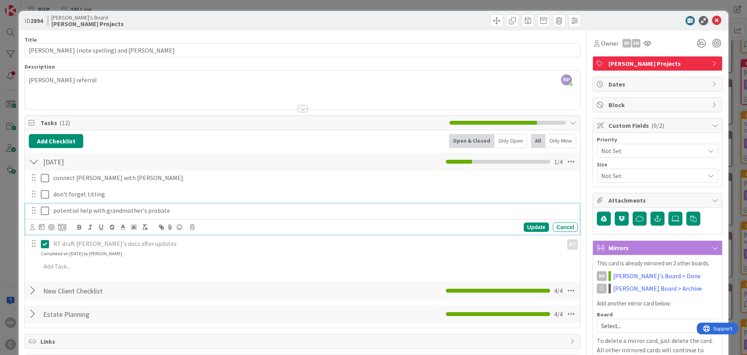
drag, startPoint x: 42, startPoint y: 209, endPoint x: 42, endPoint y: 197, distance: 12.5
click at [42, 209] on icon at bounding box center [45, 210] width 8 height 9
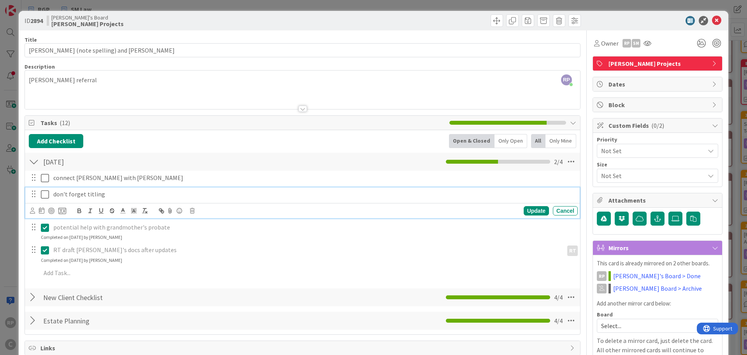
click at [42, 195] on icon at bounding box center [45, 194] width 8 height 9
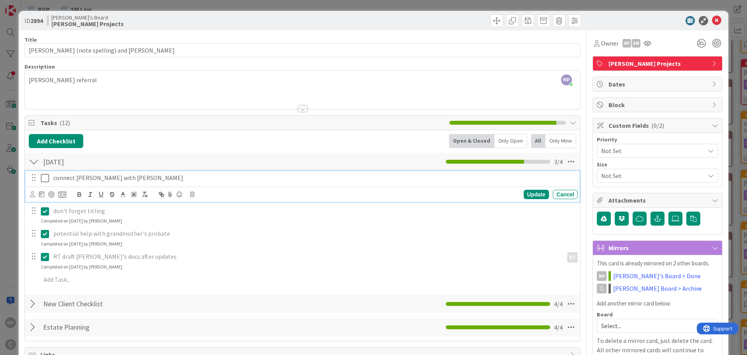
click at [45, 180] on icon at bounding box center [45, 177] width 8 height 9
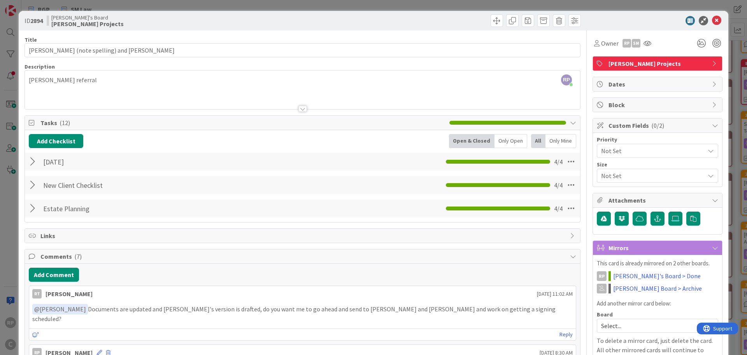
click at [62, 272] on button "Add Comment" at bounding box center [54, 274] width 50 height 14
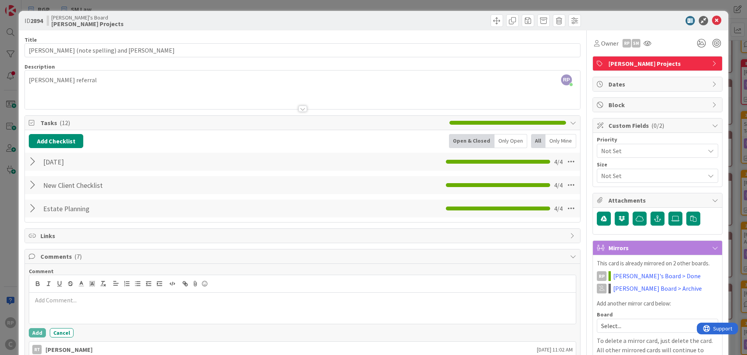
click at [68, 299] on p at bounding box center [302, 299] width 541 height 9
click at [36, 331] on button "Add" at bounding box center [37, 332] width 17 height 9
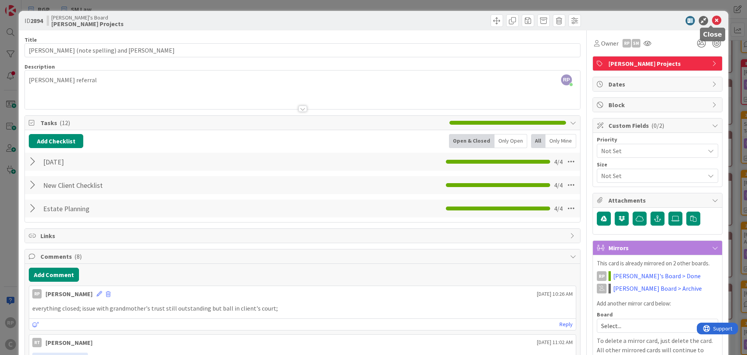
click at [713, 19] on icon at bounding box center [716, 20] width 9 height 9
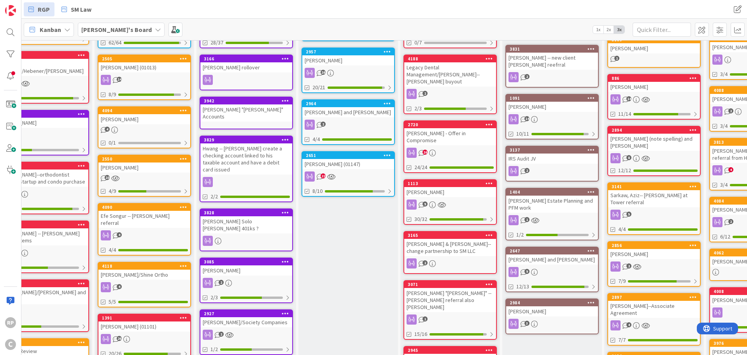
scroll to position [139, 136]
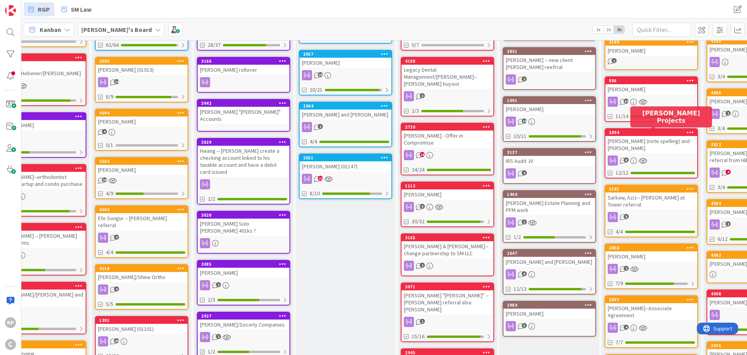
click at [672, 132] on div "2894" at bounding box center [653, 132] width 88 height 5
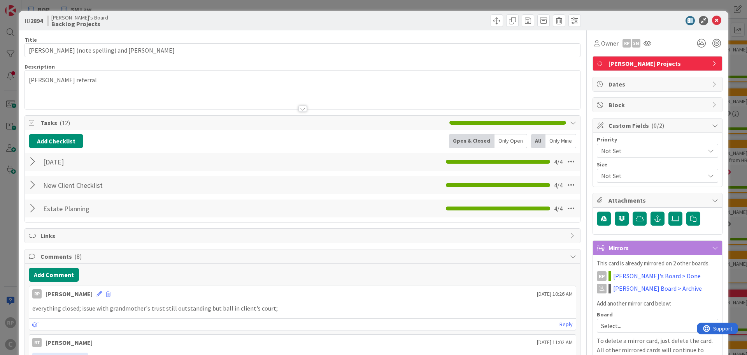
click at [638, 68] on div "[PERSON_NAME] Projects" at bounding box center [657, 63] width 129 height 14
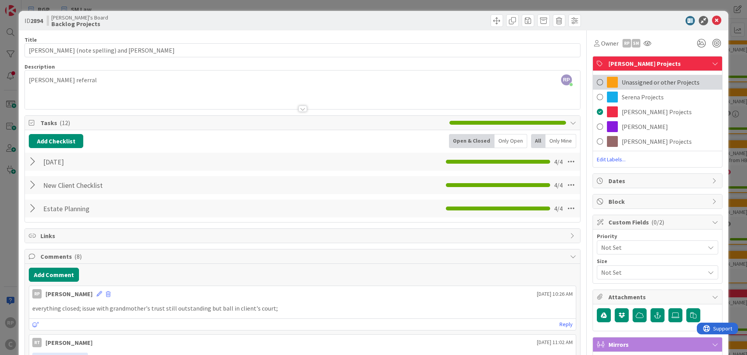
click at [638, 84] on span "Unassigned or other Projects" at bounding box center [661, 81] width 78 height 9
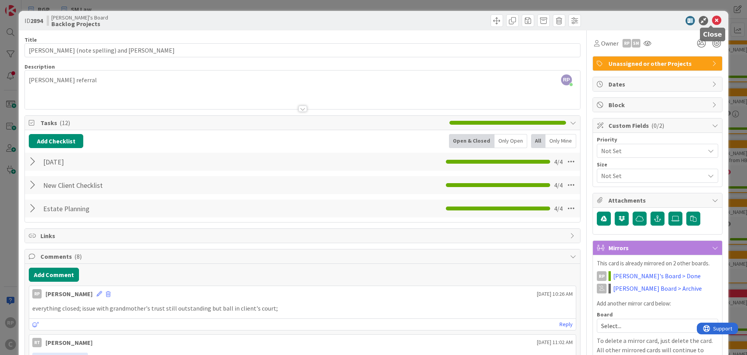
click at [713, 20] on icon at bounding box center [716, 20] width 9 height 9
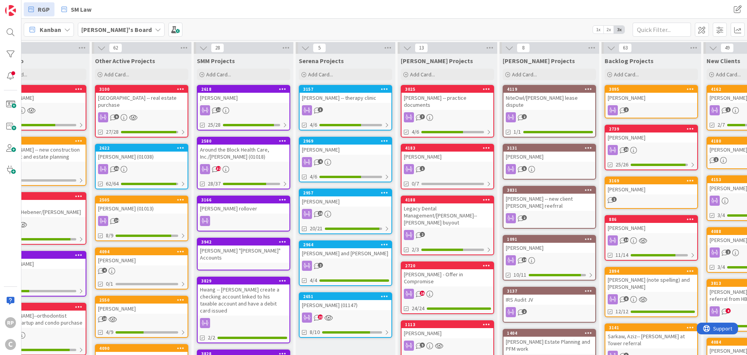
scroll to position [39, 136]
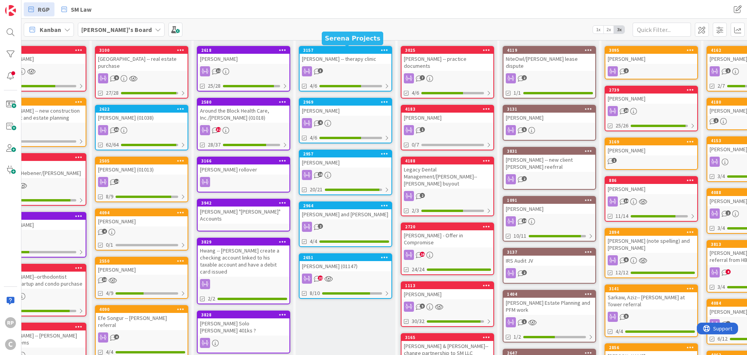
click at [332, 49] on div "3157" at bounding box center [347, 49] width 88 height 5
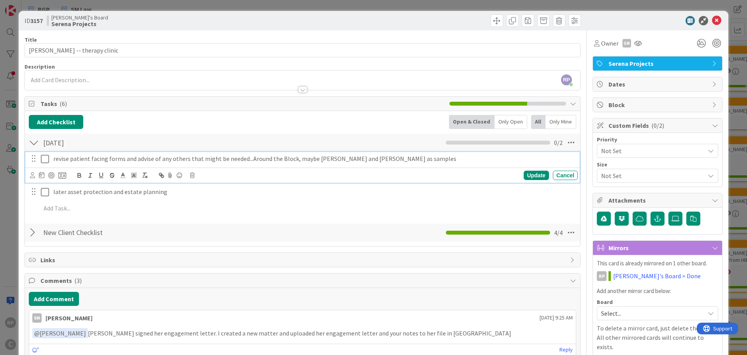
click at [45, 158] on icon at bounding box center [45, 158] width 8 height 9
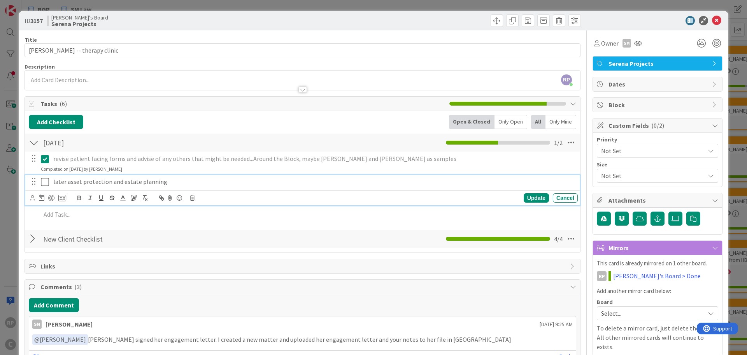
click at [44, 181] on icon at bounding box center [45, 181] width 8 height 9
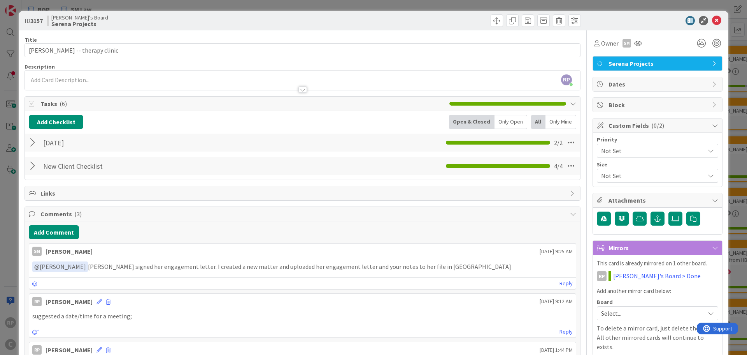
click at [35, 140] on div at bounding box center [34, 142] width 10 height 14
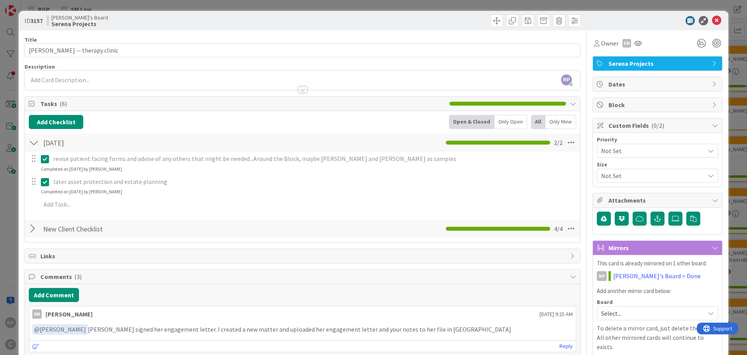
click at [44, 183] on icon at bounding box center [45, 181] width 8 height 9
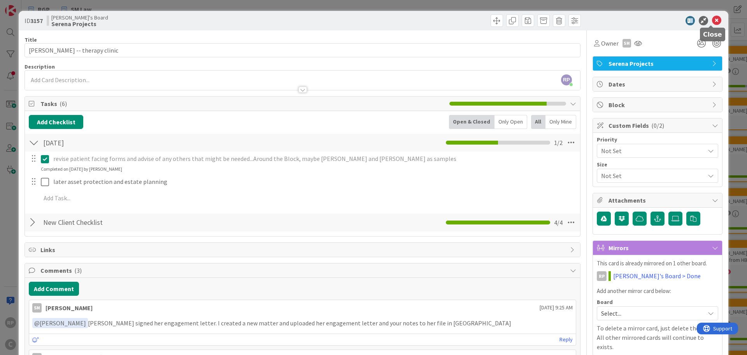
click at [712, 17] on icon at bounding box center [716, 20] width 9 height 9
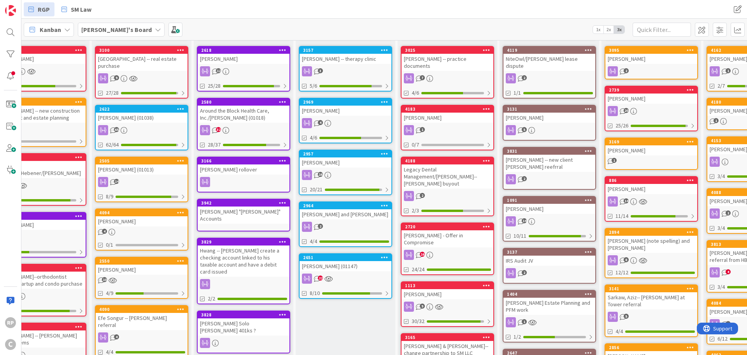
click at [344, 105] on div "2969" at bounding box center [346, 101] width 92 height 7
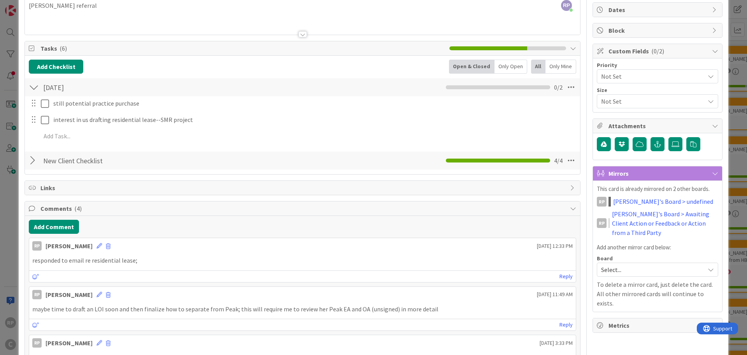
scroll to position [78, 0]
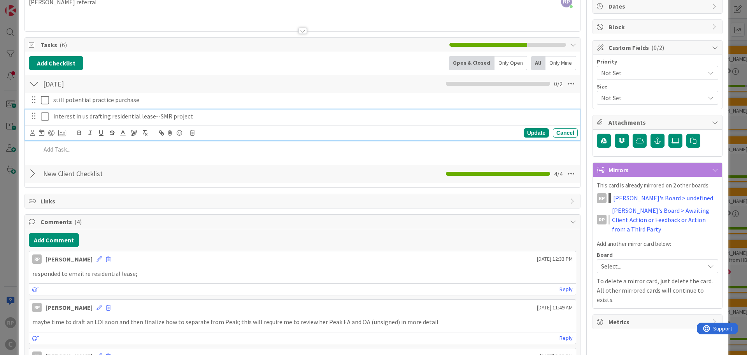
click at [46, 118] on icon at bounding box center [45, 116] width 8 height 9
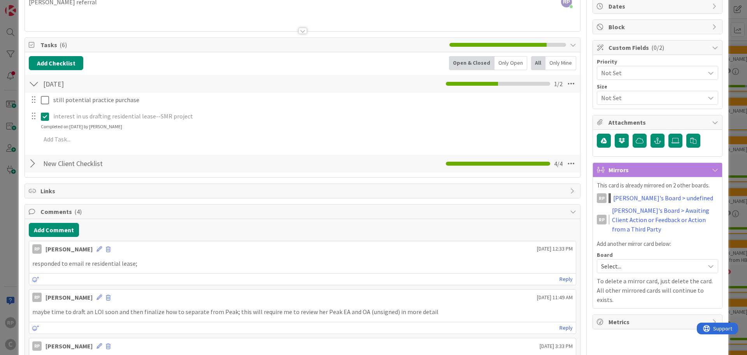
scroll to position [0, 0]
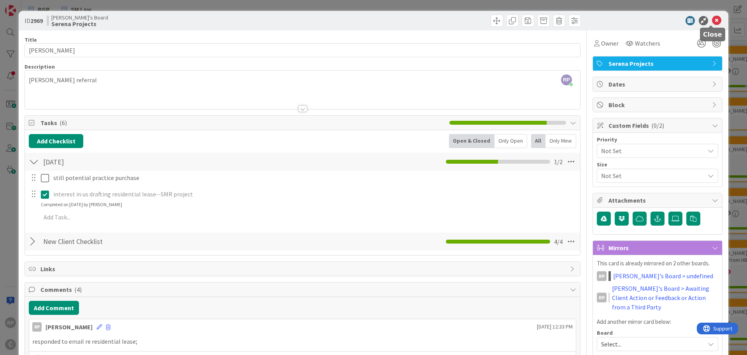
click at [713, 18] on icon at bounding box center [716, 20] width 9 height 9
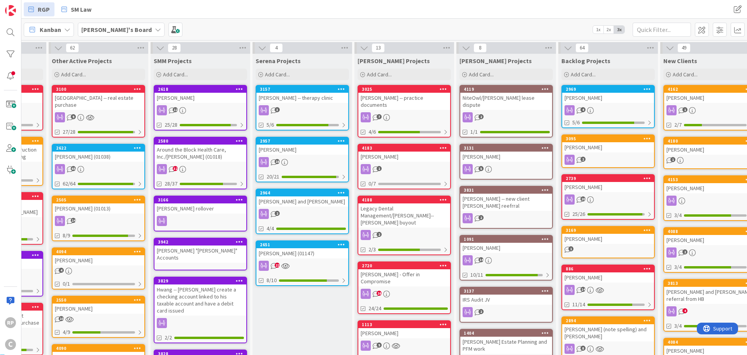
scroll to position [0, 180]
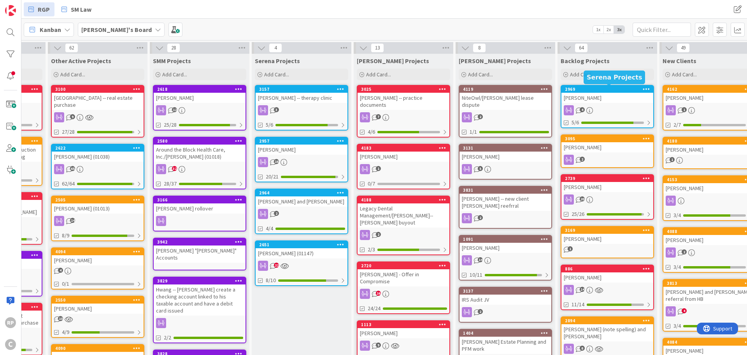
click at [604, 87] on div "2969" at bounding box center [609, 88] width 88 height 5
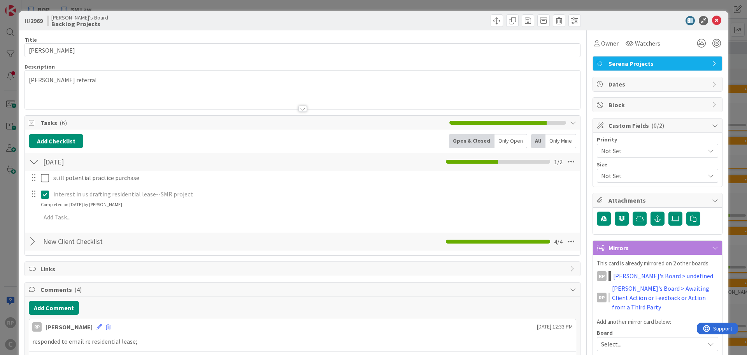
click at [652, 63] on span "Serena Projects" at bounding box center [659, 63] width 100 height 9
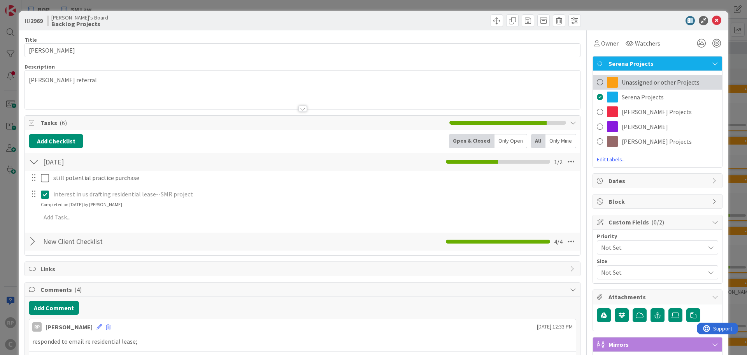
click at [630, 82] on span "Unassigned or other Projects" at bounding box center [661, 81] width 78 height 9
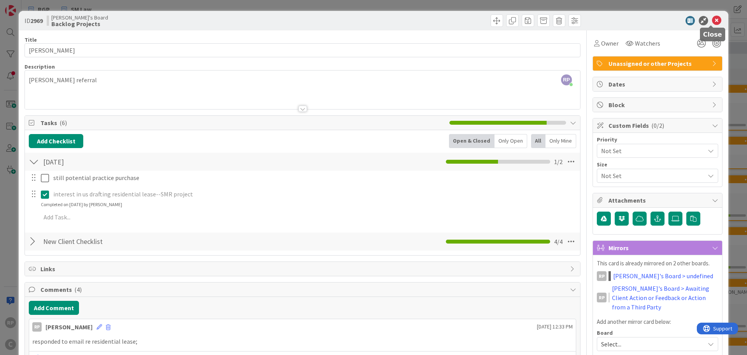
click at [712, 21] on icon at bounding box center [716, 20] width 9 height 9
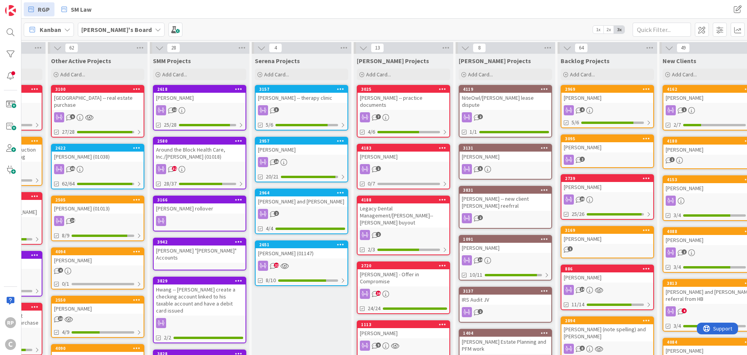
click at [293, 143] on div "2957" at bounding box center [303, 140] width 88 height 5
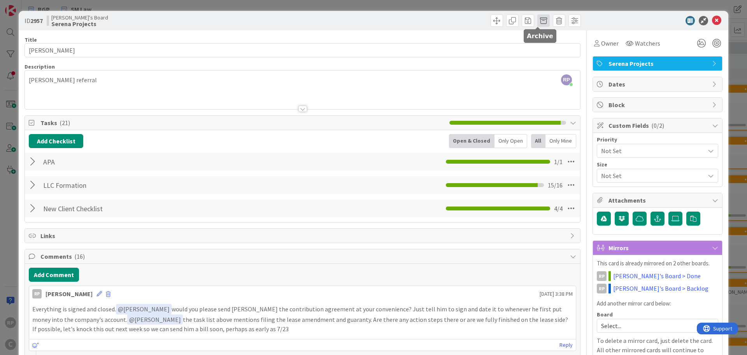
click at [539, 19] on span at bounding box center [543, 20] width 12 height 12
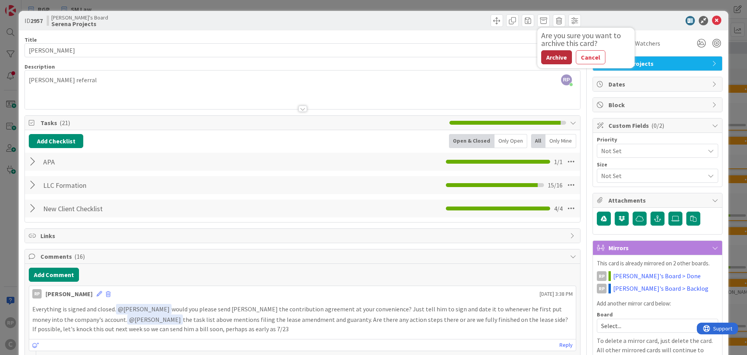
click at [546, 53] on button "Archive" at bounding box center [556, 57] width 31 height 14
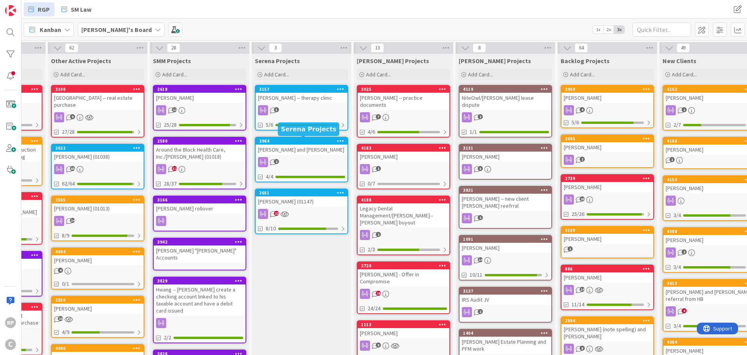
click at [311, 142] on div "2964" at bounding box center [303, 140] width 88 height 5
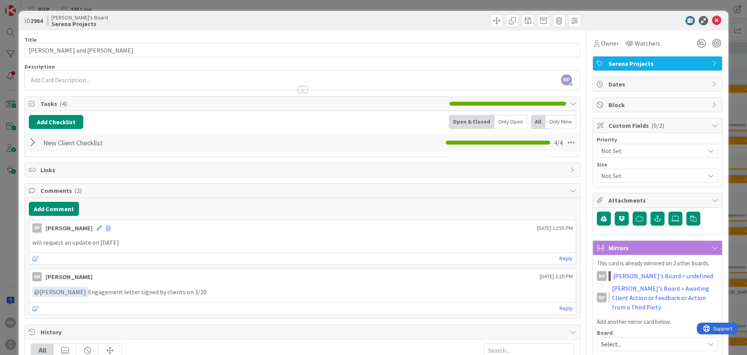
click at [33, 140] on div at bounding box center [34, 142] width 10 height 14
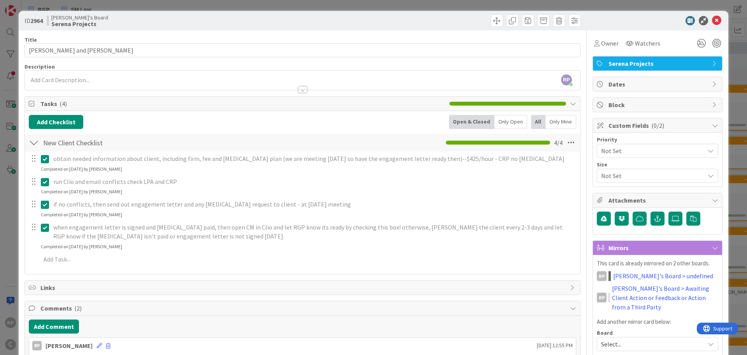
click at [33, 140] on div at bounding box center [34, 142] width 10 height 14
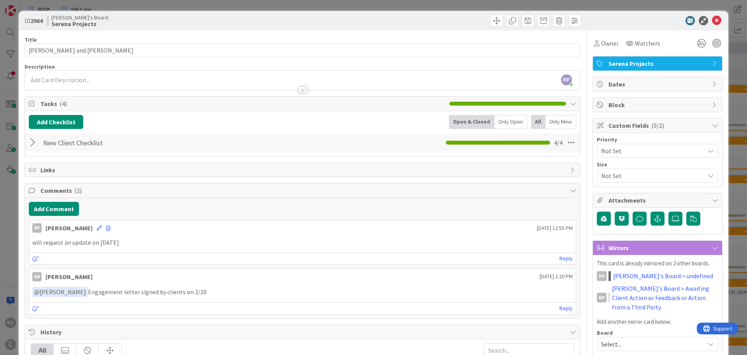
click at [614, 62] on span "Serena Projects" at bounding box center [659, 63] width 100 height 9
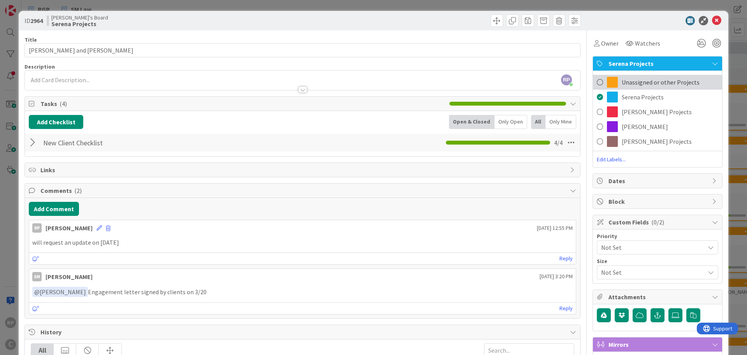
click at [622, 79] on span "Unassigned or other Projects" at bounding box center [661, 81] width 78 height 9
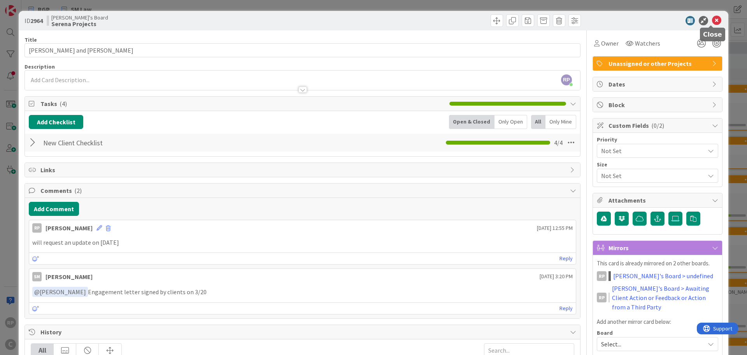
click at [712, 20] on icon at bounding box center [716, 20] width 9 height 9
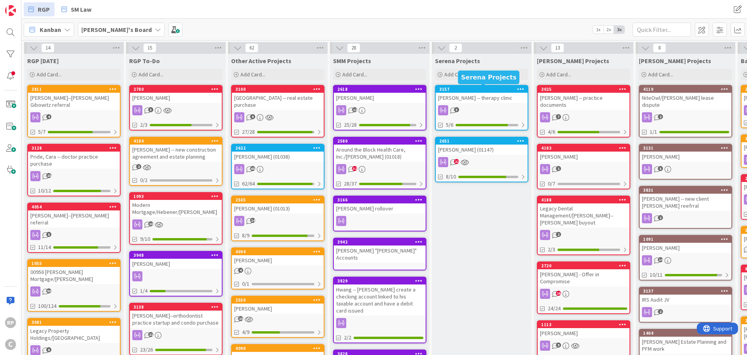
click at [479, 89] on div "3157" at bounding box center [483, 88] width 88 height 5
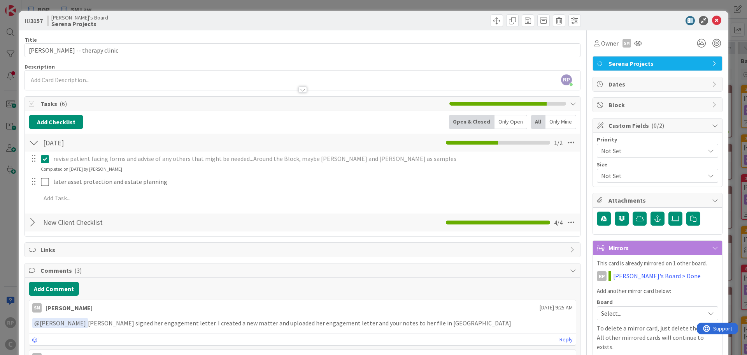
click at [654, 59] on span "Serena Projects" at bounding box center [659, 63] width 100 height 9
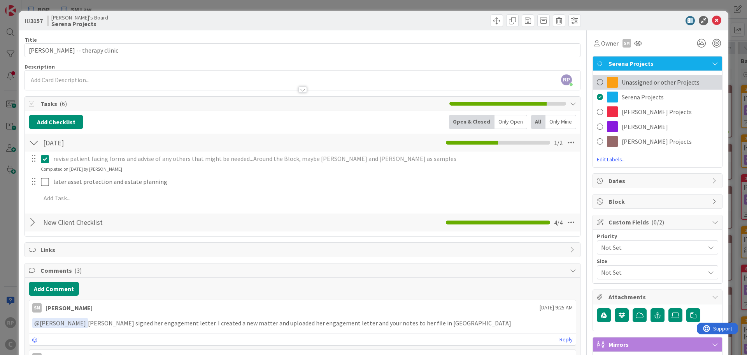
click at [629, 80] on span "Unassigned or other Projects" at bounding box center [661, 81] width 78 height 9
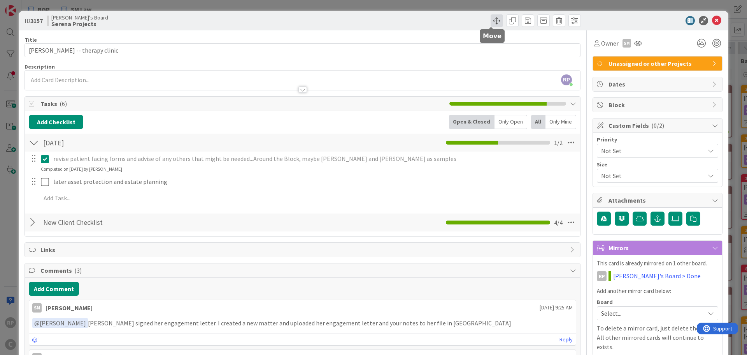
click at [493, 24] on span at bounding box center [497, 20] width 12 height 12
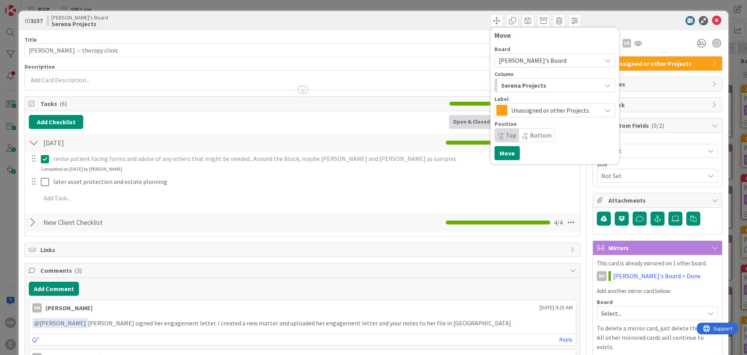
click at [530, 135] on span "Bottom" at bounding box center [541, 135] width 22 height 8
click at [524, 84] on span "Serena Projects" at bounding box center [523, 85] width 45 height 10
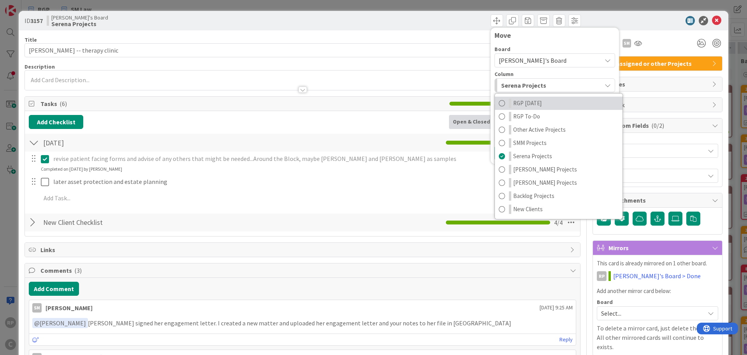
click at [524, 103] on span "RGP [DATE]" at bounding box center [527, 102] width 28 height 9
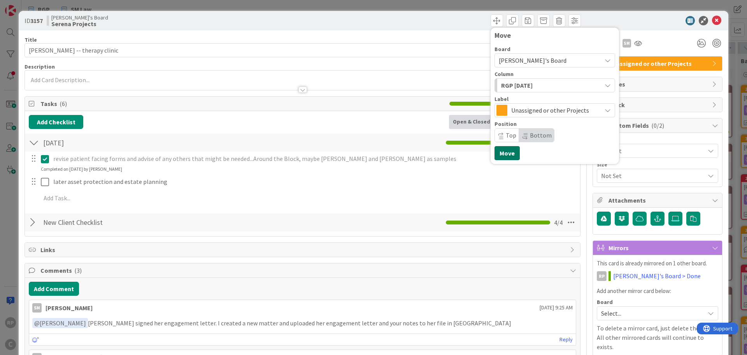
click at [499, 154] on button "Move" at bounding box center [507, 153] width 25 height 14
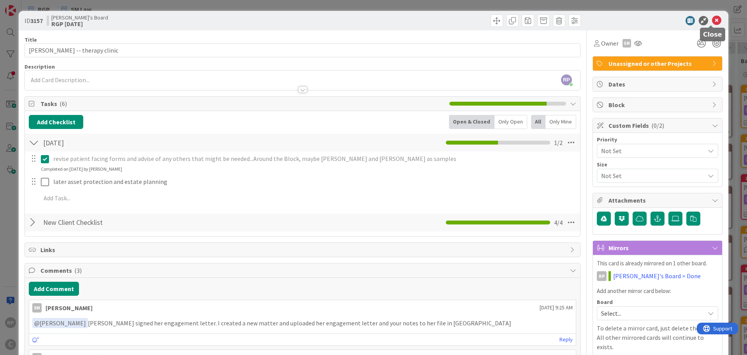
click at [712, 18] on icon at bounding box center [716, 20] width 9 height 9
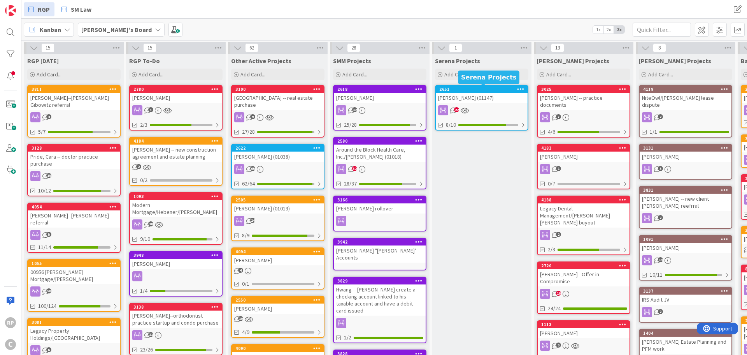
click at [467, 90] on div "2651" at bounding box center [483, 88] width 88 height 5
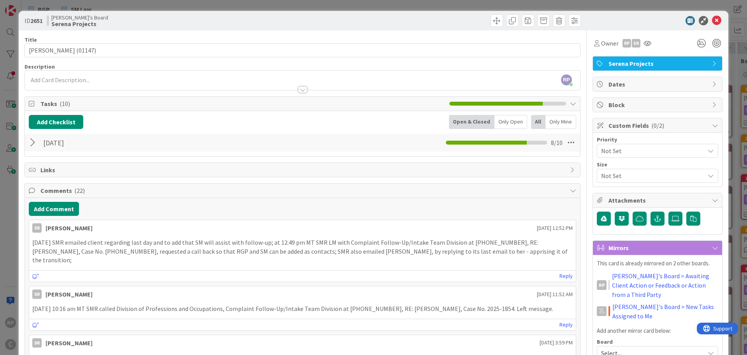
click at [597, 63] on icon at bounding box center [601, 63] width 8 height 6
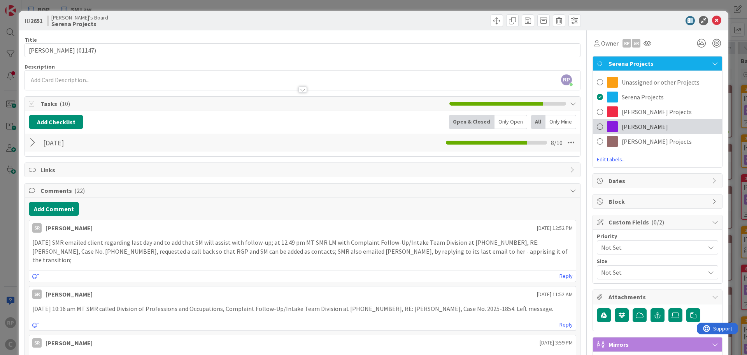
click at [632, 125] on span "[PERSON_NAME]" at bounding box center [645, 126] width 46 height 9
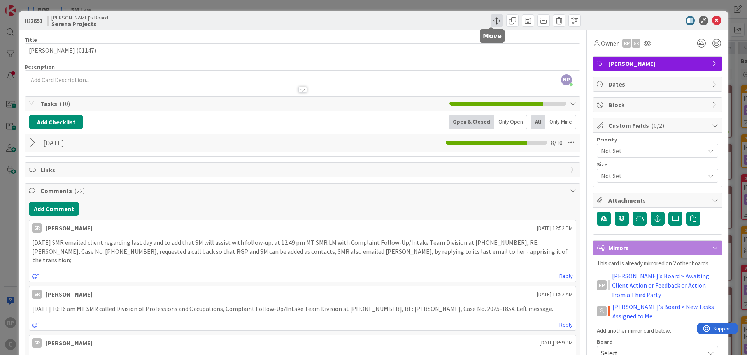
click at [491, 22] on span at bounding box center [497, 20] width 12 height 12
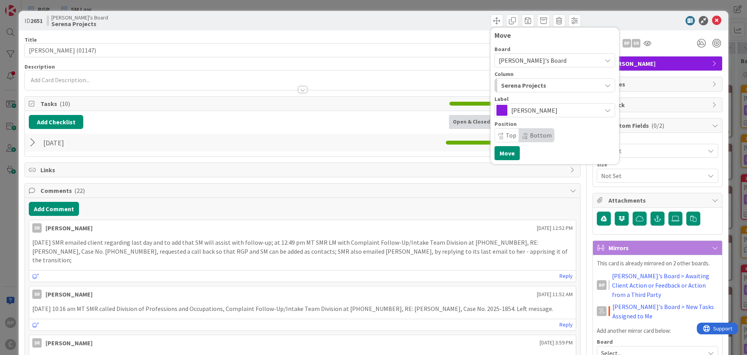
click at [509, 82] on span "Serena Projects" at bounding box center [523, 85] width 45 height 10
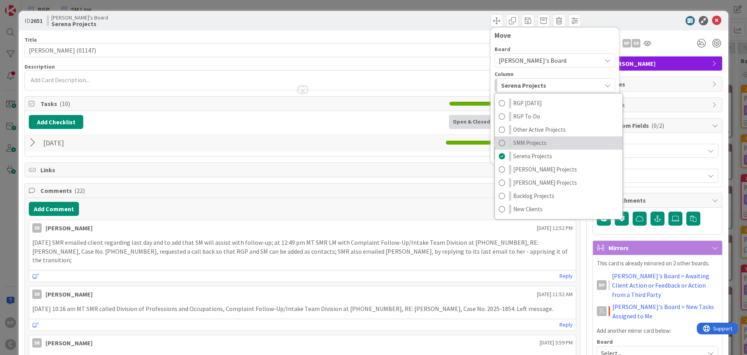
click at [527, 141] on span "SMM Projects" at bounding box center [529, 142] width 33 height 9
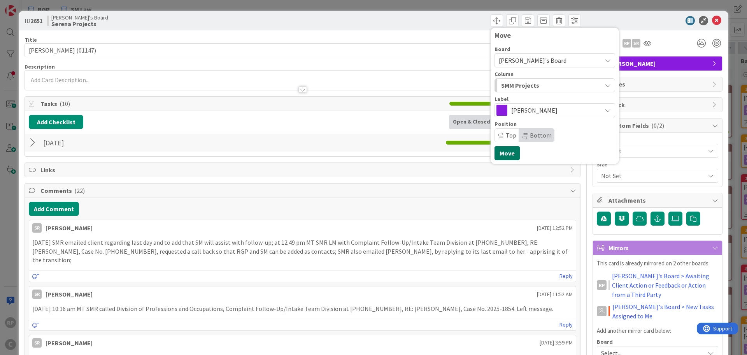
click at [508, 148] on button "Move" at bounding box center [507, 153] width 25 height 14
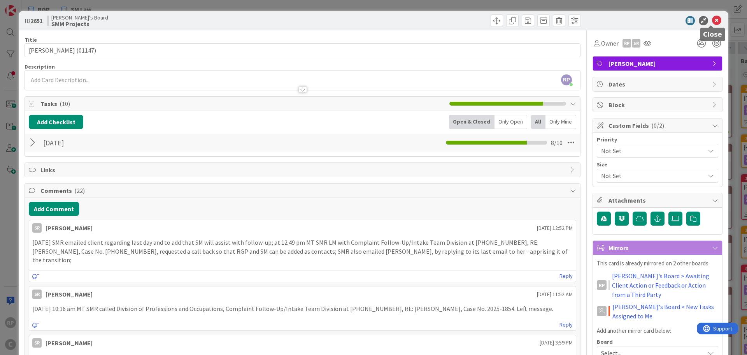
click at [714, 13] on div "ID 2651 [PERSON_NAME]'s Board SMM Projects Move Move" at bounding box center [374, 20] width 710 height 19
click at [713, 17] on icon at bounding box center [716, 20] width 9 height 9
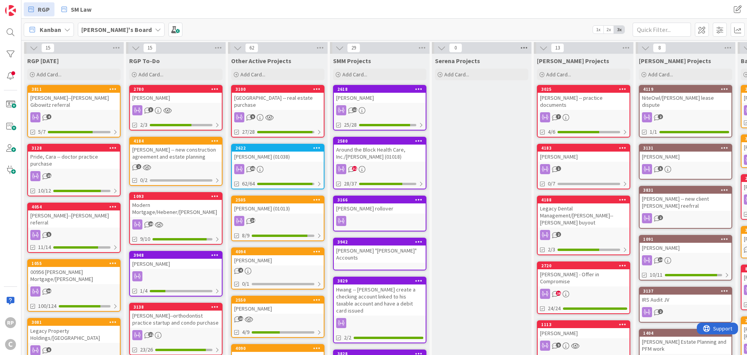
click at [523, 46] on icon at bounding box center [524, 48] width 10 height 12
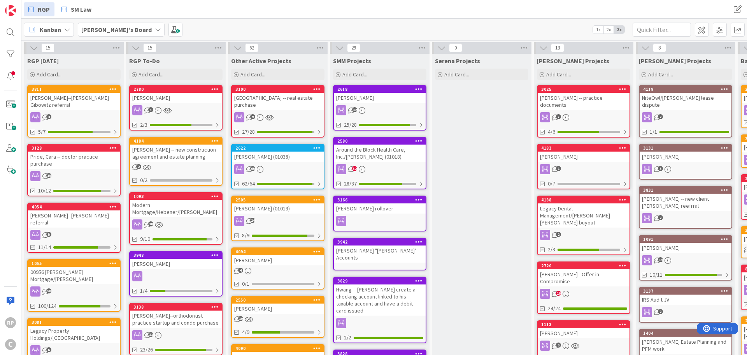
click at [443, 47] on icon at bounding box center [441, 48] width 9 height 9
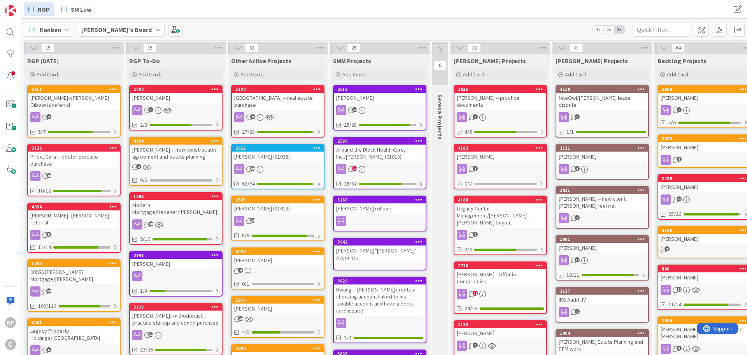
click at [443, 47] on icon at bounding box center [440, 50] width 9 height 9
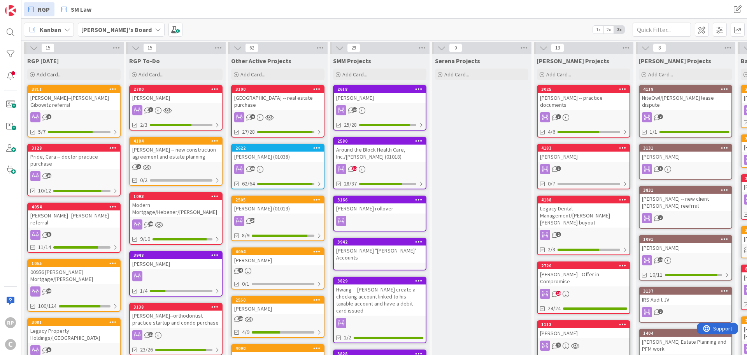
click at [443, 47] on icon at bounding box center [441, 48] width 9 height 9
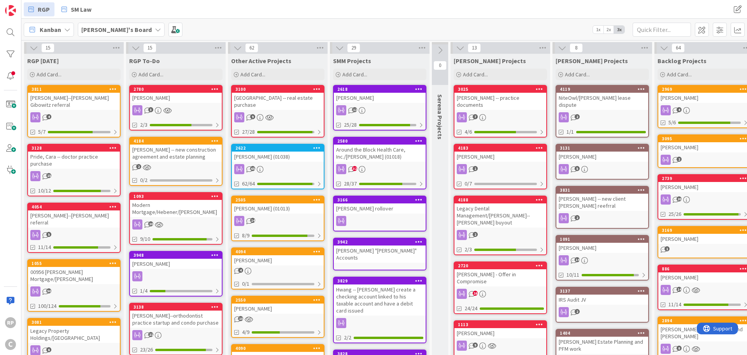
click at [443, 47] on icon at bounding box center [440, 50] width 9 height 9
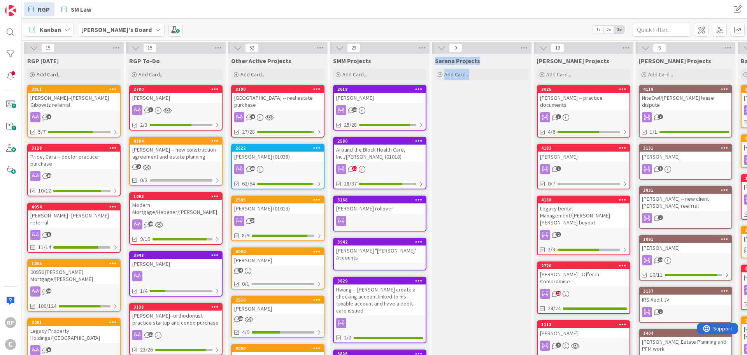
drag, startPoint x: 499, startPoint y: 49, endPoint x: 529, endPoint y: 51, distance: 30.8
click at [529, 51] on div "0" at bounding box center [482, 48] width 100 height 12
click at [699, 32] on span at bounding box center [702, 30] width 14 height 14
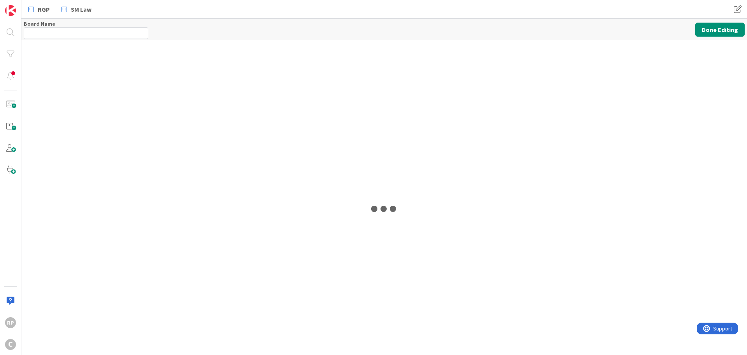
type input "[PERSON_NAME]'s Board"
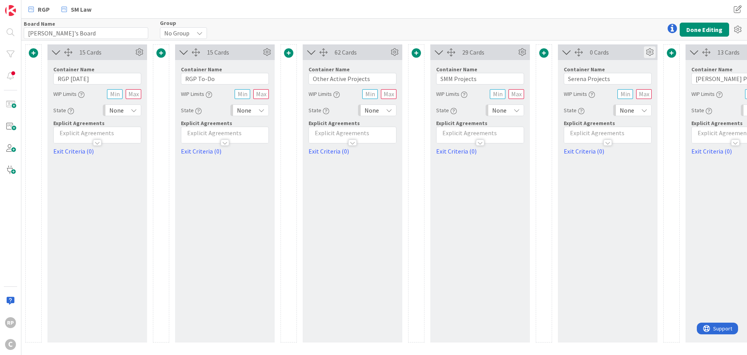
click at [647, 49] on icon at bounding box center [650, 52] width 12 height 12
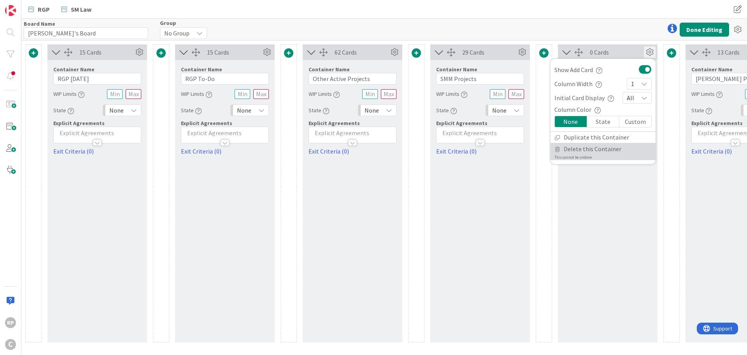
click at [592, 145] on span "Delete this Container" at bounding box center [593, 148] width 58 height 11
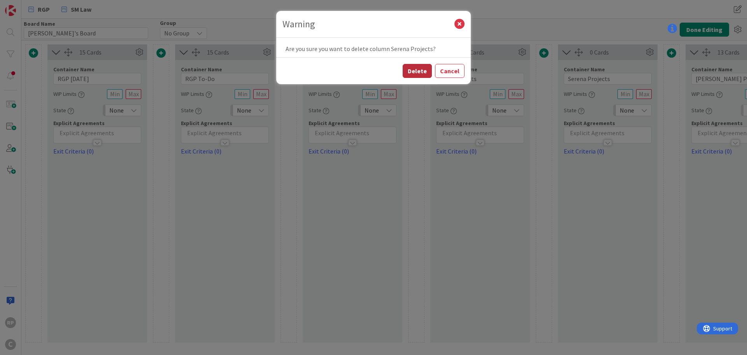
click at [409, 67] on button "Delete" at bounding box center [417, 71] width 29 height 14
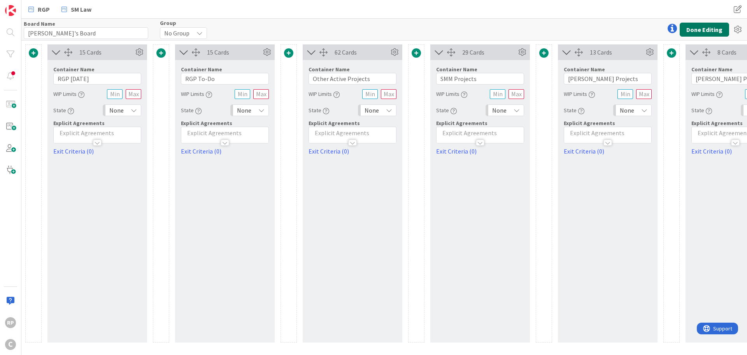
click at [698, 32] on button "Done Editing" at bounding box center [704, 30] width 49 height 14
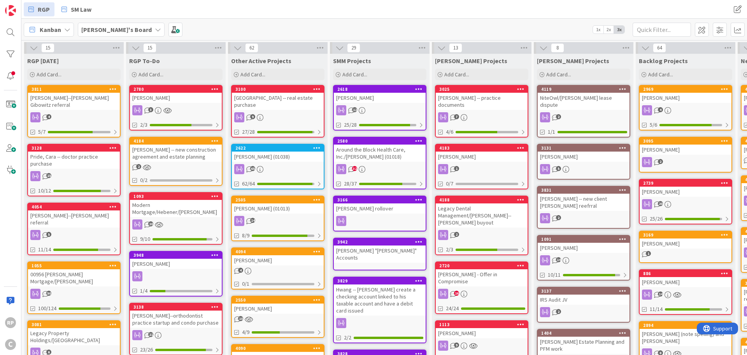
click at [302, 145] on div "2622" at bounding box center [278, 147] width 92 height 7
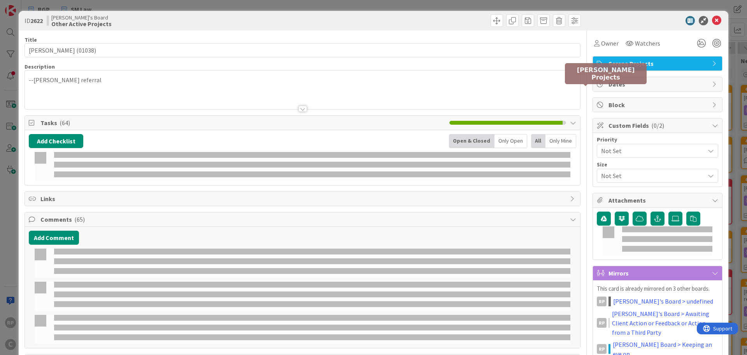
click at [616, 67] on span "Serena Projects" at bounding box center [659, 63] width 100 height 9
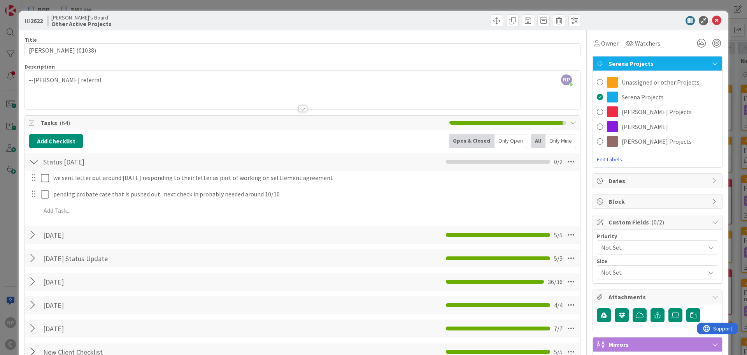
click at [630, 68] on div "Serena Projects" at bounding box center [657, 63] width 129 height 14
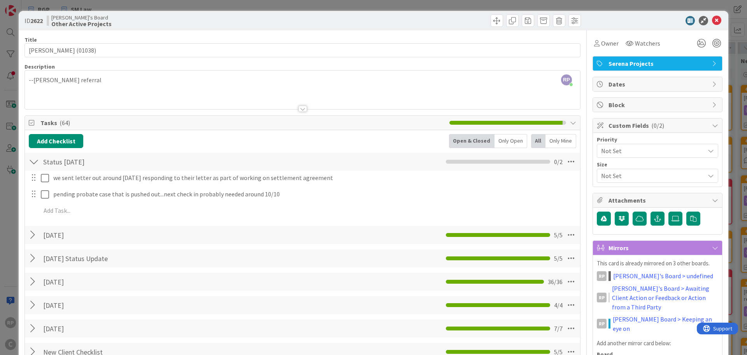
click at [628, 59] on span "Serena Projects" at bounding box center [659, 63] width 100 height 9
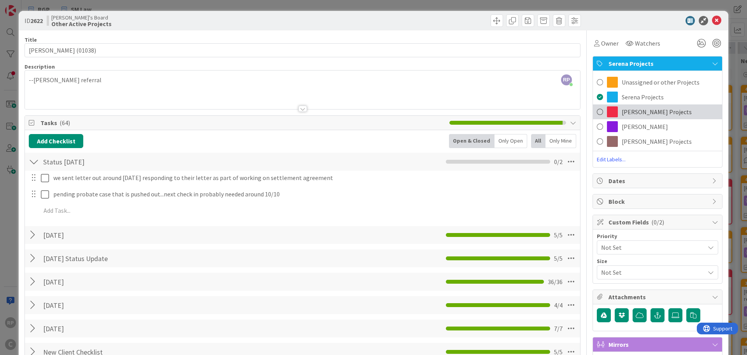
click at [631, 111] on span "[PERSON_NAME] Projects" at bounding box center [657, 111] width 70 height 9
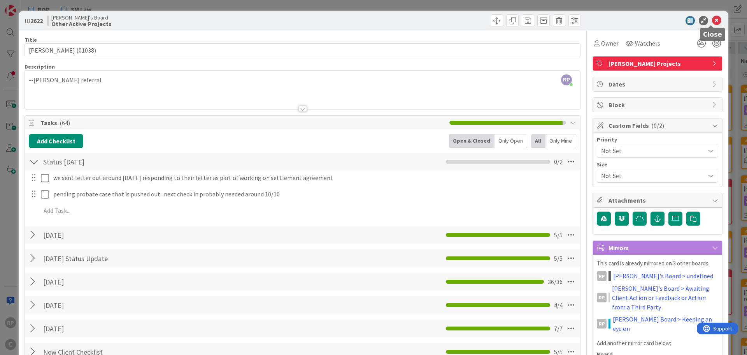
click at [712, 23] on icon at bounding box center [716, 20] width 9 height 9
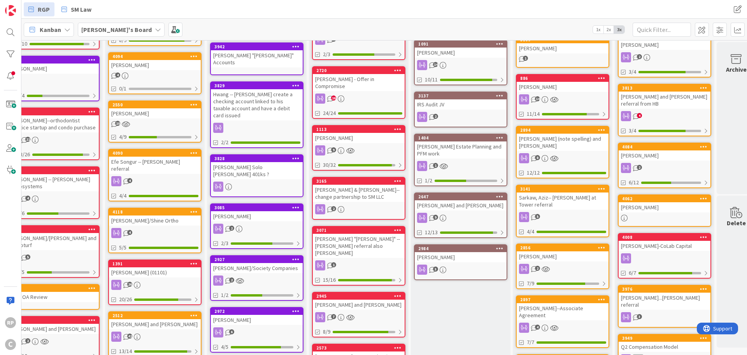
scroll to position [195, 123]
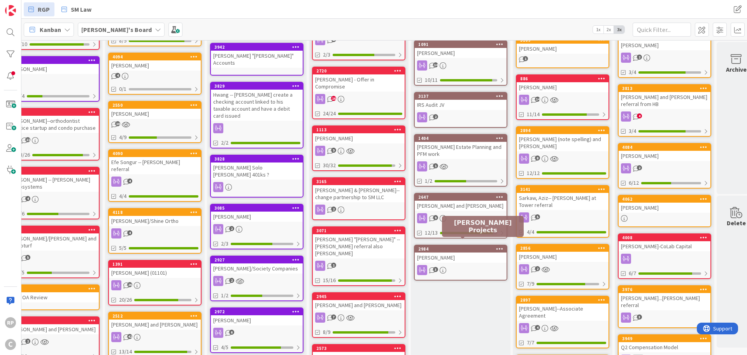
click at [454, 246] on div "2984" at bounding box center [462, 248] width 88 height 5
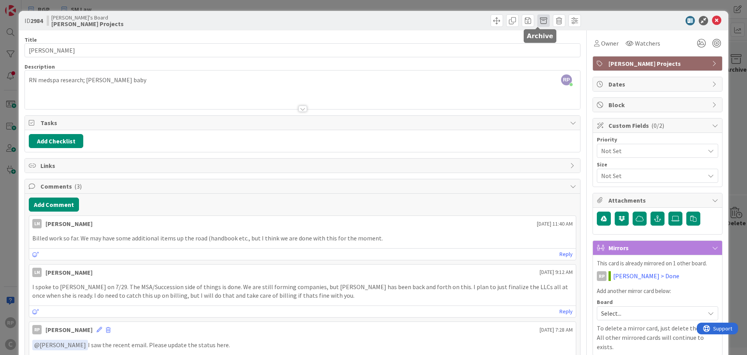
click at [537, 22] on span at bounding box center [543, 20] width 12 height 12
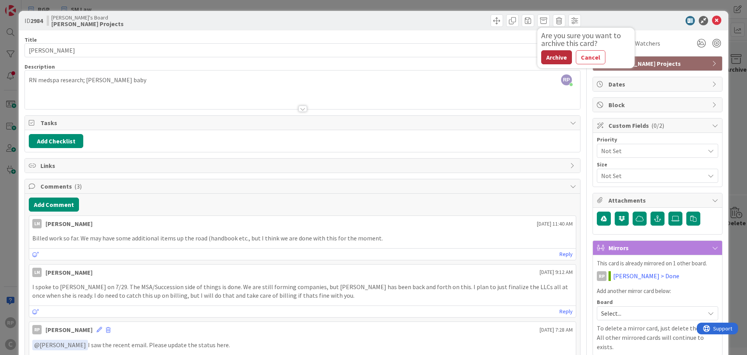
click at [548, 56] on button "Archive" at bounding box center [556, 57] width 31 height 14
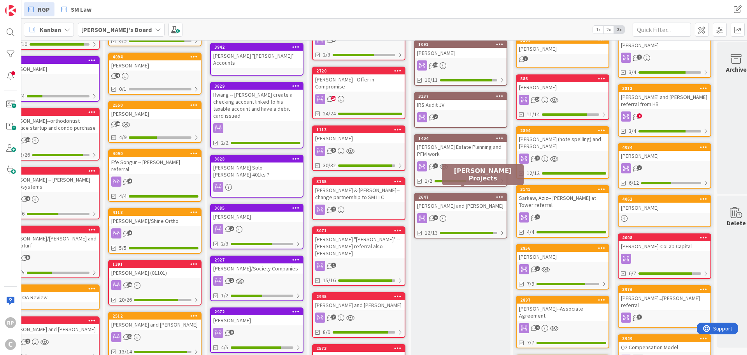
click at [444, 194] on div "2647" at bounding box center [462, 196] width 88 height 5
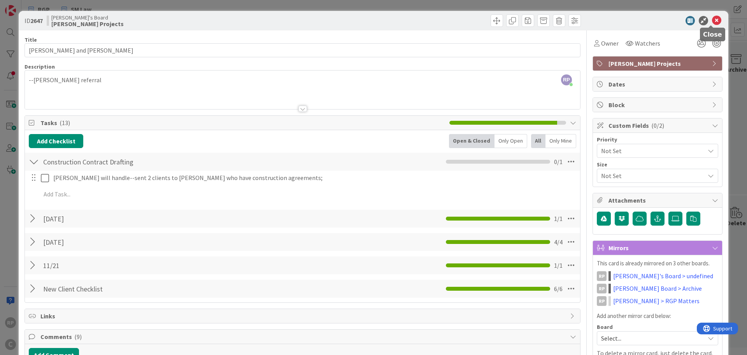
click at [713, 22] on icon at bounding box center [716, 20] width 9 height 9
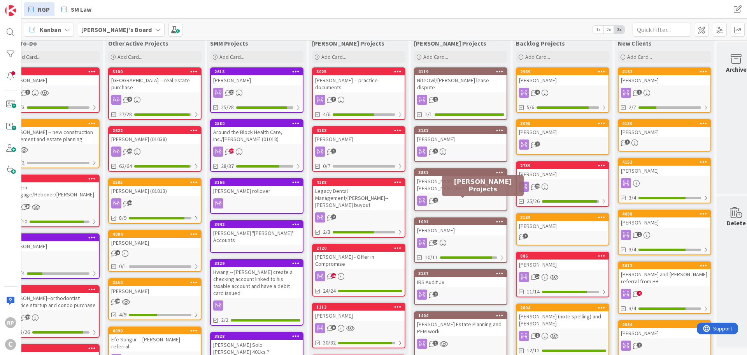
scroll to position [0, 123]
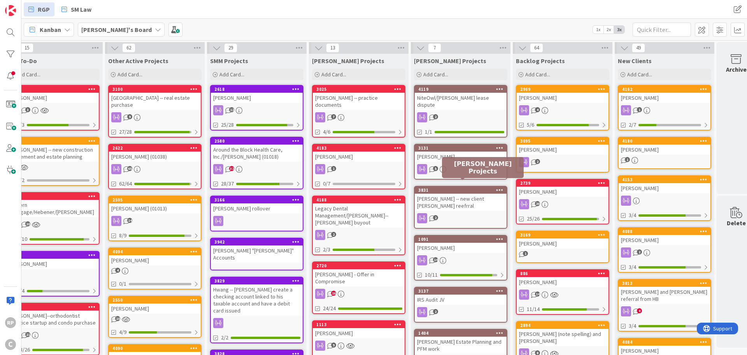
click at [451, 187] on div "3831" at bounding box center [462, 189] width 88 height 5
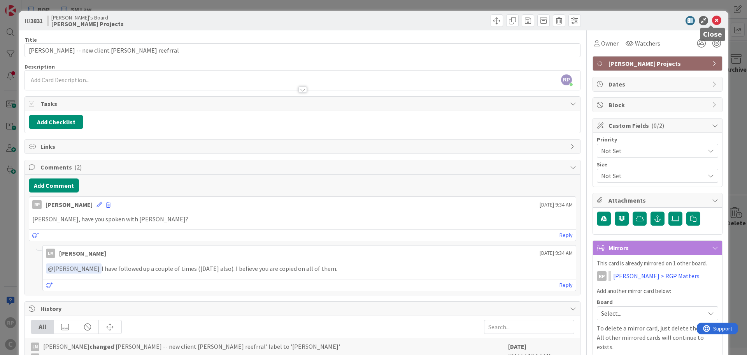
click at [712, 20] on icon at bounding box center [716, 20] width 9 height 9
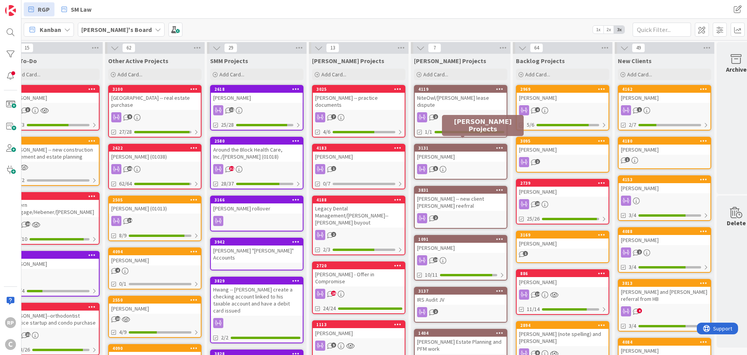
click at [471, 145] on div "3131" at bounding box center [462, 147] width 88 height 5
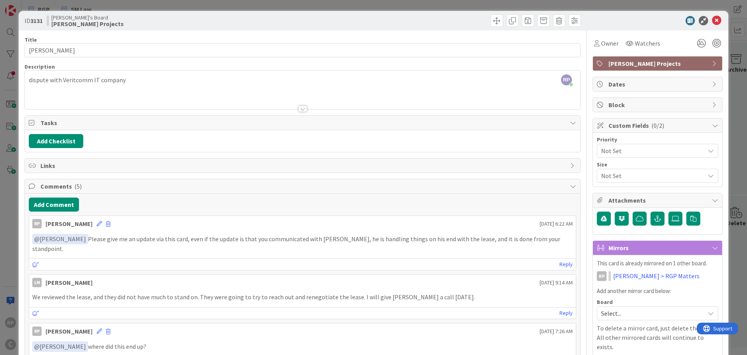
drag, startPoint x: 711, startPoint y: 13, endPoint x: 712, endPoint y: 17, distance: 4.0
click at [711, 15] on div "ID 3131 [PERSON_NAME]'s Board [PERSON_NAME] Projects" at bounding box center [374, 20] width 710 height 19
click at [712, 17] on icon at bounding box center [716, 20] width 9 height 9
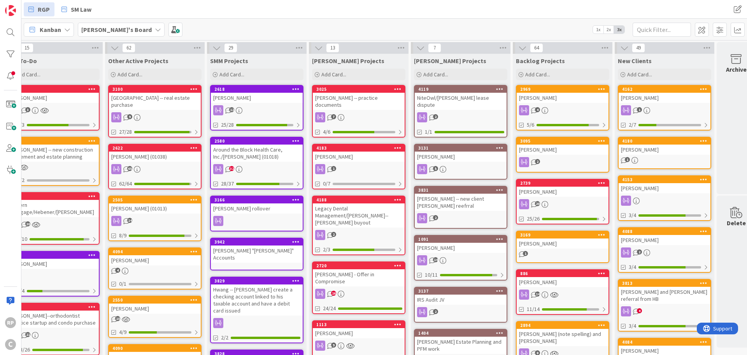
click at [457, 235] on div "1091" at bounding box center [461, 238] width 92 height 7
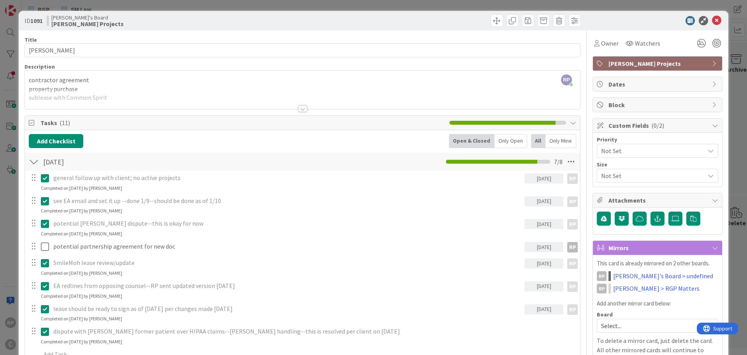
click at [628, 64] on span "[PERSON_NAME] Projects" at bounding box center [659, 63] width 100 height 9
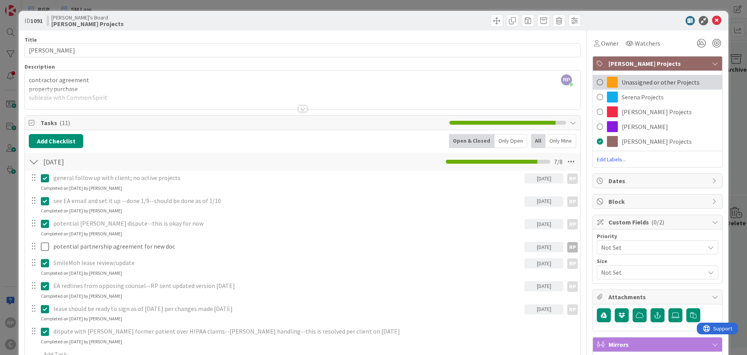
click at [628, 79] on span "Unassigned or other Projects" at bounding box center [661, 81] width 78 height 9
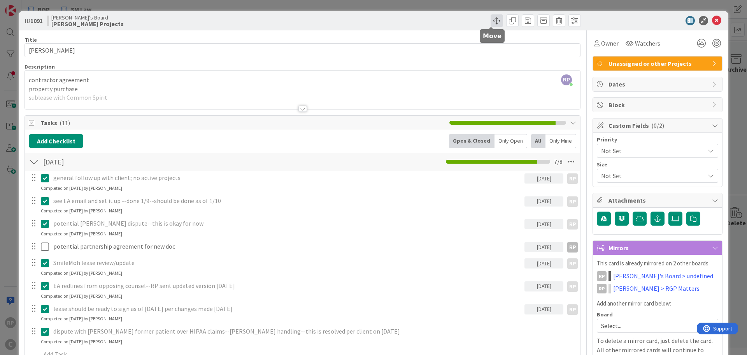
click at [491, 22] on span at bounding box center [497, 20] width 12 height 12
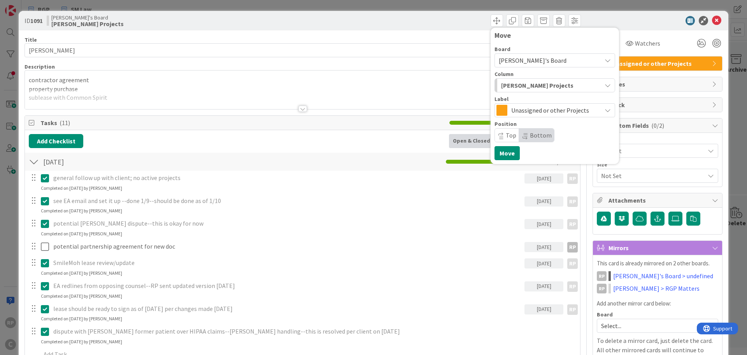
click at [513, 90] on span "[PERSON_NAME] Projects" at bounding box center [537, 85] width 72 height 10
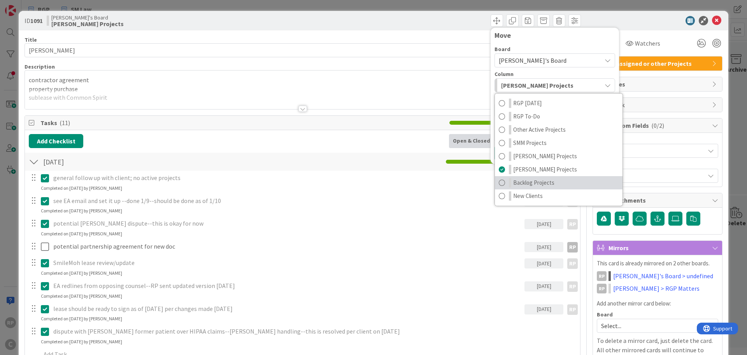
click at [521, 186] on span "Backlog Projects" at bounding box center [533, 182] width 41 height 9
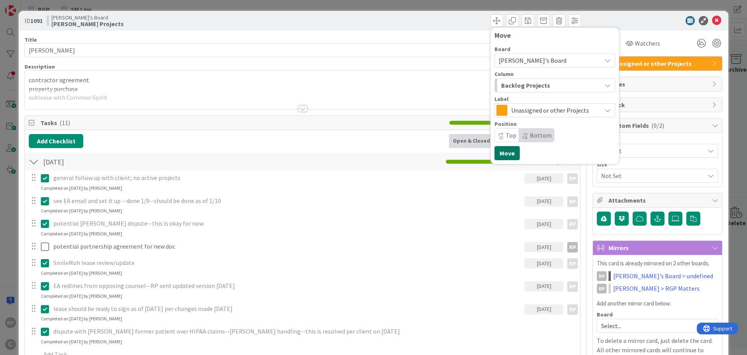
click at [503, 149] on button "Move" at bounding box center [507, 153] width 25 height 14
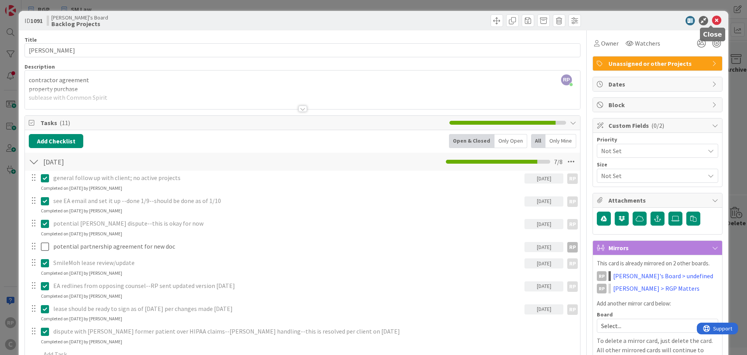
click at [714, 20] on icon at bounding box center [716, 20] width 9 height 9
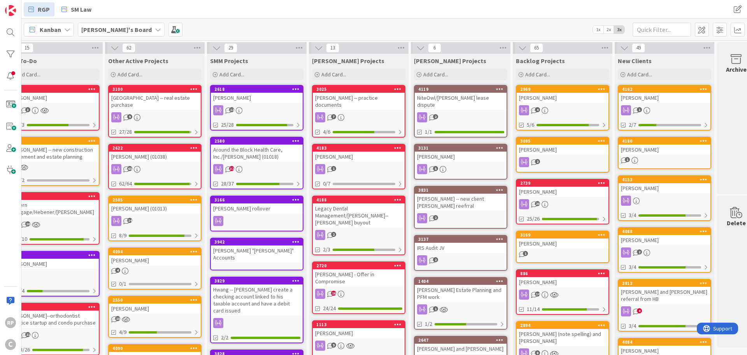
click at [550, 186] on div "2739" at bounding box center [563, 182] width 92 height 7
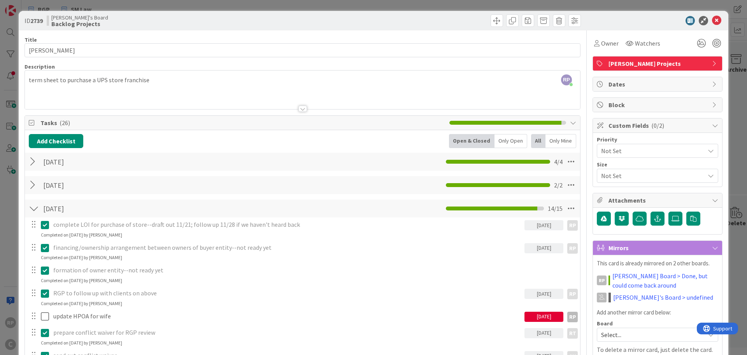
click at [703, 64] on div "[PERSON_NAME] Projects" at bounding box center [657, 63] width 129 height 14
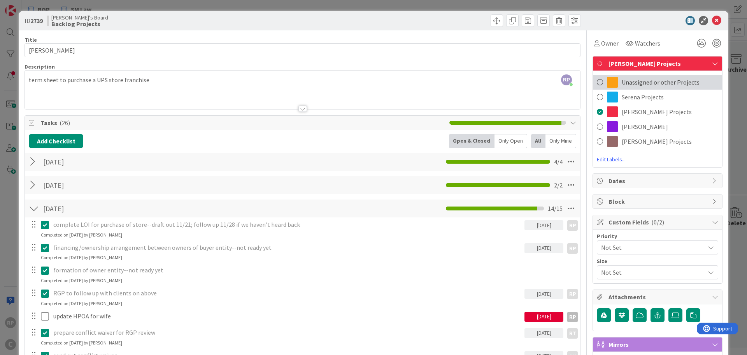
click at [629, 84] on span "Unassigned or other Projects" at bounding box center [661, 81] width 78 height 9
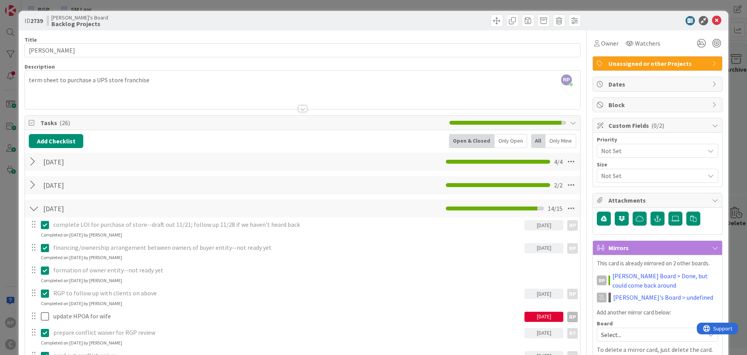
click at [717, 17] on div "ID 2739 [PERSON_NAME]'s Board Backlog Projects" at bounding box center [374, 20] width 710 height 19
click at [712, 18] on icon at bounding box center [716, 20] width 9 height 9
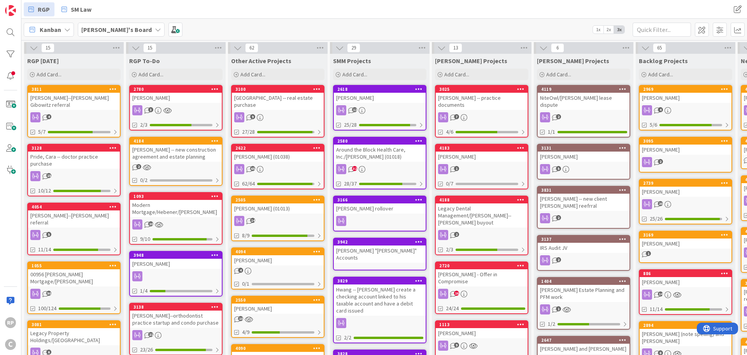
scroll to position [0, 140]
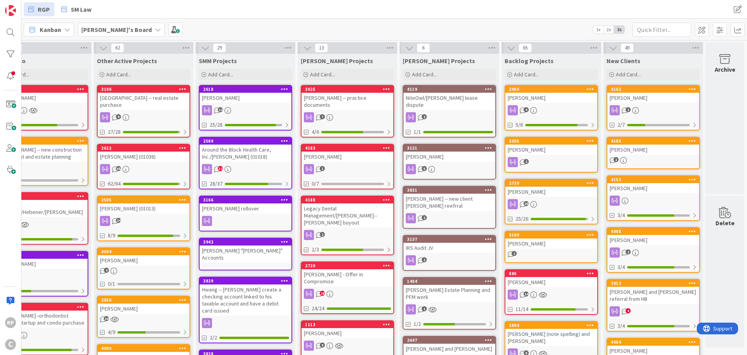
click at [646, 286] on div "3813" at bounding box center [653, 282] width 92 height 7
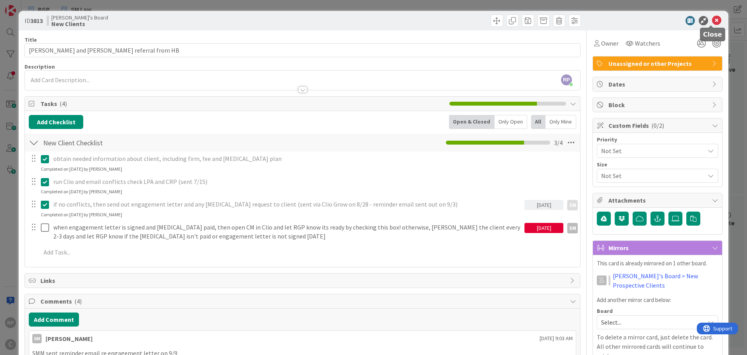
click at [705, 23] on div at bounding box center [654, 20] width 138 height 9
click at [712, 24] on icon at bounding box center [716, 20] width 9 height 9
